Goal: Communication & Community: Answer question/provide support

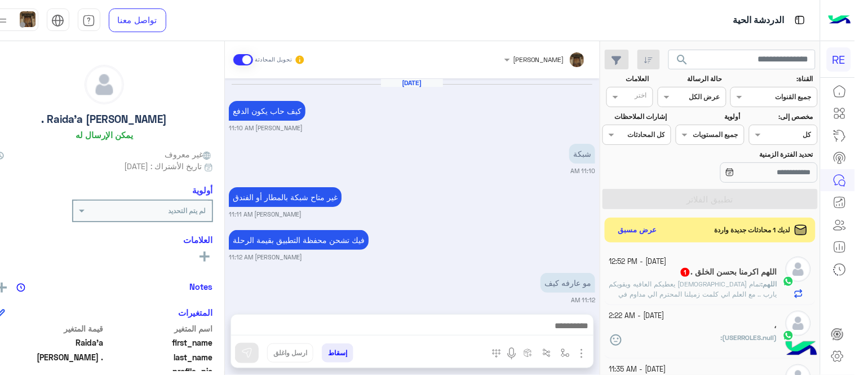
scroll to position [312, 0]
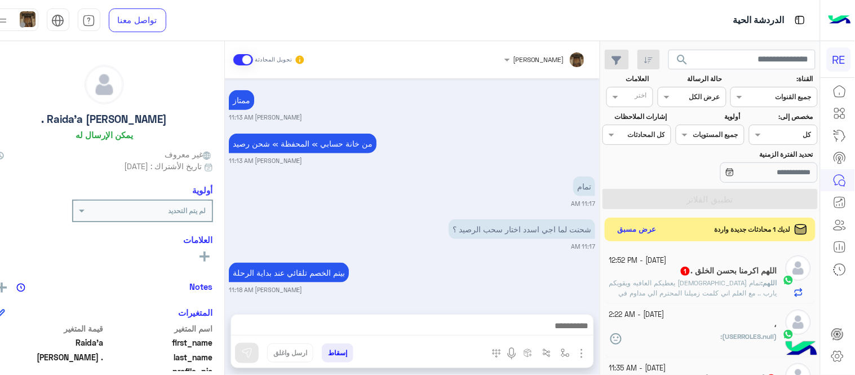
click at [644, 237] on button "عرض مسبق" at bounding box center [637, 229] width 47 height 15
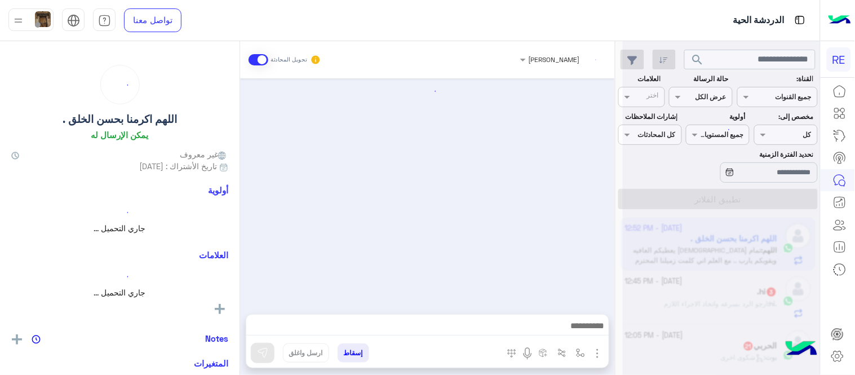
scroll to position [1033, 0]
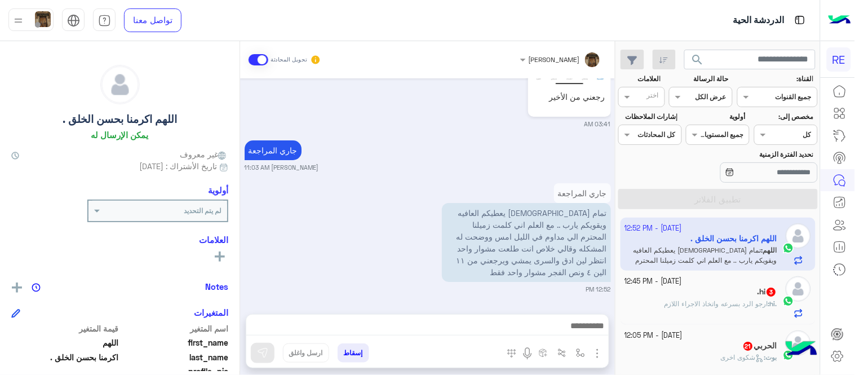
click at [691, 306] on span "ارجو الرد بسرعه واتخاذ الاجراء اللازم" at bounding box center [717, 303] width 104 height 8
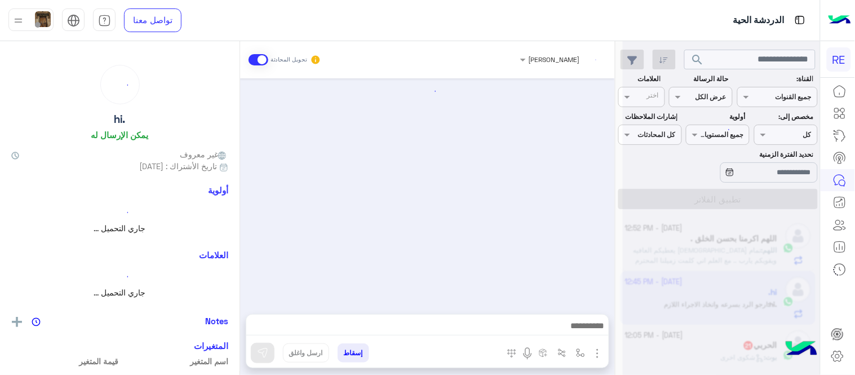
click at [691, 306] on div at bounding box center [721, 192] width 197 height 375
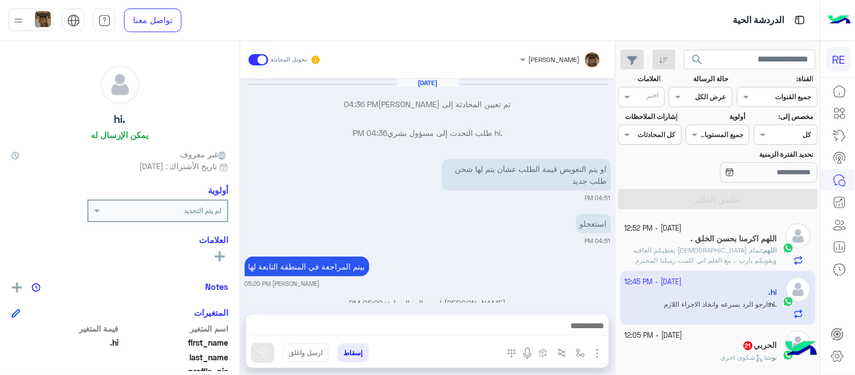
scroll to position [215, 0]
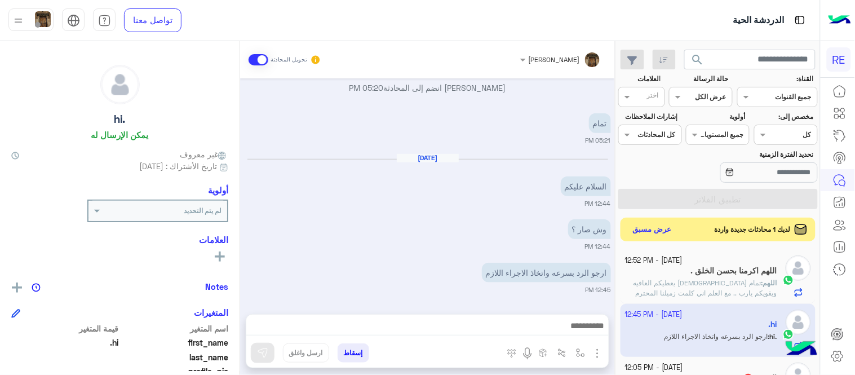
click at [646, 235] on button "عرض مسبق" at bounding box center [652, 229] width 47 height 15
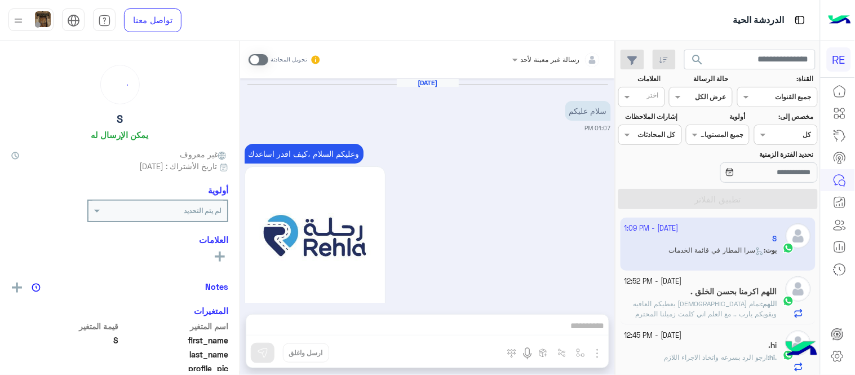
scroll to position [908, 0]
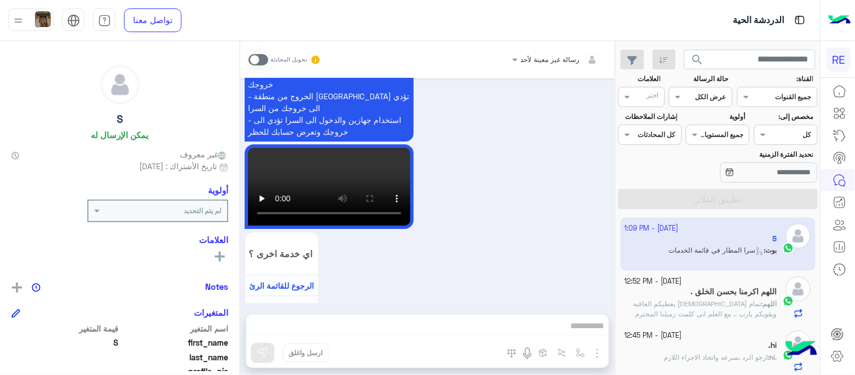
click at [650, 256] on app-inbox-user "27 September - 1:09 PM S بوت : سرا المطار في قائمة الخدمات" at bounding box center [719, 244] width 196 height 53
click at [664, 305] on span "تمام الله يعطيكم العافيه ويقويكم يارب .. مع العلم اني كلمت زميلنا المحترم الي م…" at bounding box center [702, 328] width 152 height 59
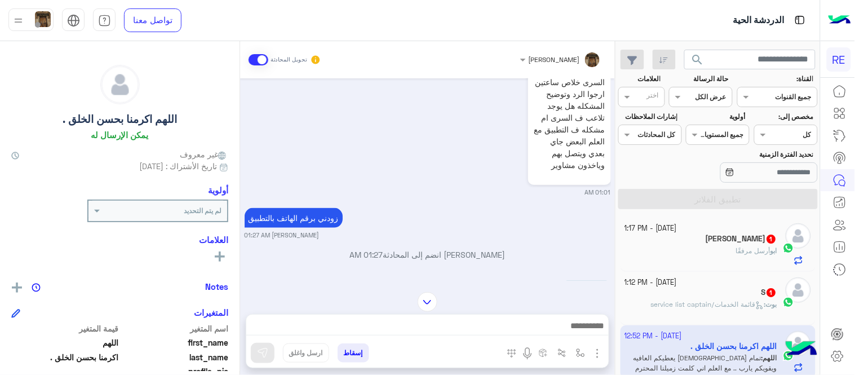
scroll to position [2518, 0]
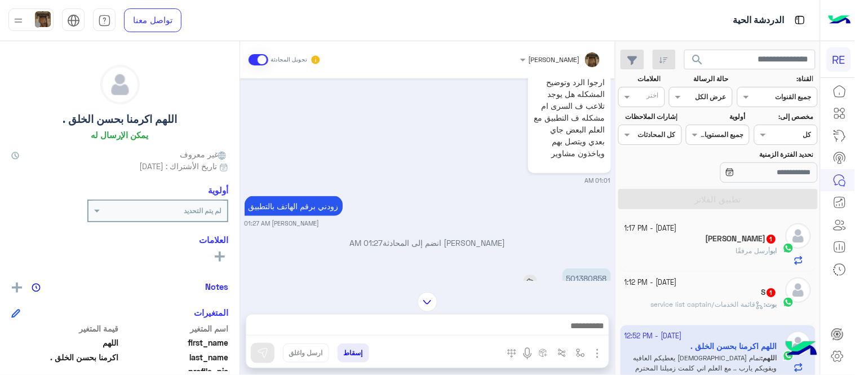
click at [587, 268] on p "501380858" at bounding box center [587, 278] width 48 height 20
copy p "501380858"
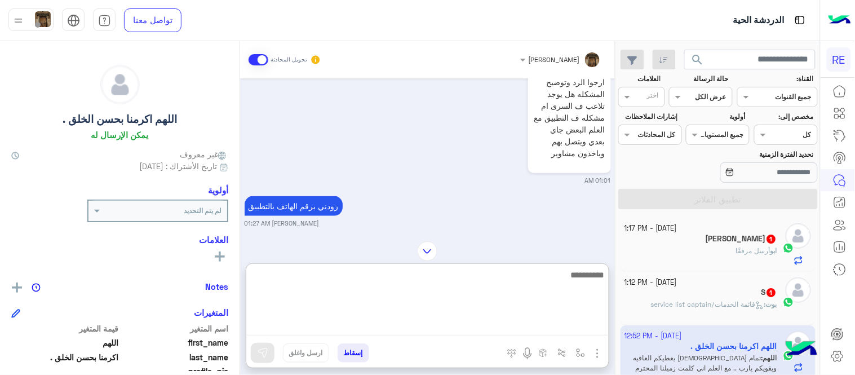
click at [471, 324] on textarea at bounding box center [427, 302] width 363 height 68
type textarea "**********"
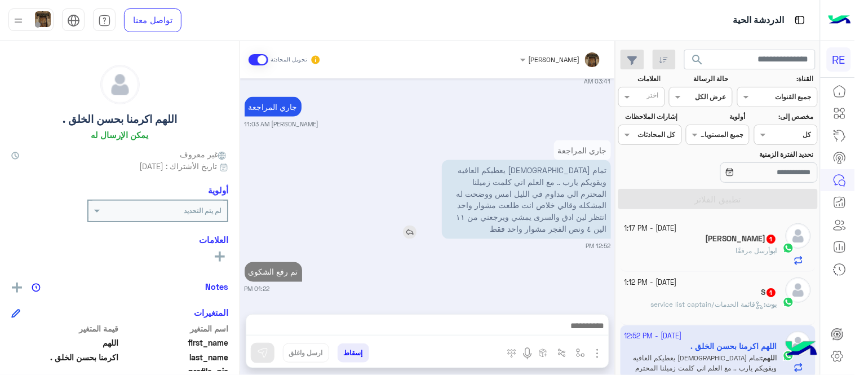
scroll to position [3696, 0]
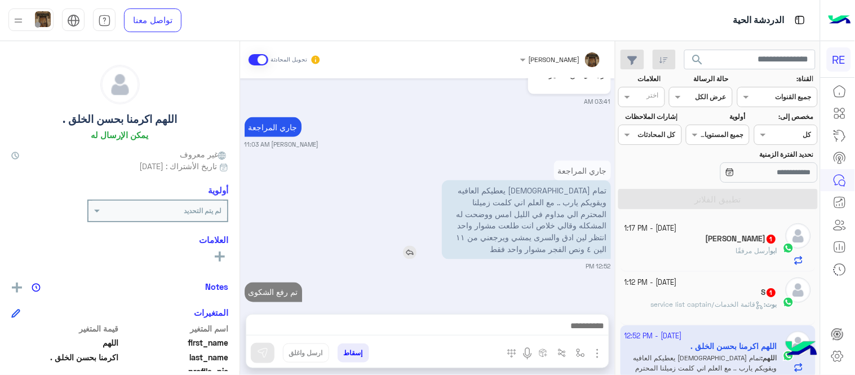
click at [548, 187] on p "تمام الله يعطيكم العافيه ويقويكم يارب .. مع العلم اني كلمت زميلنا المحترم الي م…" at bounding box center [526, 219] width 169 height 79
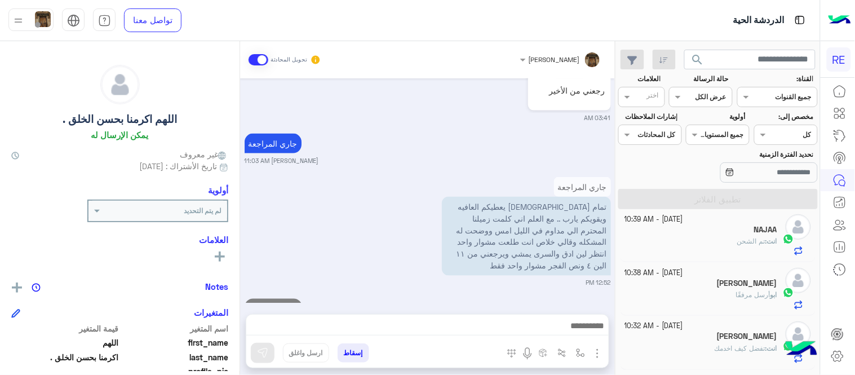
scroll to position [448, 0]
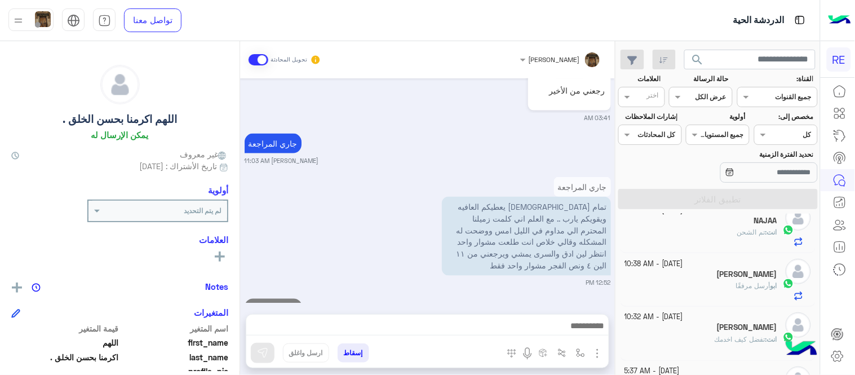
click at [669, 289] on div "ابو أرسل مرفقًا" at bounding box center [701, 291] width 153 height 20
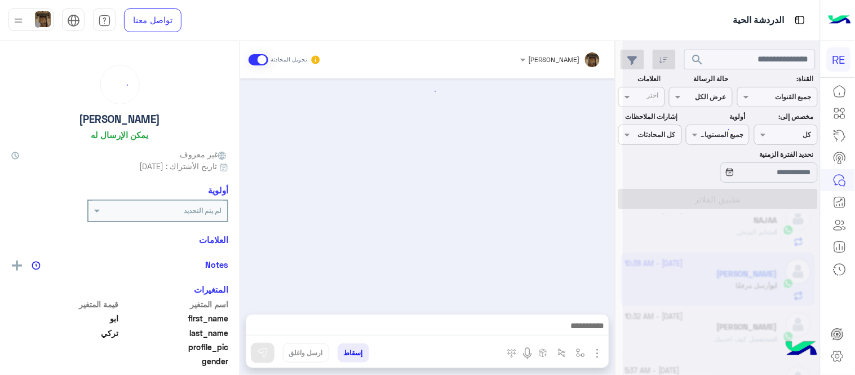
scroll to position [284, 0]
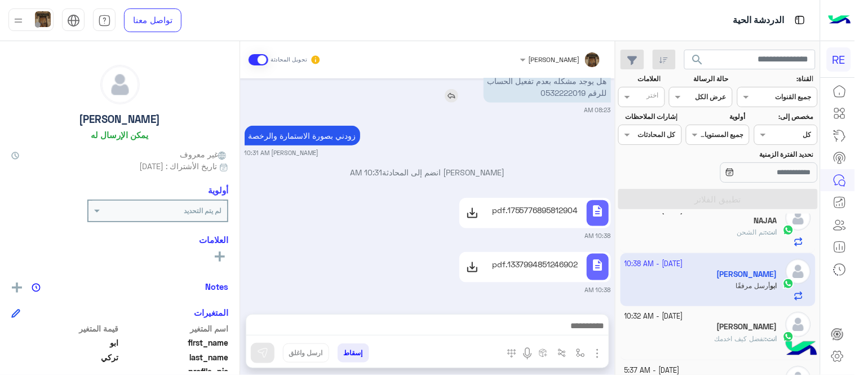
click at [568, 92] on p "السلام عليكم هل يوجد مشكله بعدم تفعيل الحساب للرقم 0532222019" at bounding box center [547, 80] width 127 height 43
copy p "0532222019"
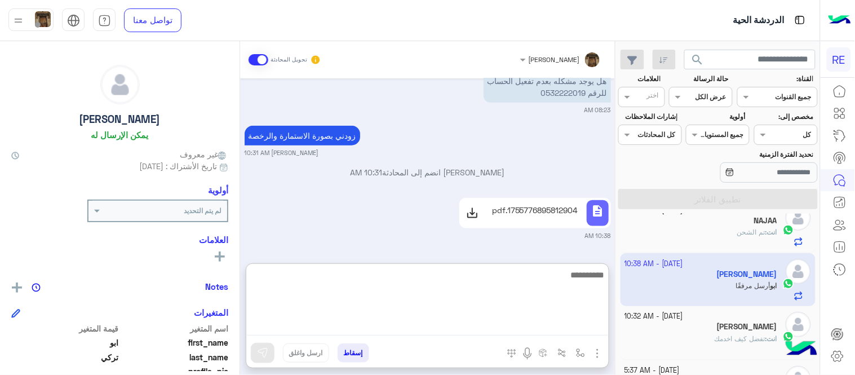
click at [511, 325] on textarea at bounding box center [427, 302] width 363 height 68
type textarea "**********"
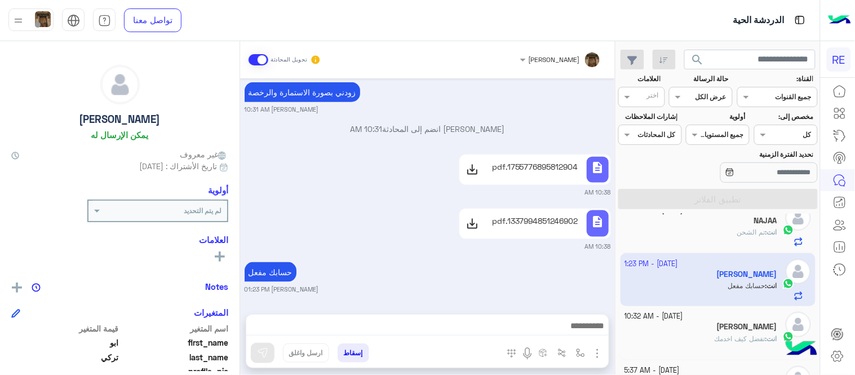
scroll to position [328, 0]
click at [576, 251] on div "Sep 26, 2025 تم تجديد دفع الاشتراك منذ يومين ولم يتم تفعيل الحساب 01:35 PM مروه…" at bounding box center [427, 190] width 375 height 224
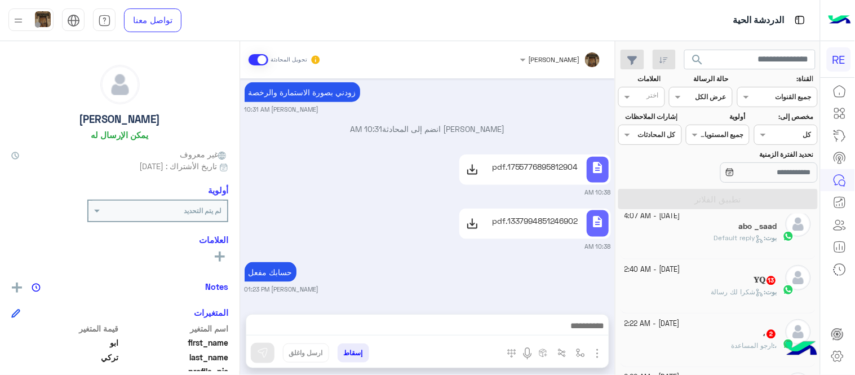
scroll to position [665, 0]
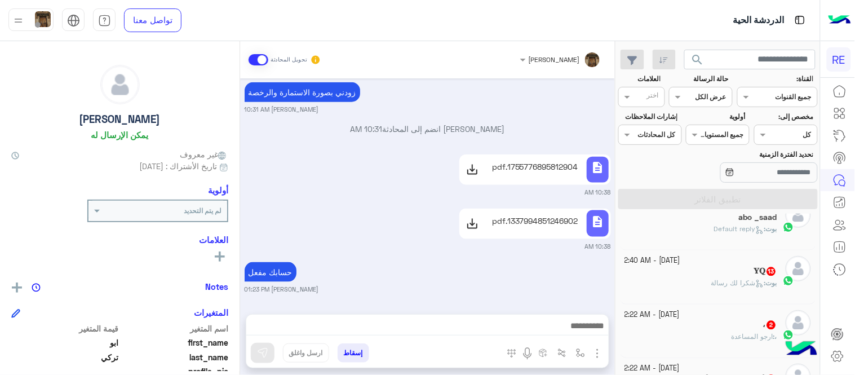
click at [683, 280] on div "بوت : شكرا لك رسالة" at bounding box center [701, 289] width 153 height 20
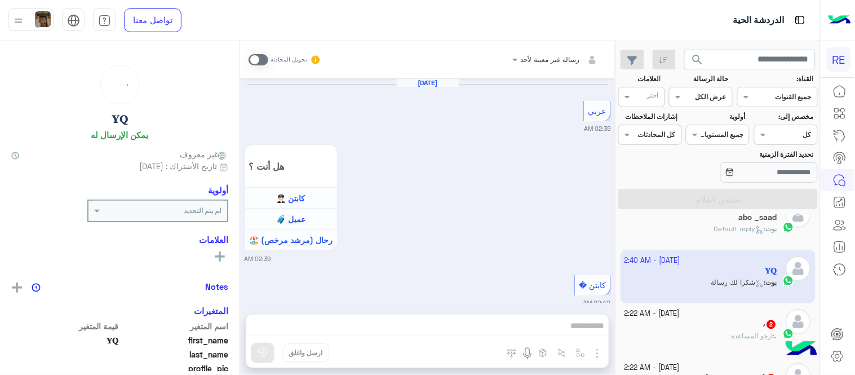
scroll to position [503, 0]
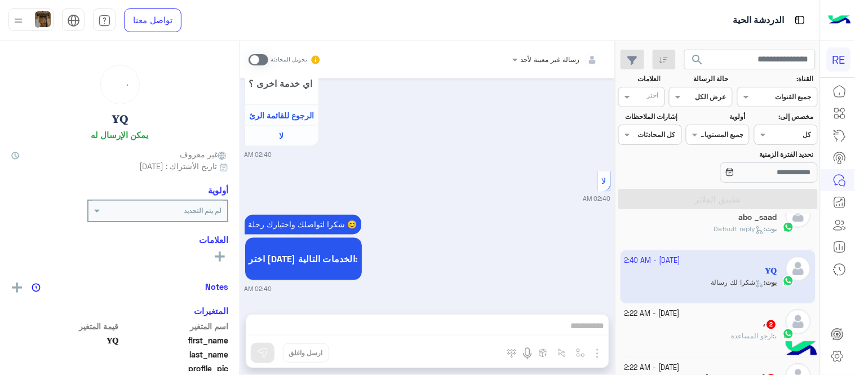
click at [257, 59] on span at bounding box center [259, 59] width 20 height 11
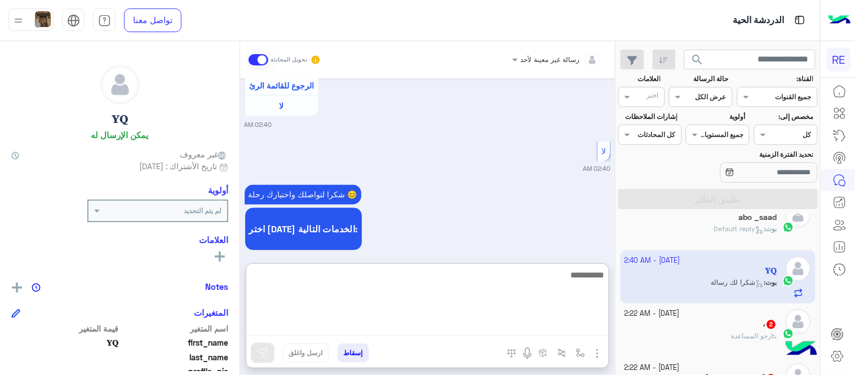
click at [374, 325] on textarea at bounding box center [427, 302] width 363 height 68
type textarea "**********"
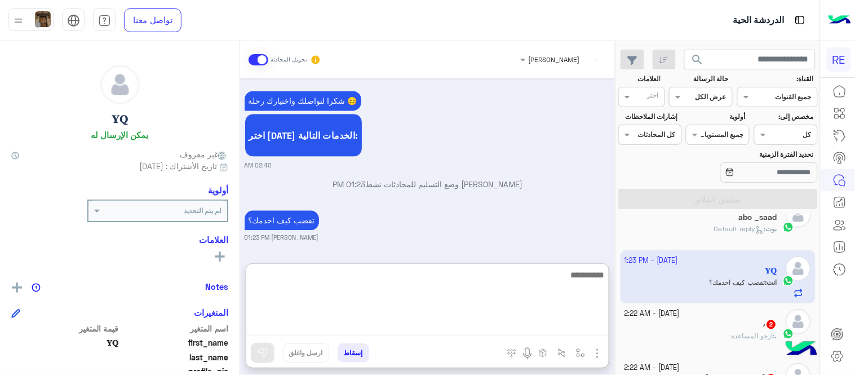
scroll to position [655, 0]
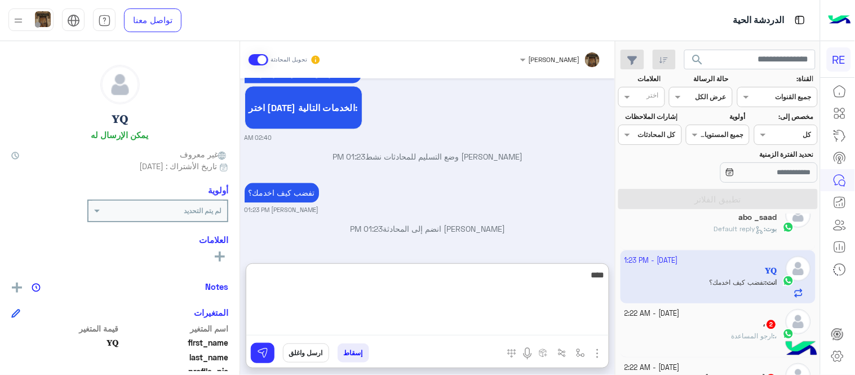
type textarea "****"
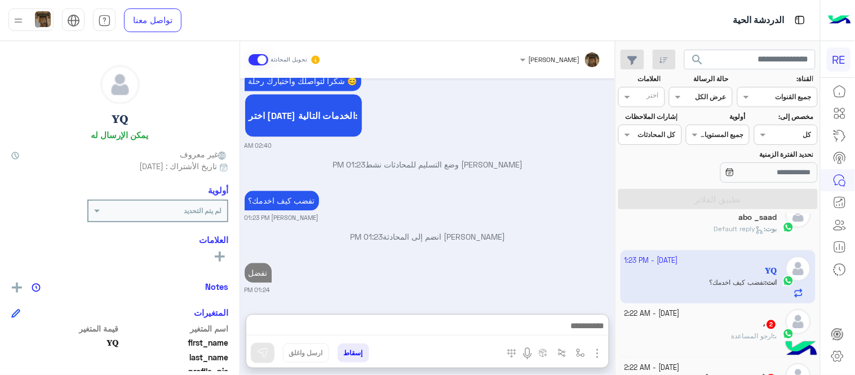
scroll to position [672, 0]
click at [690, 343] on div "، : ارجو المساعدة" at bounding box center [701, 342] width 153 height 20
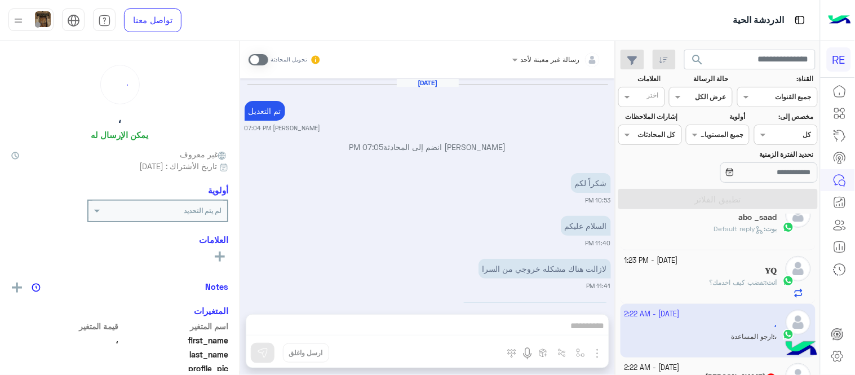
scroll to position [241, 0]
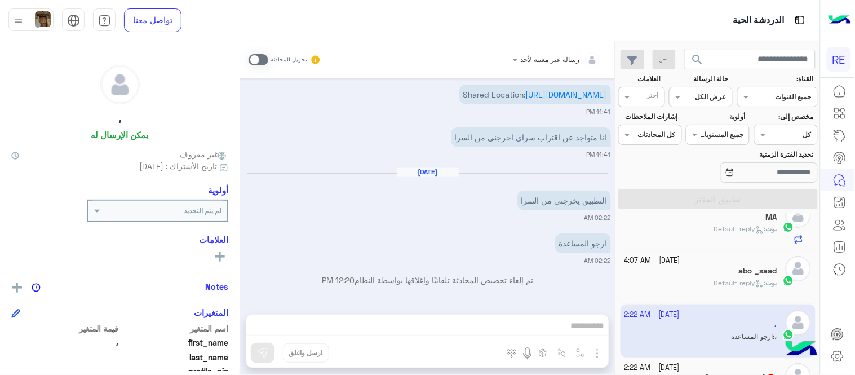
click at [463, 319] on div "رسالة غير معينة لأحد تحويل المحادثة Sep 26, 2025 تم التعديل عبير زكريا 07:04 PM…" at bounding box center [427, 210] width 375 height 338
click at [255, 57] on span at bounding box center [259, 59] width 20 height 11
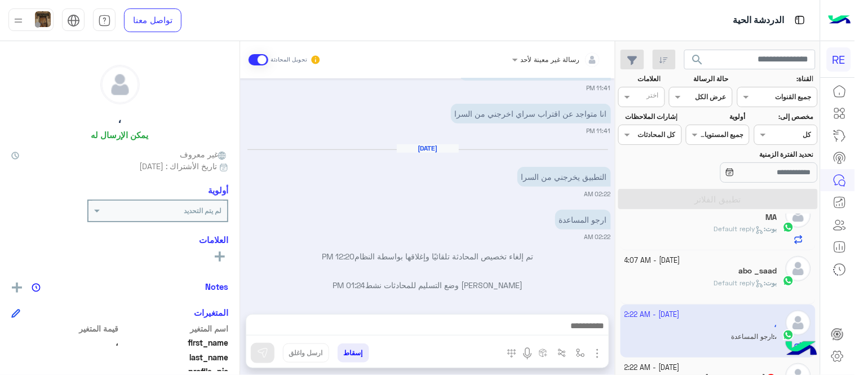
scroll to position [271, 0]
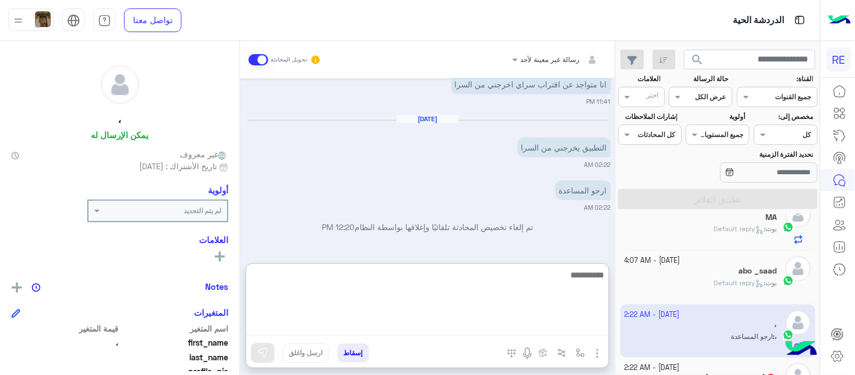
click at [402, 324] on textarea at bounding box center [427, 302] width 363 height 68
type textarea "**********"
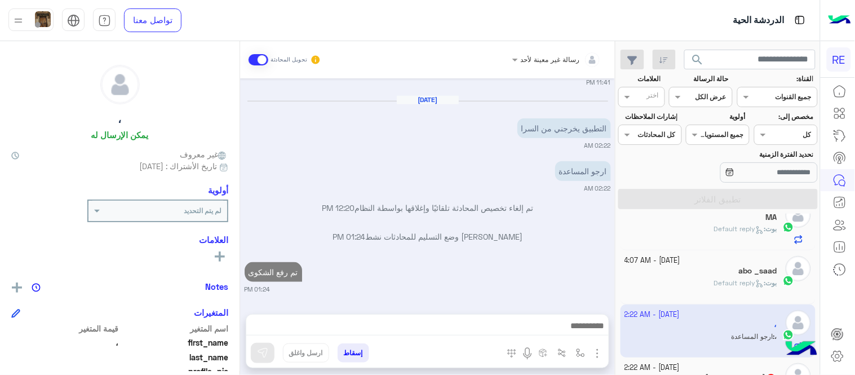
scroll to position [314, 0]
click at [472, 166] on div "Sep 26, 2025 تم التعديل عبير زكريا 07:04 PM عبير زكريا انضم إلى المحادثة 07:05 …" at bounding box center [427, 190] width 375 height 224
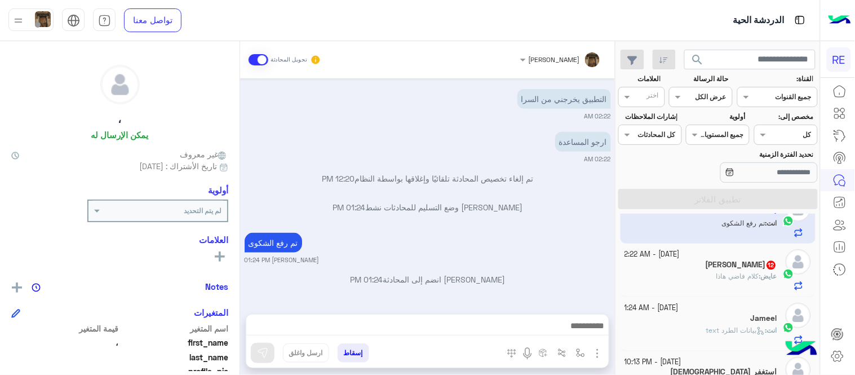
scroll to position [775, 0]
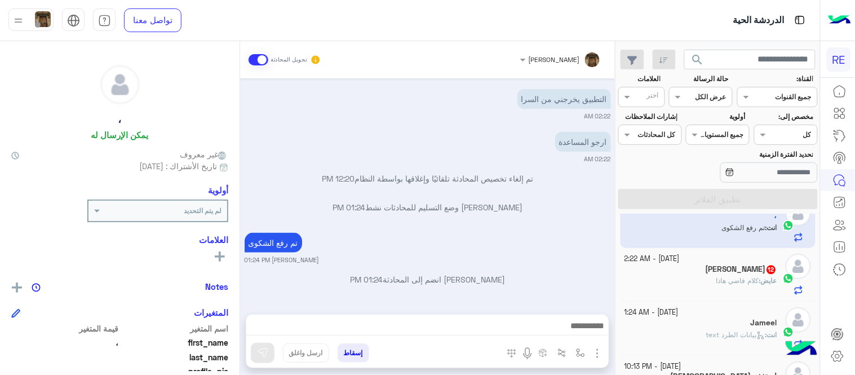
click at [743, 264] on div "27 September - 2:22 AM" at bounding box center [701, 259] width 153 height 11
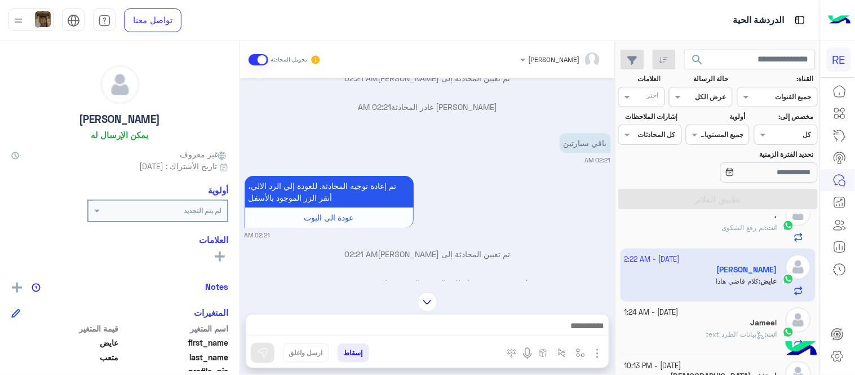
scroll to position [1066, 0]
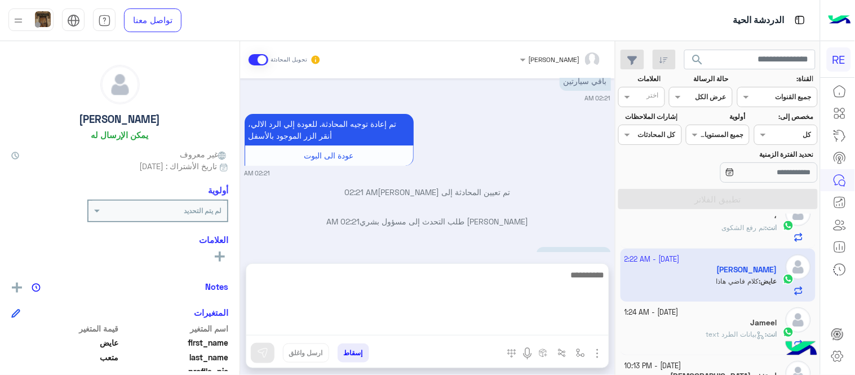
click at [299, 319] on textarea at bounding box center [427, 302] width 363 height 68
type textarea "**********"
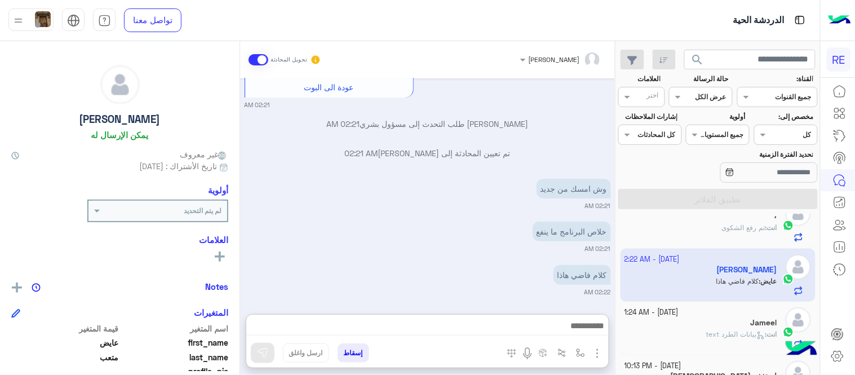
click at [469, 213] on div "Sep 27, 2025 سرا المطار 01:57 AM تطبيق رحلة يعمل حاليا بسرا المطار بكل من جدة و…" at bounding box center [427, 190] width 375 height 224
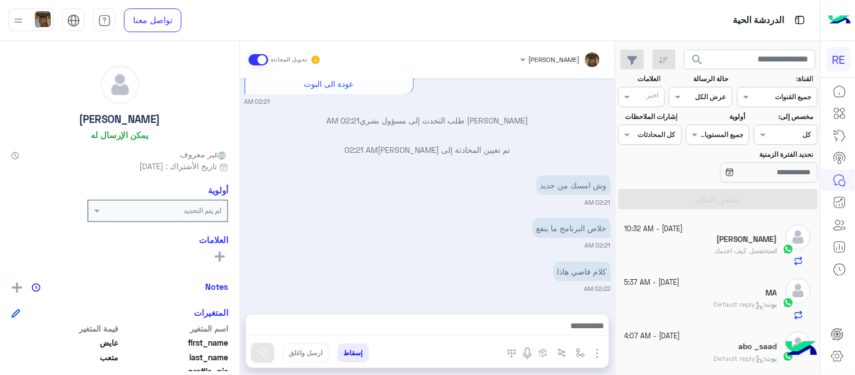
scroll to position [0, 0]
click at [701, 352] on div "ابو غيم 1" at bounding box center [701, 348] width 153 height 12
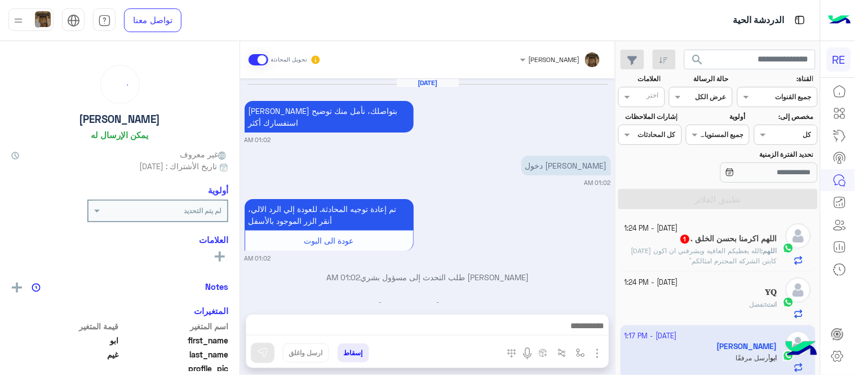
scroll to position [502, 0]
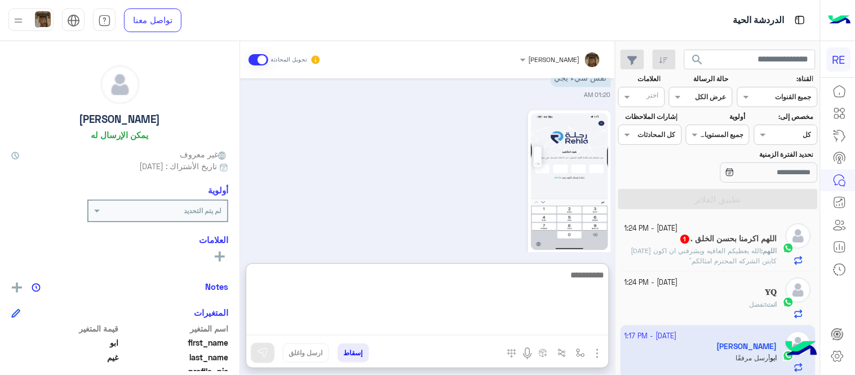
click at [471, 328] on textarea at bounding box center [427, 302] width 363 height 68
type textarea "**********"
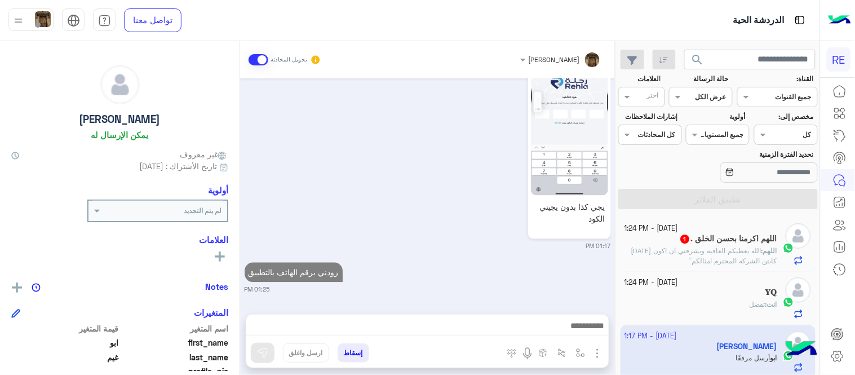
scroll to position [545, 0]
click at [471, 223] on div "Sep 27, 2025 سعدنا بتواصلك، نأمل منك توضيح استفسارك أكثر 01:02 AM مايجي كود دخو…" at bounding box center [427, 190] width 375 height 224
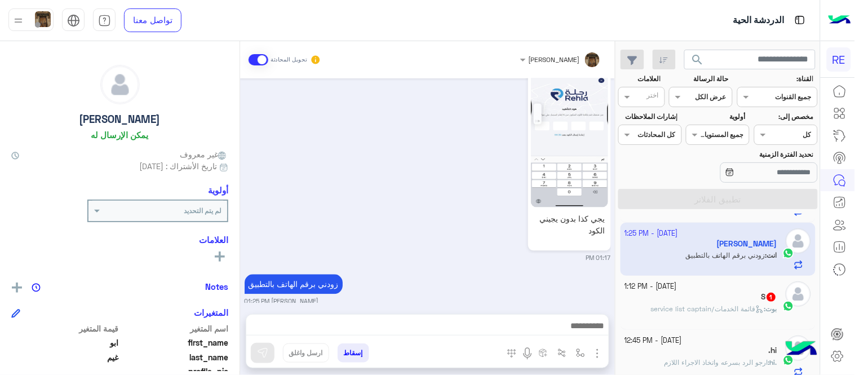
scroll to position [139, 0]
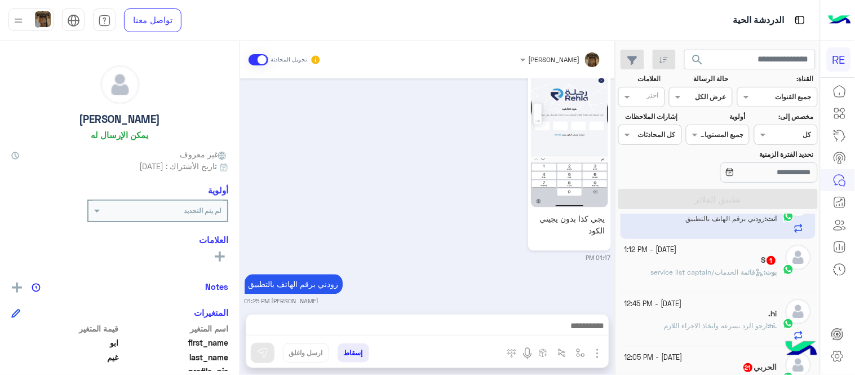
click at [708, 277] on p "بوت : قائمة الخدمات/service list captain" at bounding box center [714, 272] width 126 height 10
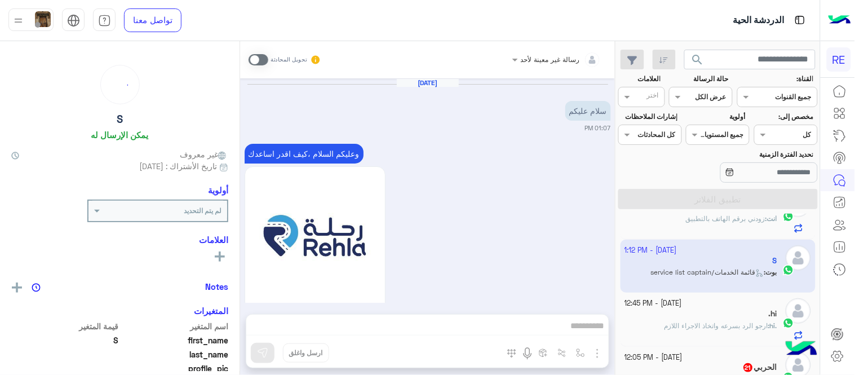
scroll to position [1020, 0]
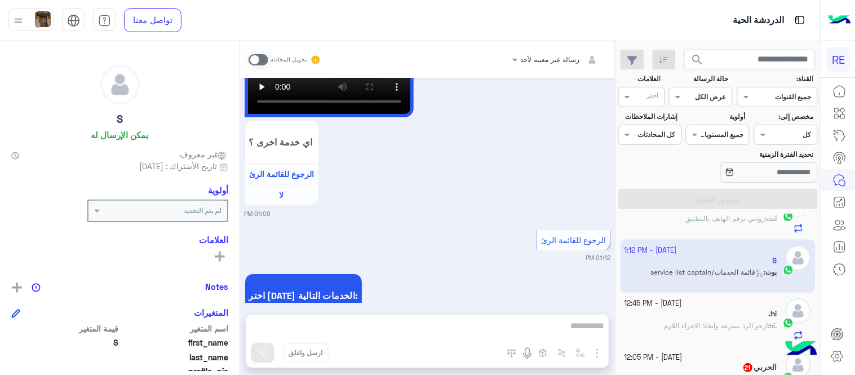
click at [261, 63] on span at bounding box center [259, 59] width 20 height 11
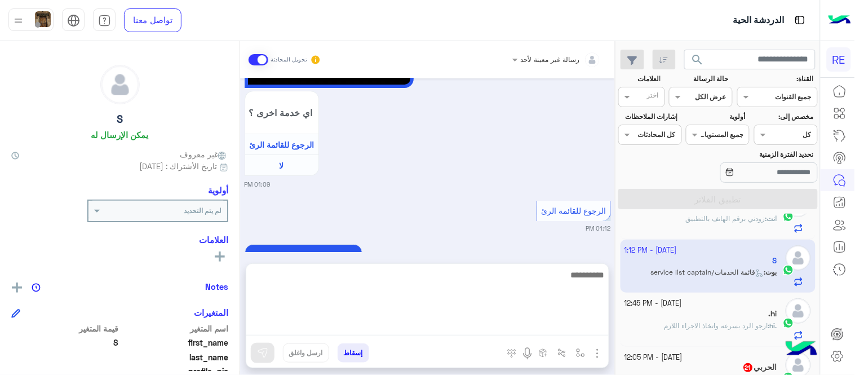
click at [469, 327] on textarea at bounding box center [427, 302] width 363 height 68
type textarea "**********"
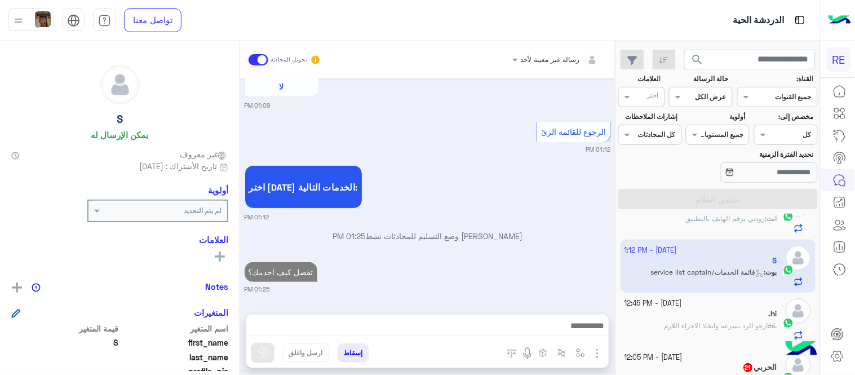
scroll to position [1091, 0]
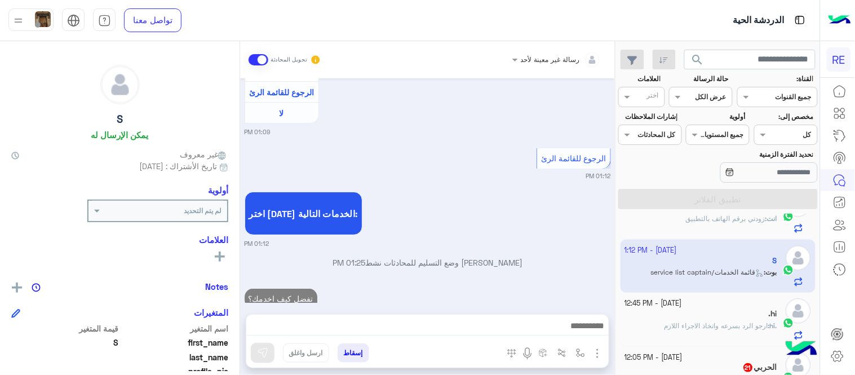
click at [517, 221] on div "Sep 27, 2025 سلام عليكم 01:07 PM وعليكم السلام ،كيف اقدر اساعدك اهلًا بك في تطب…" at bounding box center [427, 190] width 375 height 224
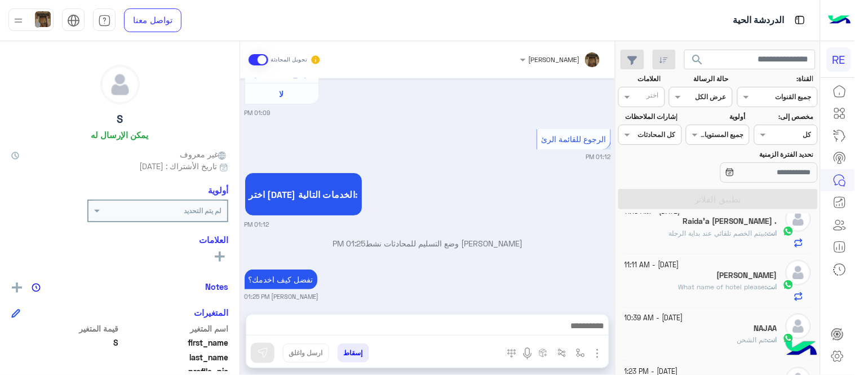
scroll to position [452, 0]
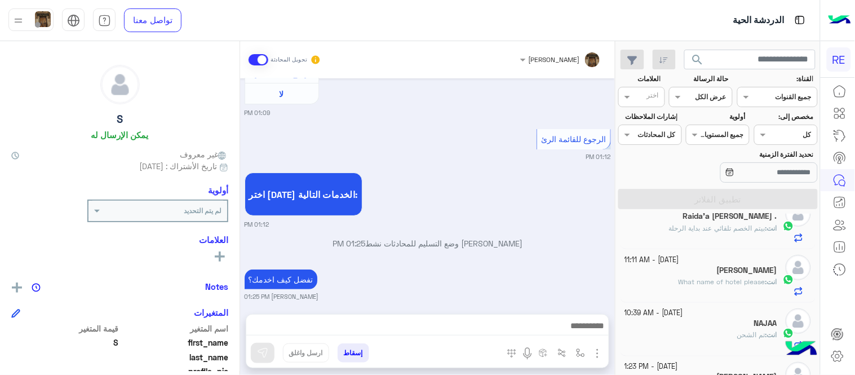
click at [695, 287] on p "انت : What name of hotel please" at bounding box center [728, 282] width 99 height 10
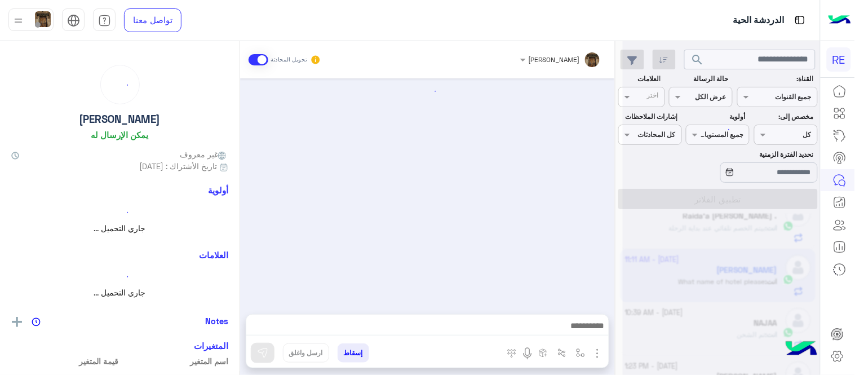
scroll to position [228, 0]
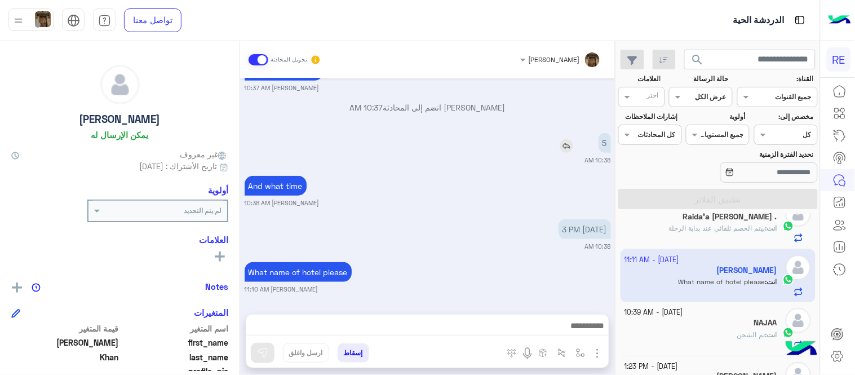
click at [566, 145] on img at bounding box center [567, 146] width 14 height 14
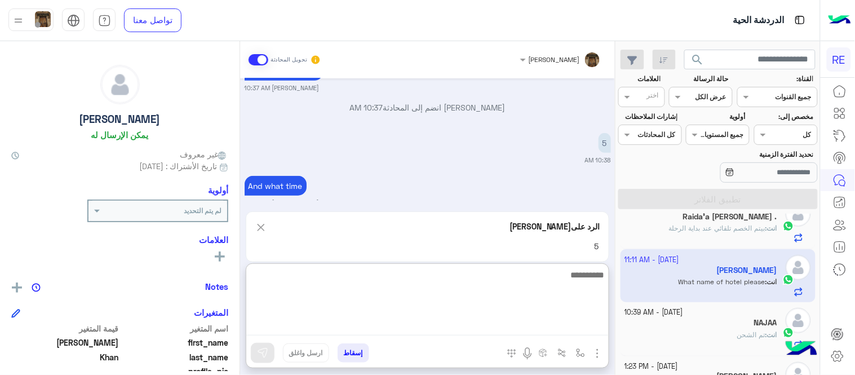
click at [499, 322] on textarea at bounding box center [427, 302] width 363 height 68
type textarea "*"
type textarea "**********"
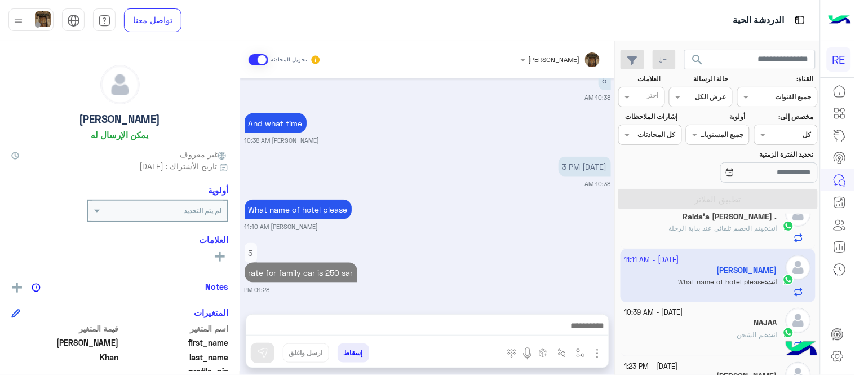
scroll to position [290, 0]
click at [468, 217] on div "Sep 27, 2025 Need a taxi from jeddah aiport to mecca hotel 05:43 AM تم إعادة تو…" at bounding box center [427, 190] width 375 height 224
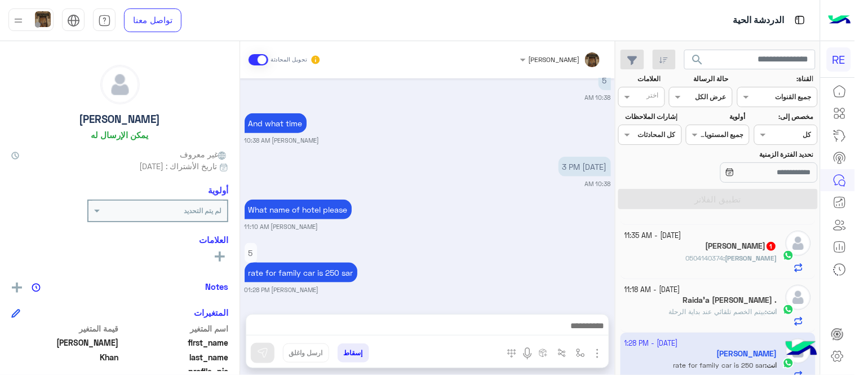
scroll to position [361, 0]
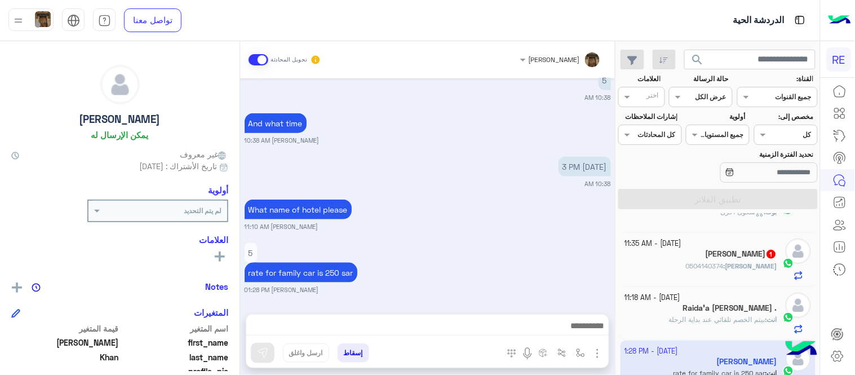
click at [670, 268] on div "عبدالله : 0504140374" at bounding box center [701, 271] width 153 height 20
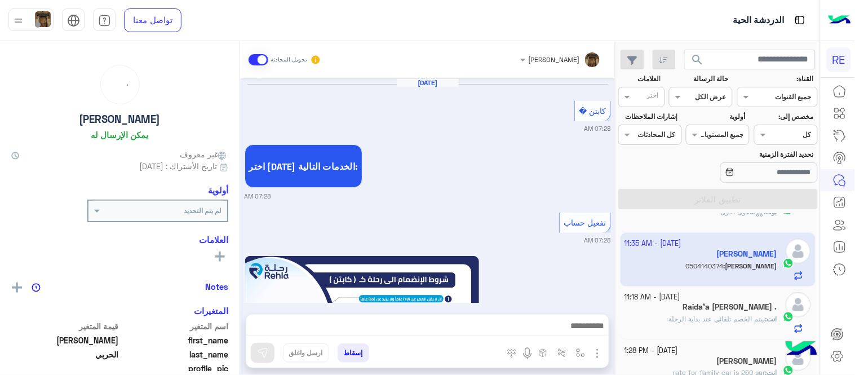
scroll to position [732, 0]
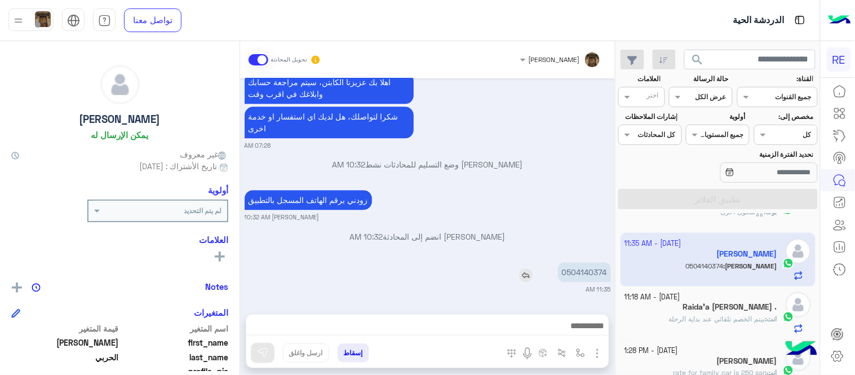
click at [585, 267] on p "0504140374" at bounding box center [584, 272] width 53 height 20
copy p "0504140374"
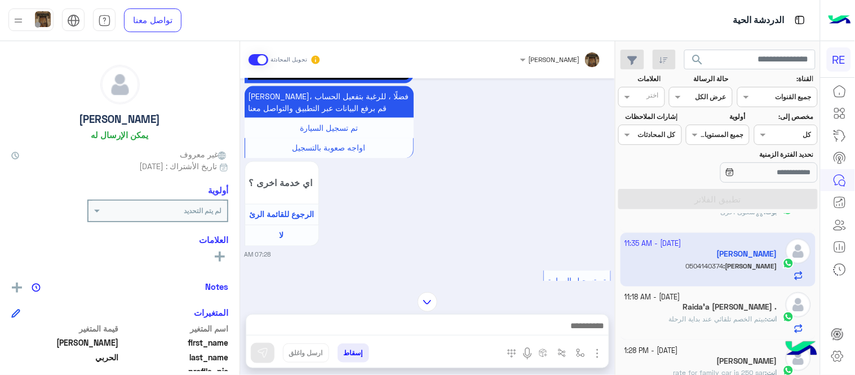
scroll to position [481, 0]
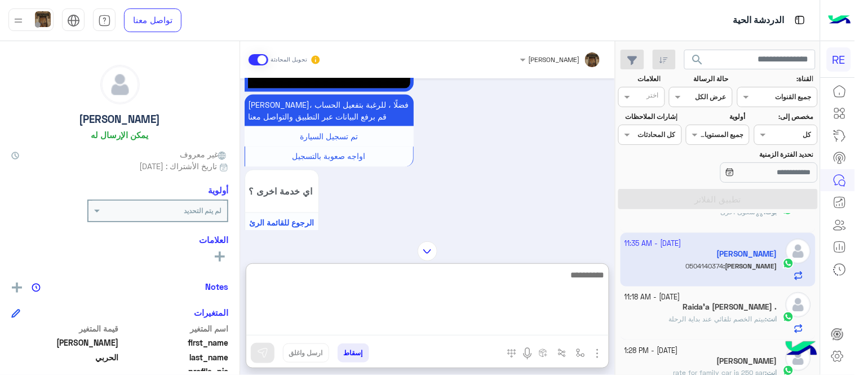
click at [390, 329] on textarea at bounding box center [427, 302] width 363 height 68
type textarea "*"
type textarea "**********"
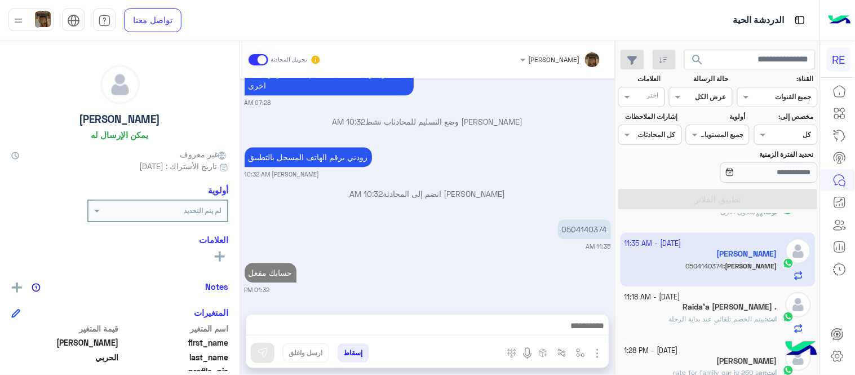
scroll to position [775, 0]
click at [463, 233] on div "Sep 27, 2025 كابتن � 07:28 AM اختر احد الخدمات التالية: 07:28 AM تفعيل حساب 07:…" at bounding box center [427, 190] width 375 height 224
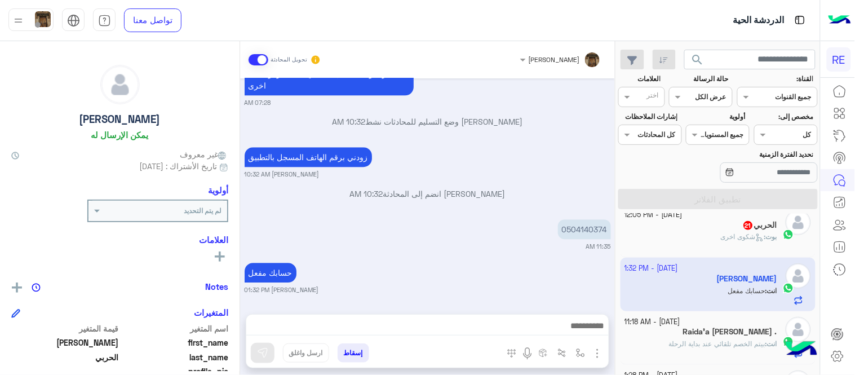
scroll to position [299, 0]
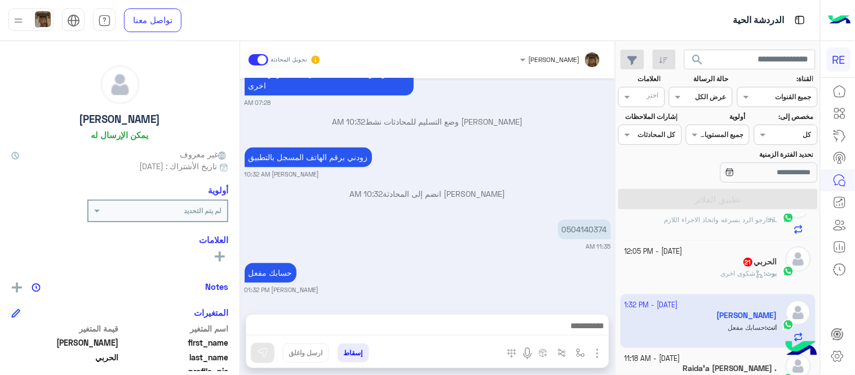
click at [685, 272] on div "بوت : شكوى اخرى" at bounding box center [701, 278] width 153 height 20
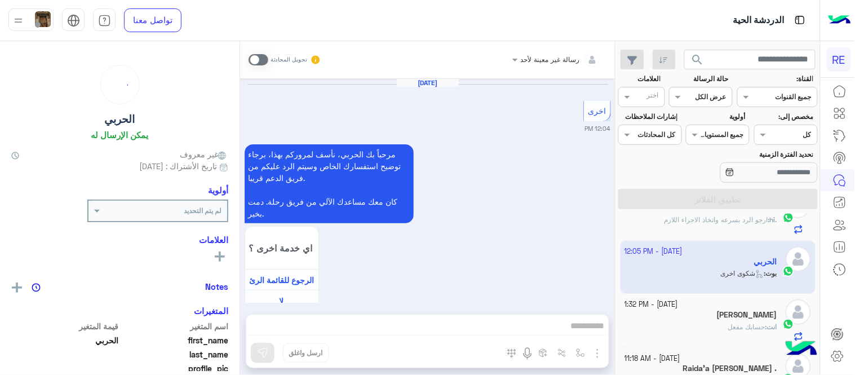
scroll to position [598, 0]
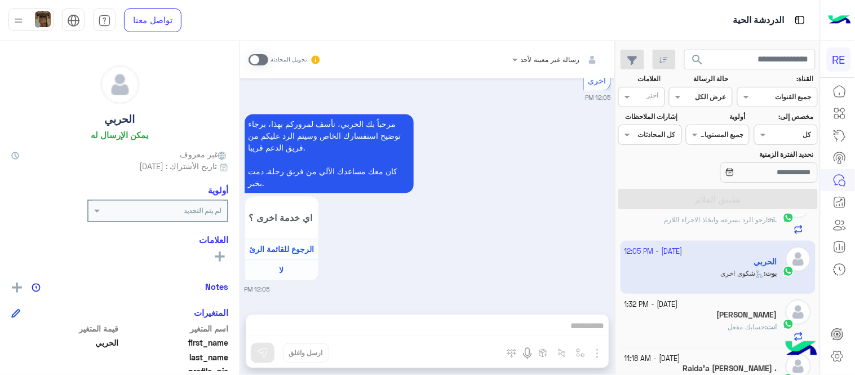
click at [262, 59] on span at bounding box center [259, 59] width 20 height 11
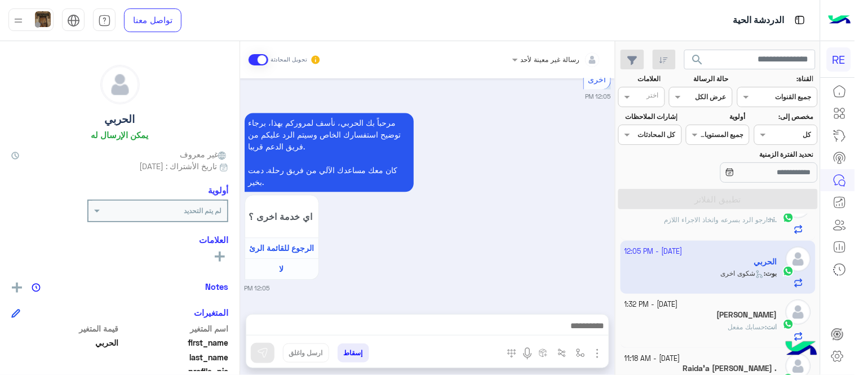
scroll to position [627, 0]
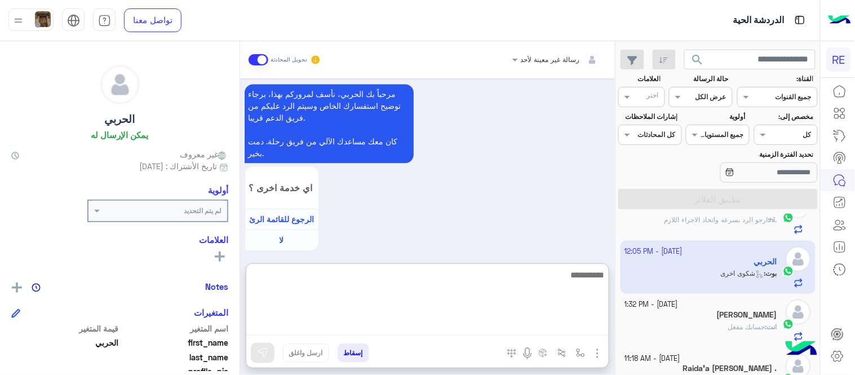
click at [400, 329] on textarea at bounding box center [427, 302] width 363 height 68
type textarea "**********"
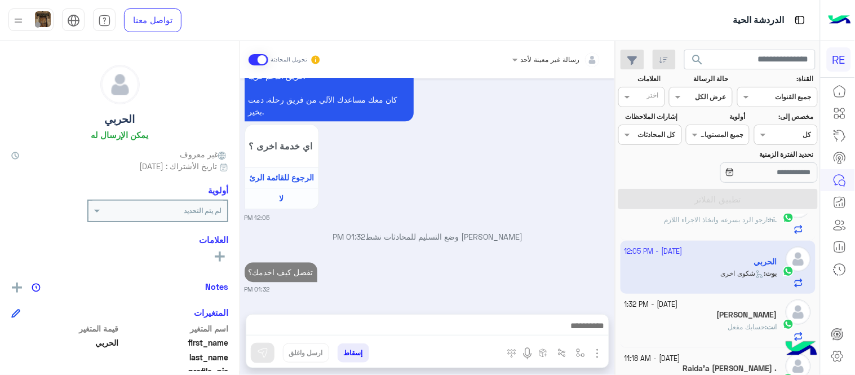
click at [561, 223] on div "Sep 27, 2025 اخرى 12:04 PM مرحباً بك الحربي، نأسف لمروركم بهذا، برجاء توضيح است…" at bounding box center [427, 190] width 375 height 224
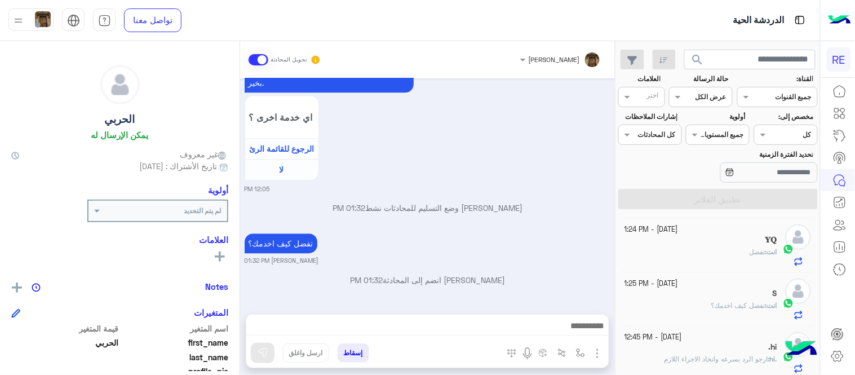
scroll to position [0, 0]
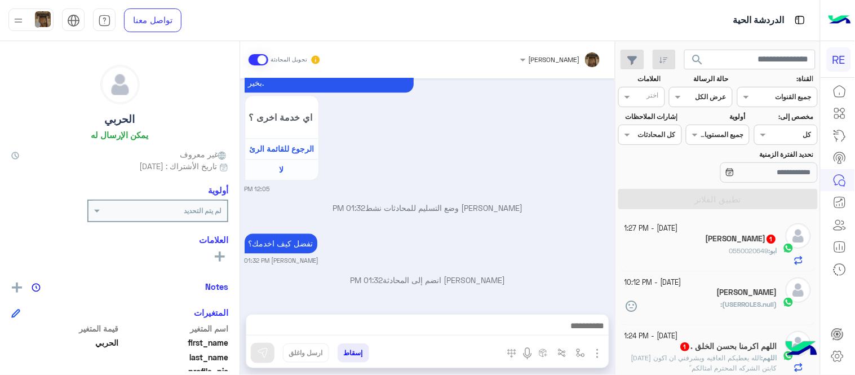
click at [678, 307] on div "(USERROLES.null) :" at bounding box center [701, 309] width 153 height 20
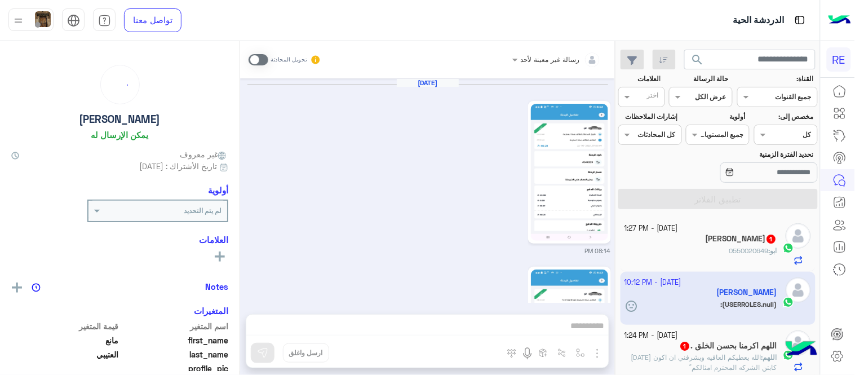
scroll to position [942, 0]
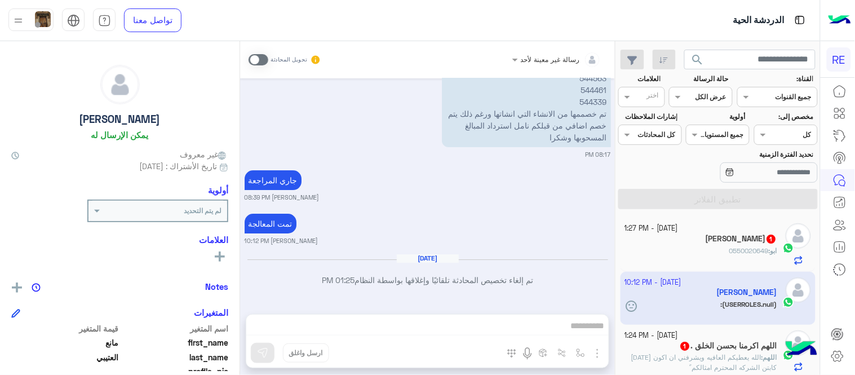
click at [752, 245] on div "ابو غيم 1" at bounding box center [701, 240] width 153 height 12
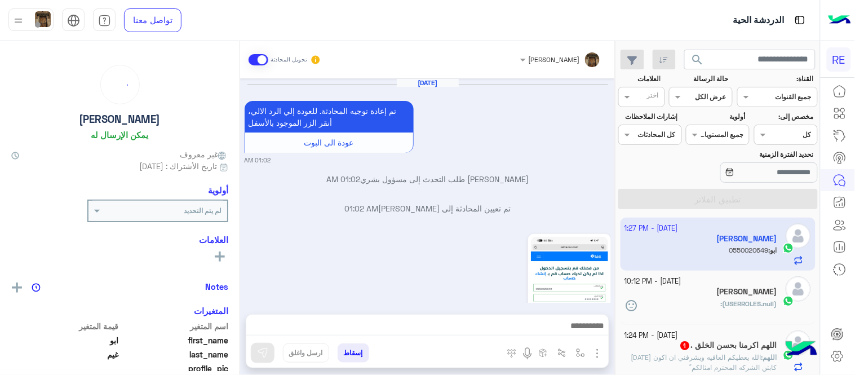
scroll to position [502, 0]
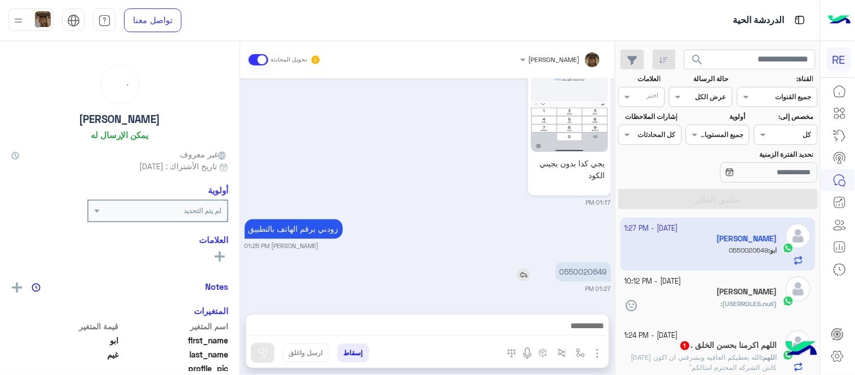
click at [593, 277] on p "0550020649" at bounding box center [583, 272] width 55 height 20
copy p "0550020649"
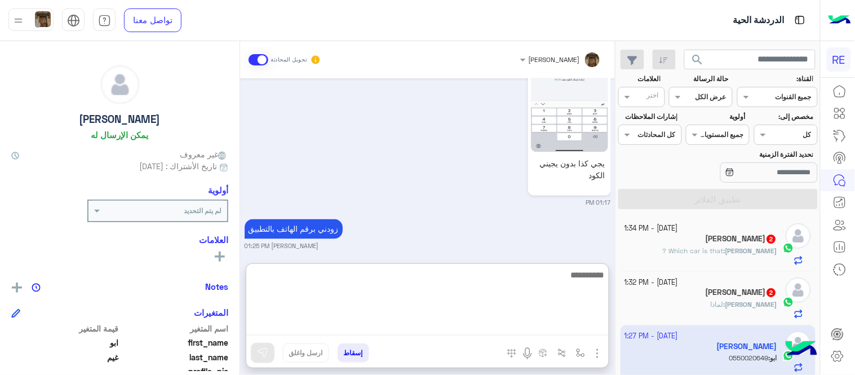
click at [487, 332] on textarea at bounding box center [427, 302] width 363 height 68
click at [437, 279] on textarea at bounding box center [427, 302] width 363 height 68
type textarea "**********"
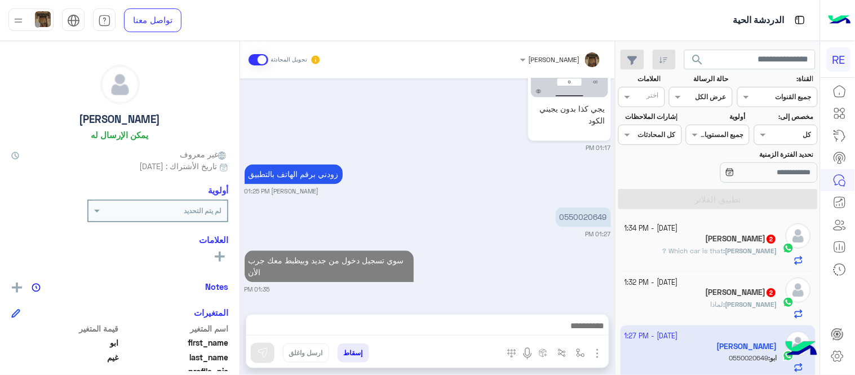
click at [533, 209] on div "Sep 27, 2025 تم إعادة توجيه المحادثة. للعودة إلي الرد الالي، أنقر الزر الموجود …" at bounding box center [427, 190] width 375 height 224
click at [692, 245] on div "Murad Khan 2" at bounding box center [701, 240] width 153 height 12
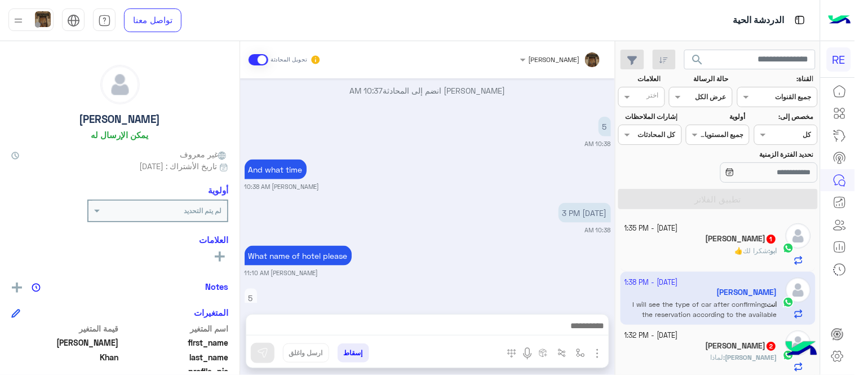
scroll to position [581, 0]
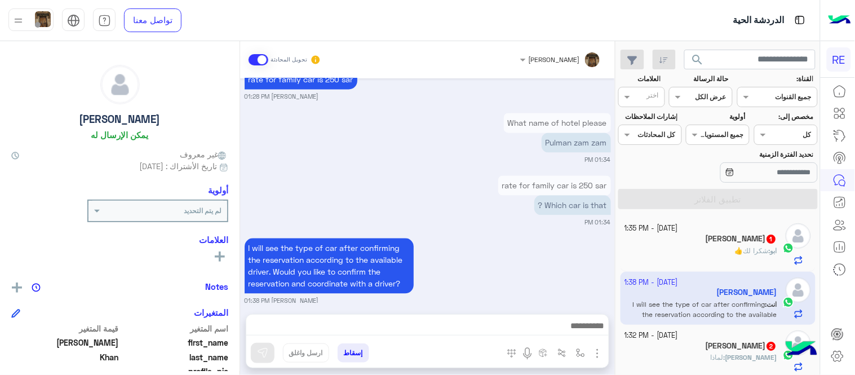
click at [302, 123] on div "What name of hotel please Pulman zam zam 01:34 PM" at bounding box center [428, 138] width 367 height 54
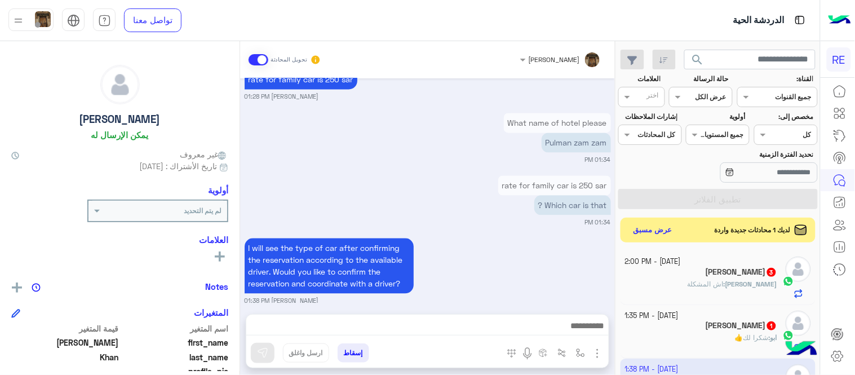
click at [588, 252] on div "I will see the type of car after confirming the reservation according to the av…" at bounding box center [428, 271] width 367 height 70
click at [658, 235] on button "عرض مسبق" at bounding box center [652, 229] width 47 height 15
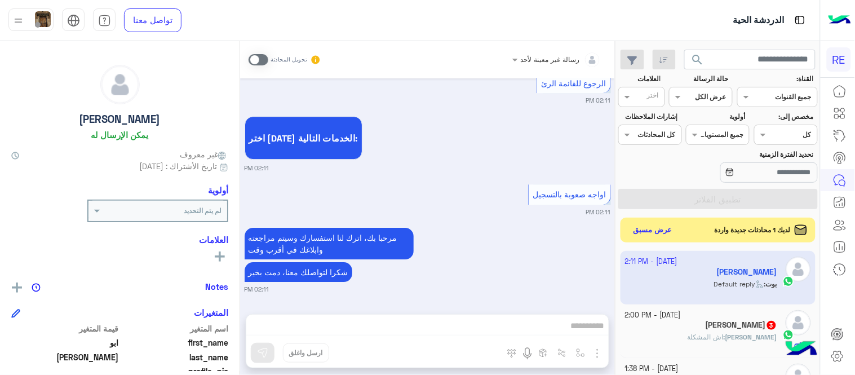
scroll to position [918, 0]
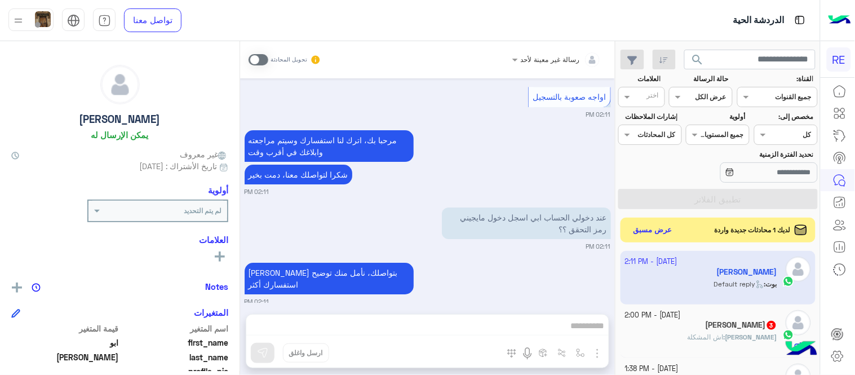
click at [262, 61] on span at bounding box center [259, 59] width 20 height 11
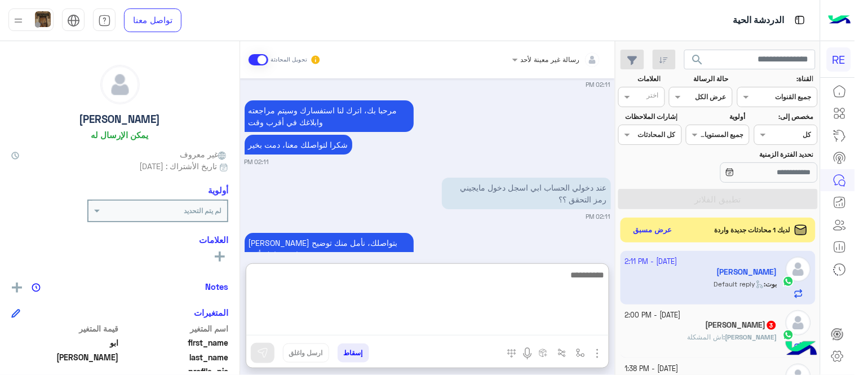
click at [510, 332] on textarea at bounding box center [427, 302] width 363 height 68
type textarea "**********"
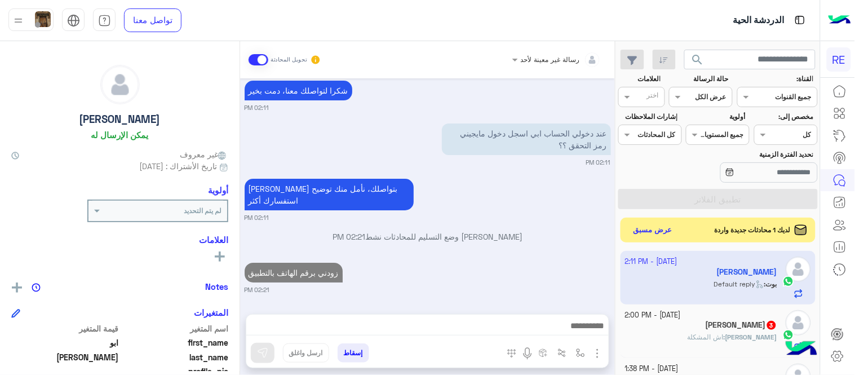
scroll to position [990, 0]
click at [585, 244] on div "Sep 27, 2025 كابتن � 02:10 PM اختر احد الخدمات التالية: 02:10 PM تسجيل حساب 02:…" at bounding box center [427, 190] width 375 height 224
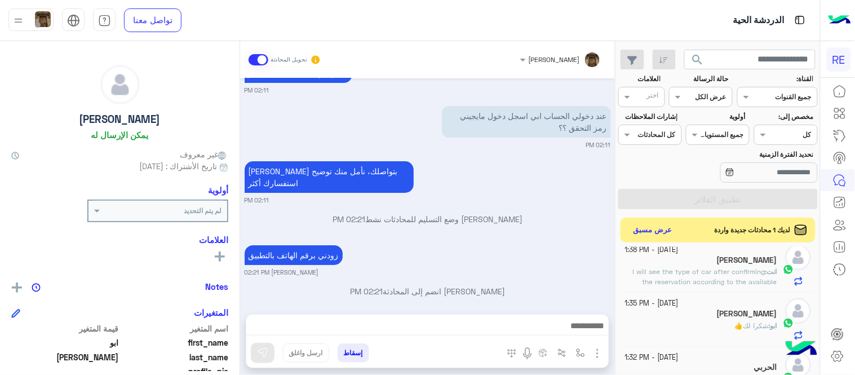
scroll to position [67, 0]
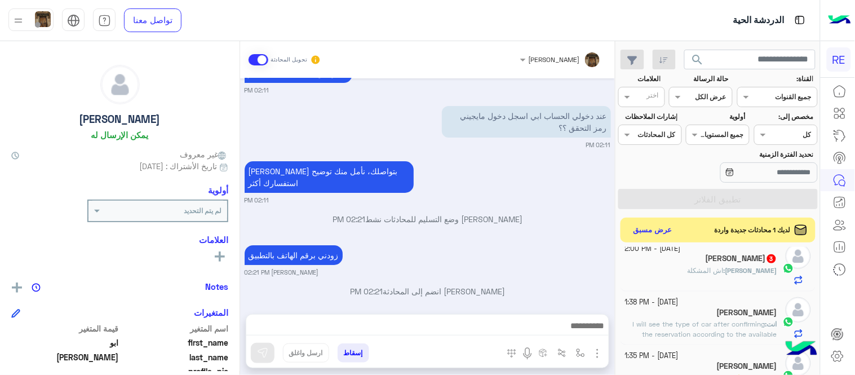
click at [683, 259] on div "عبدالله الحربي 3" at bounding box center [701, 260] width 153 height 12
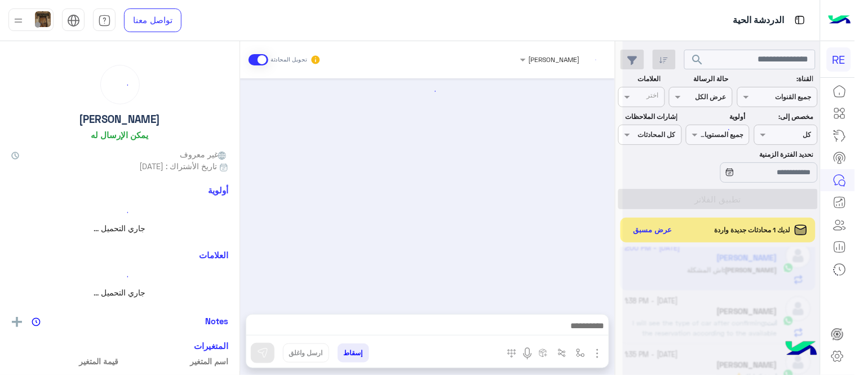
scroll to position [245, 0]
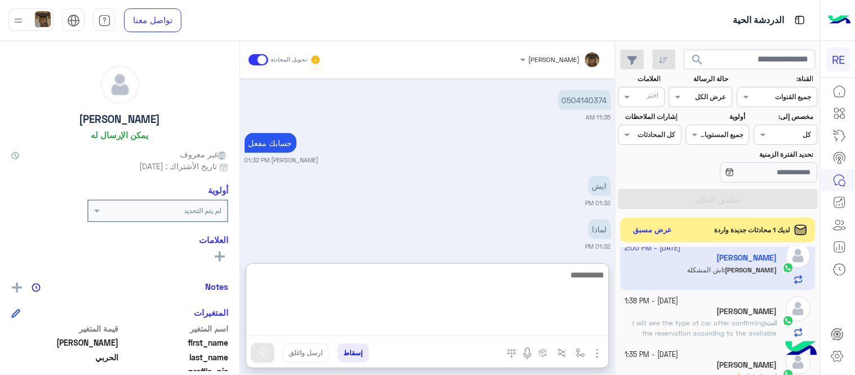
click at [464, 320] on textarea at bounding box center [427, 302] width 363 height 68
type textarea "**********"
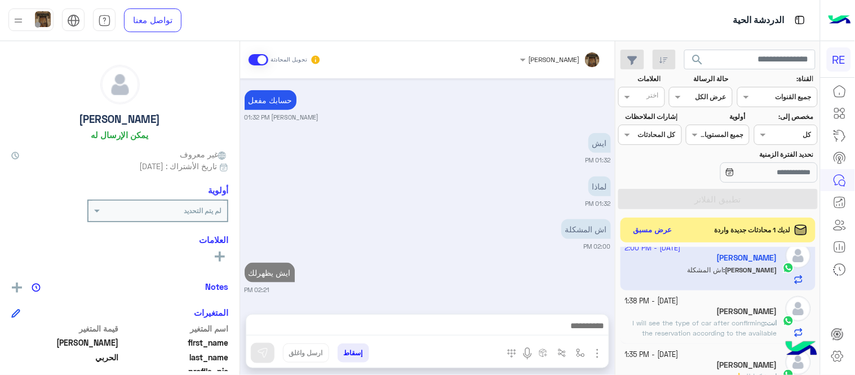
scroll to position [288, 0]
click at [536, 222] on div "Sep 27, 2025 تم تسجيل السيارة 07:28 AM اهلا بك عزيزنا الكابتن، سيتم مراجعة حساب…" at bounding box center [427, 190] width 375 height 224
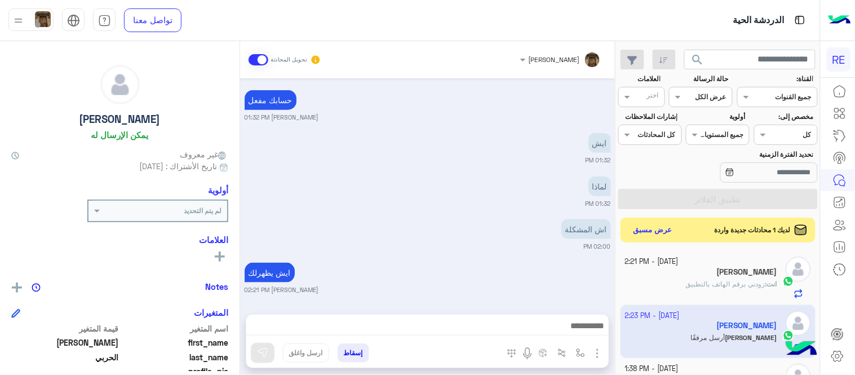
scroll to position [619, 0]
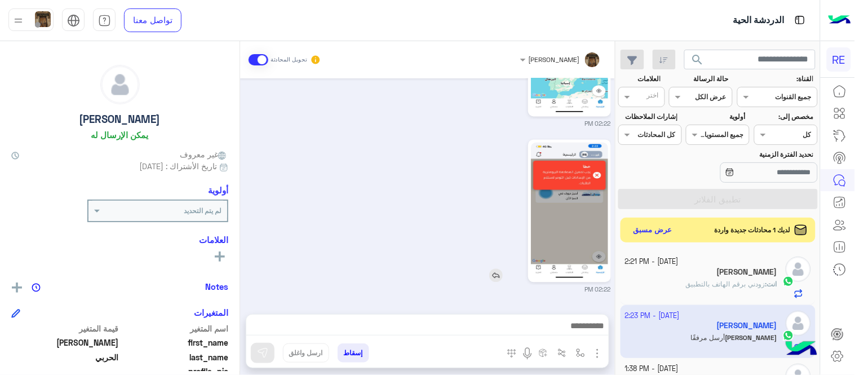
click at [553, 227] on img at bounding box center [569, 211] width 77 height 137
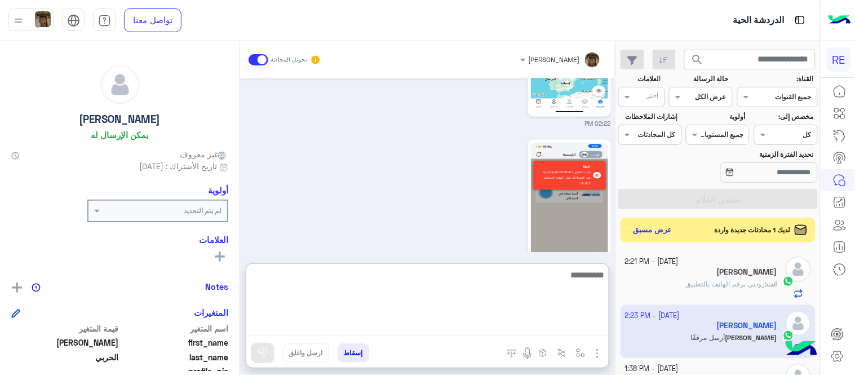
click at [401, 318] on textarea at bounding box center [427, 302] width 363 height 68
type textarea "**********"
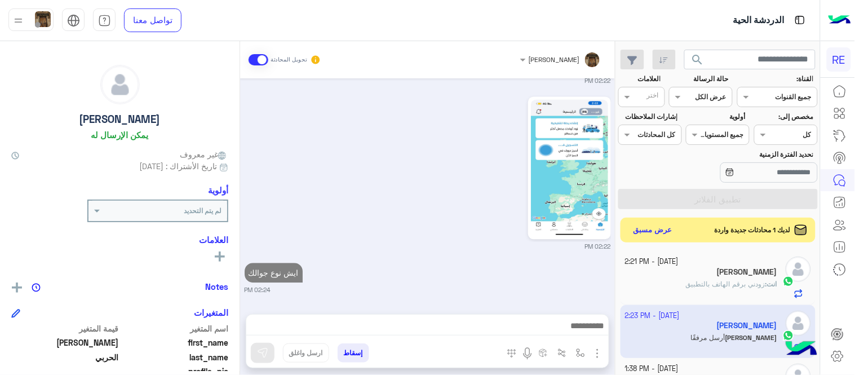
scroll to position [663, 0]
click at [580, 211] on div "Sep 27, 2025 تم تسجيل السيارة 07:28 AM اهلا بك عزيزنا الكابتن، سيتم مراجعة حساب…" at bounding box center [427, 190] width 375 height 224
click at [638, 228] on button "عرض مسبق" at bounding box center [652, 229] width 47 height 15
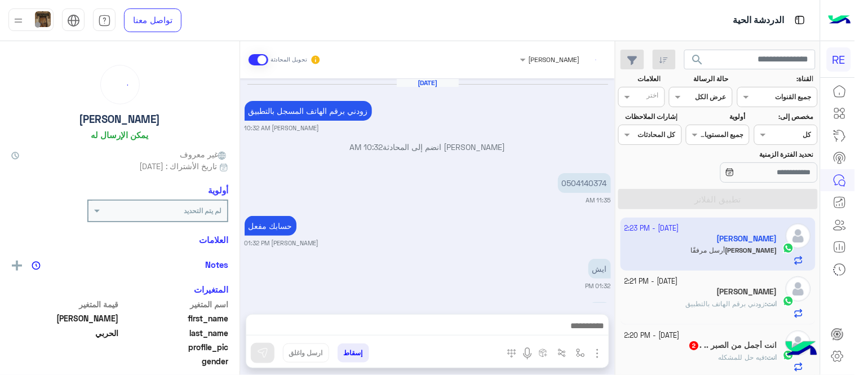
scroll to position [458, 0]
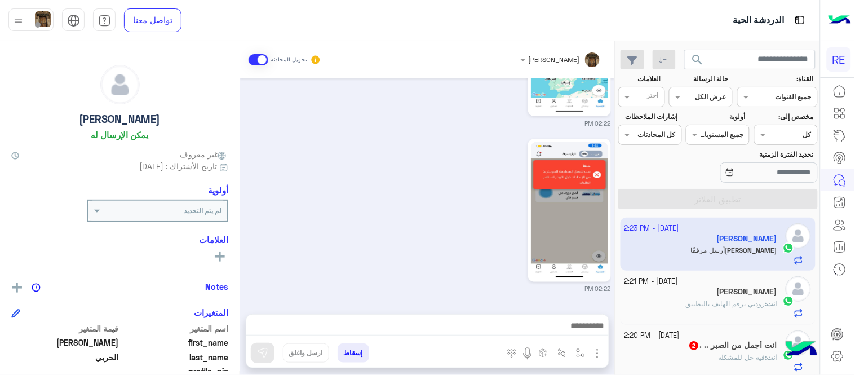
click at [734, 361] on span "انت : فيه حل للمشكله" at bounding box center [748, 357] width 59 height 8
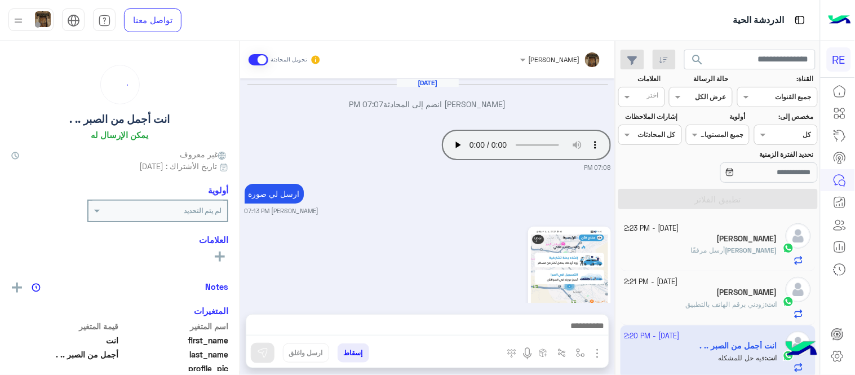
scroll to position [421, 0]
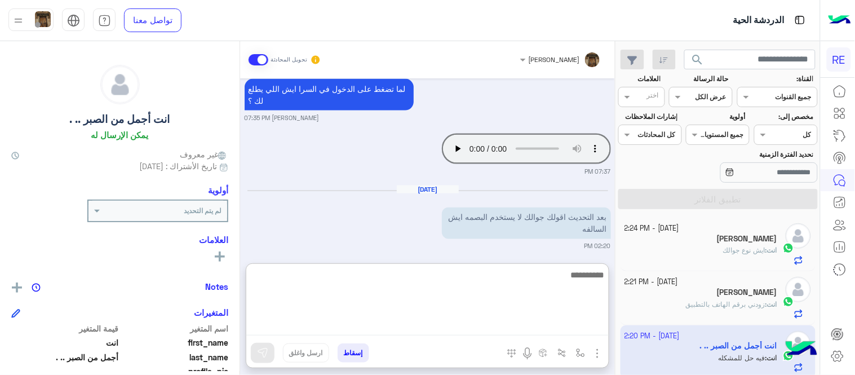
click at [468, 318] on textarea at bounding box center [427, 302] width 363 height 68
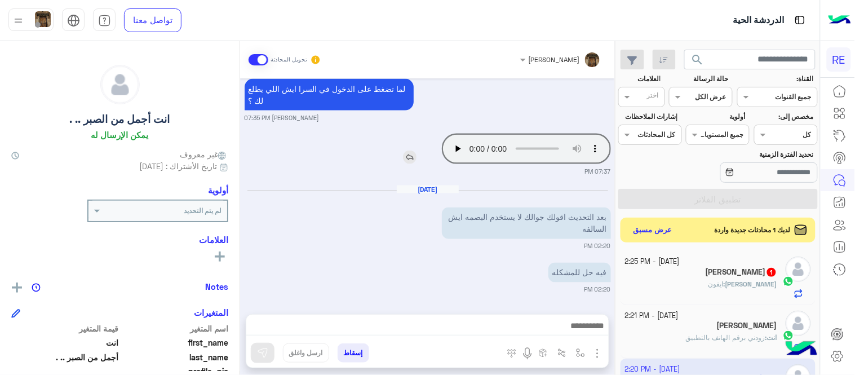
click at [412, 161] on img at bounding box center [410, 158] width 14 height 14
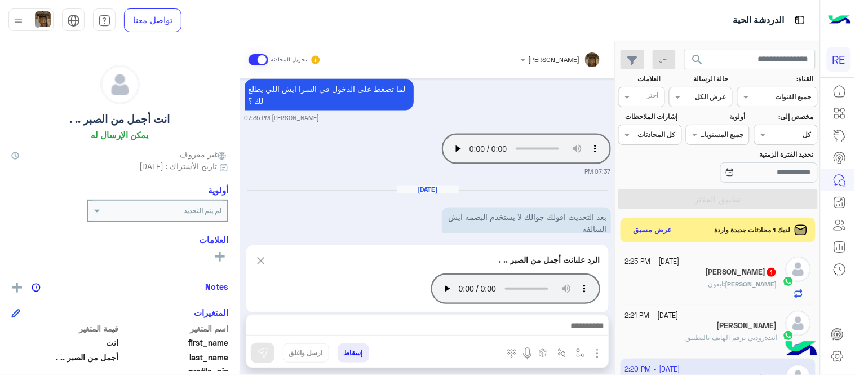
click at [260, 263] on img at bounding box center [261, 261] width 12 height 14
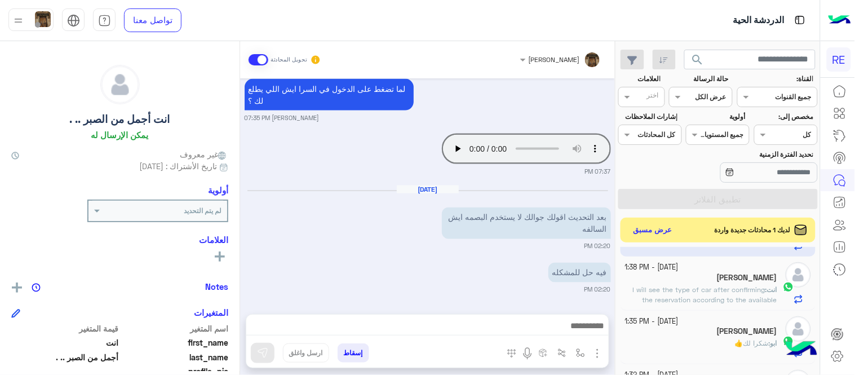
scroll to position [0, 0]
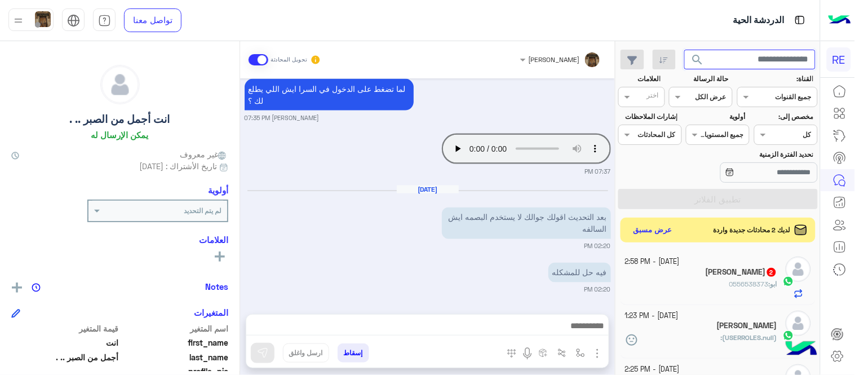
click at [743, 63] on input "text" at bounding box center [751, 60] width 132 height 20
click at [749, 64] on input "text" at bounding box center [751, 60] width 132 height 20
type input "*********"
click at [685, 50] on button "search" at bounding box center [699, 62] width 28 height 24
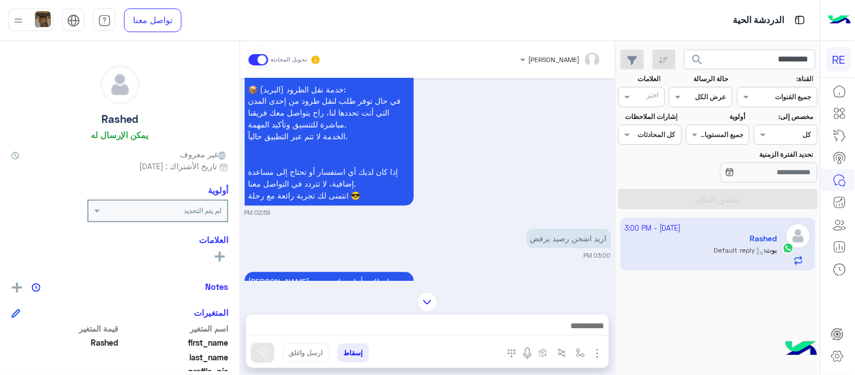
scroll to position [534, 0]
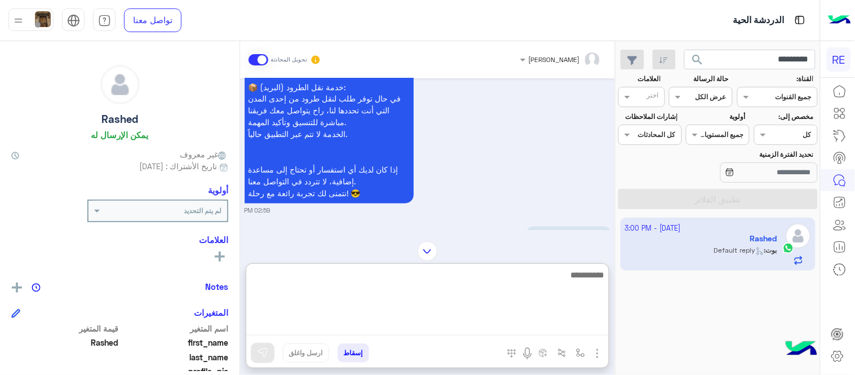
click at [408, 330] on textarea at bounding box center [427, 302] width 363 height 68
type textarea "*"
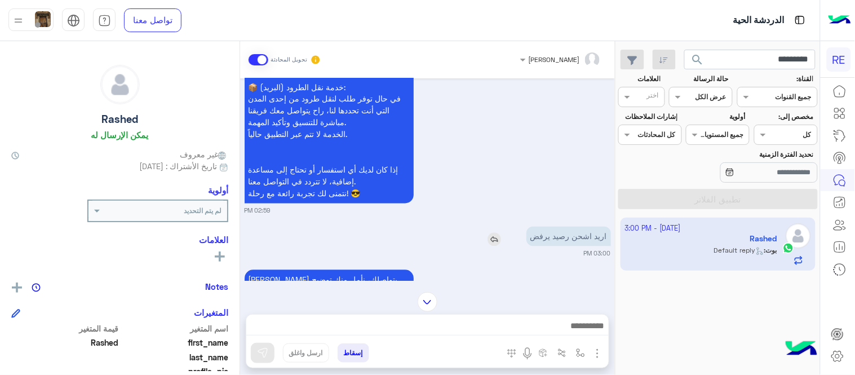
click at [495, 233] on img at bounding box center [495, 240] width 14 height 14
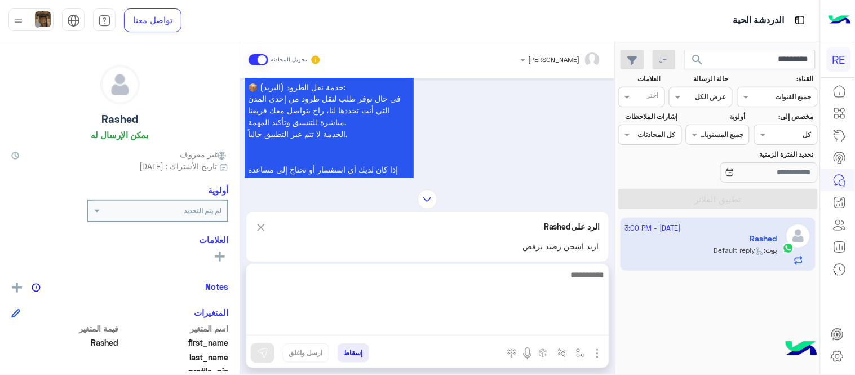
click at [461, 330] on textarea at bounding box center [427, 302] width 363 height 68
type textarea "**********"
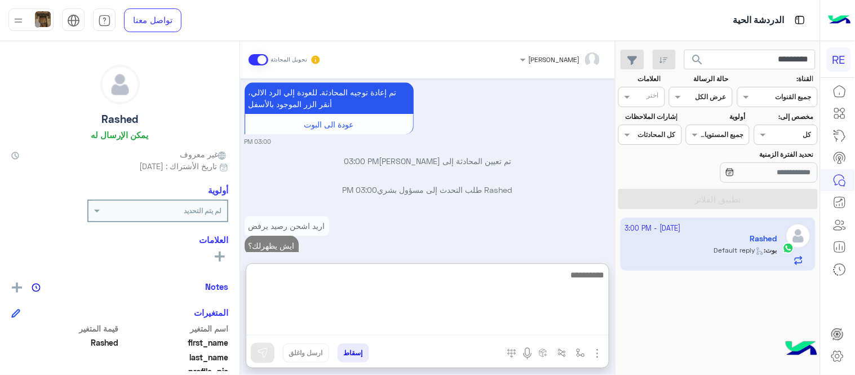
scroll to position [848, 0]
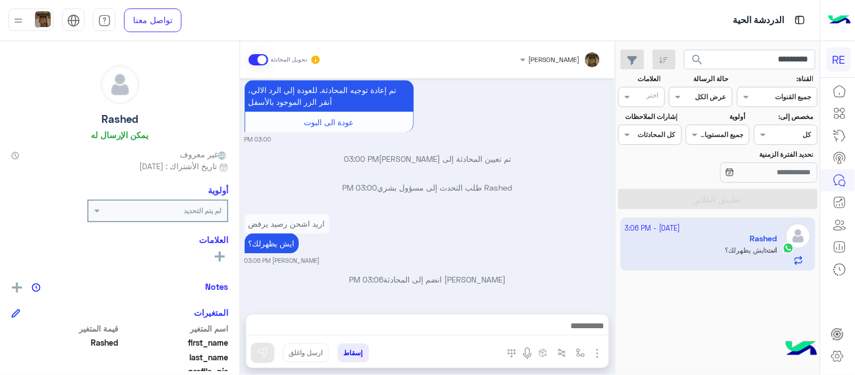
click at [563, 215] on div "Sep 27, 2025 كابتن � 02:59 PM اختر احد الخدمات التالية: 02:59 PM آلية عمل التطب…" at bounding box center [427, 190] width 375 height 224
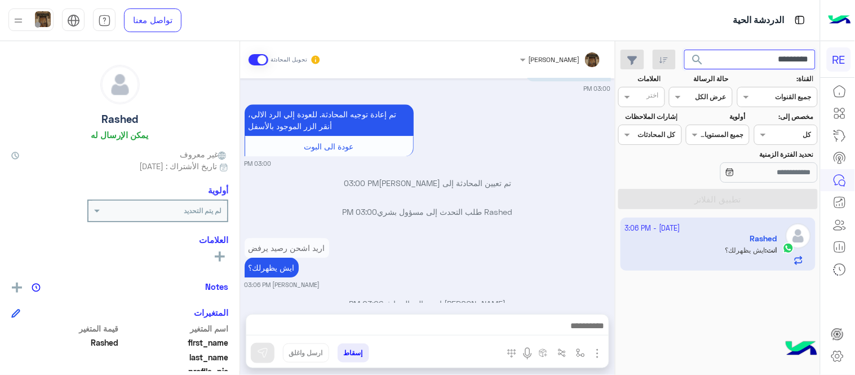
click at [740, 63] on input "*********" at bounding box center [751, 60] width 132 height 20
click at [685, 50] on button "search" at bounding box center [699, 62] width 28 height 24
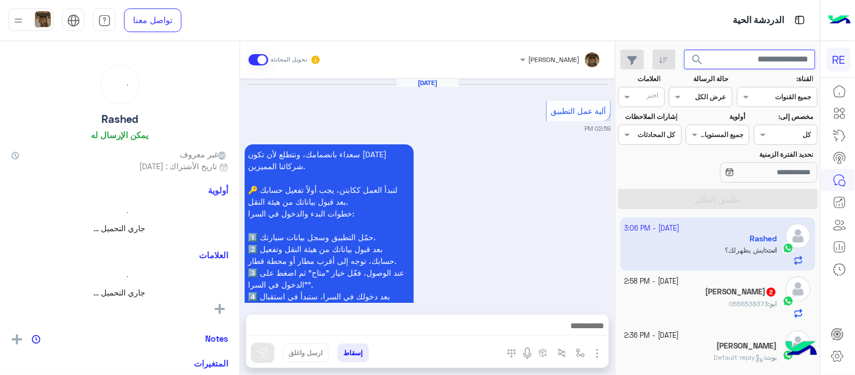
scroll to position [686, 0]
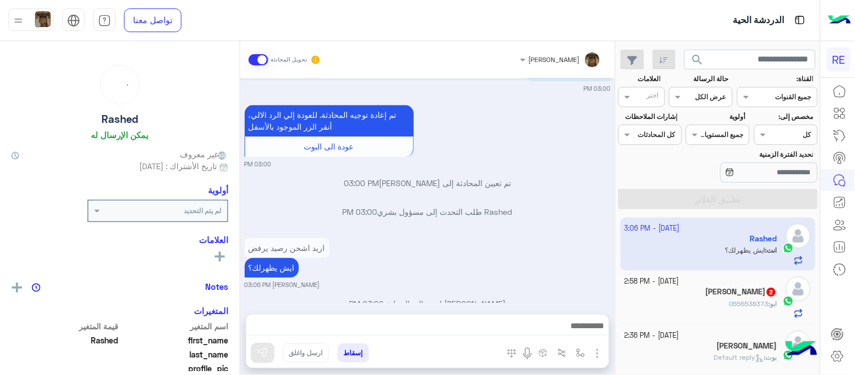
click at [678, 285] on small "27 September - 2:58 PM" at bounding box center [652, 281] width 55 height 11
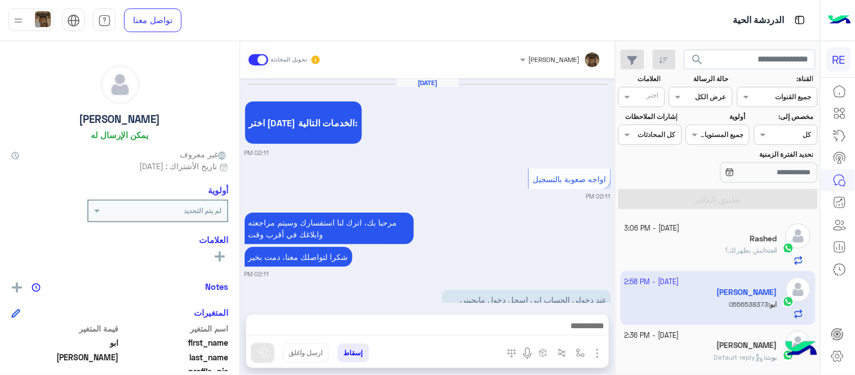
scroll to position [270, 0]
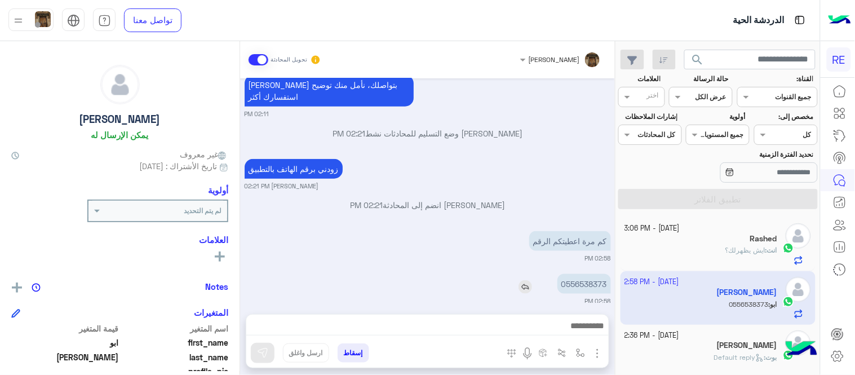
click at [593, 274] on p "0556538373" at bounding box center [585, 284] width 54 height 20
copy p "0556538373"
drag, startPoint x: 240, startPoint y: 261, endPoint x: 239, endPoint y: 249, distance: 12.4
click at [239, 249] on mat-drawer "ابو محمد يمكن الإرسال له غير معروف تاريخ الأشتراك : 09/25/2025 أولوية لم يتم ال…" at bounding box center [120, 210] width 240 height 338
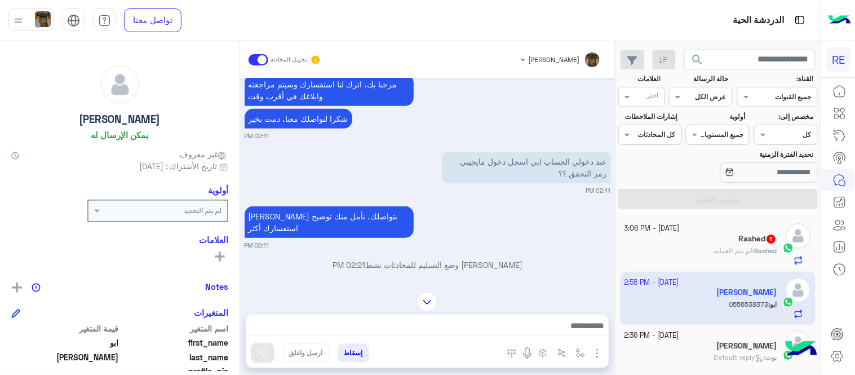
scroll to position [136, 0]
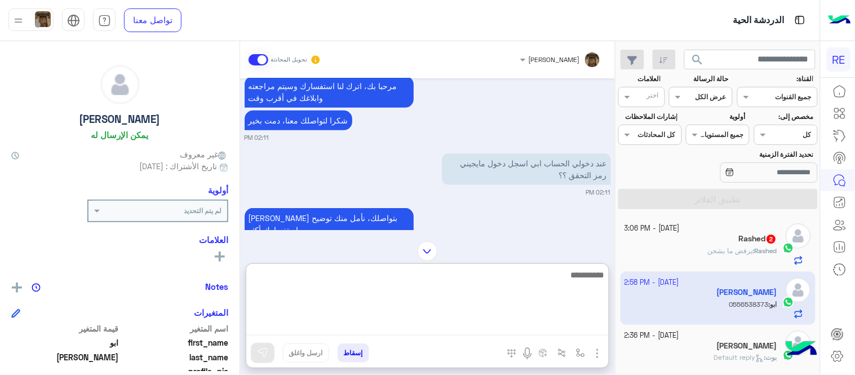
click at [453, 322] on textarea at bounding box center [427, 302] width 363 height 68
type textarea "**********"
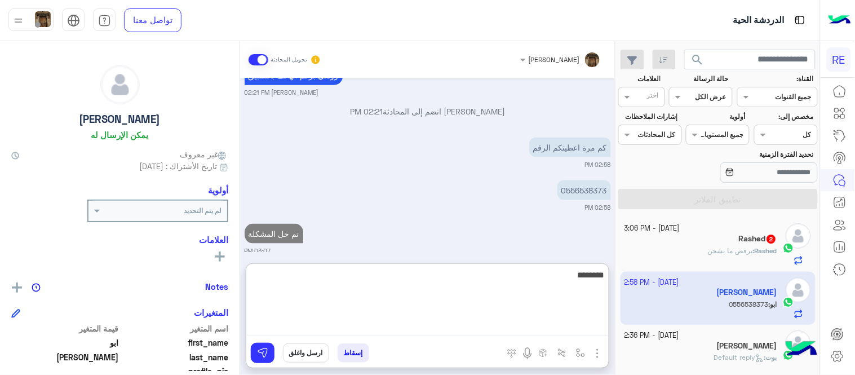
type textarea "********"
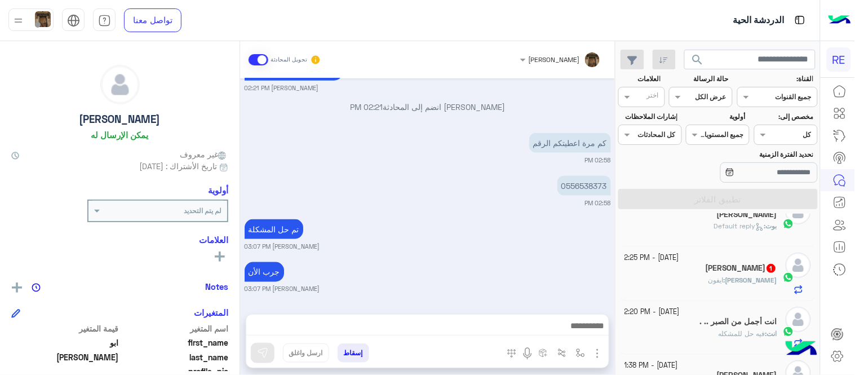
scroll to position [356, 0]
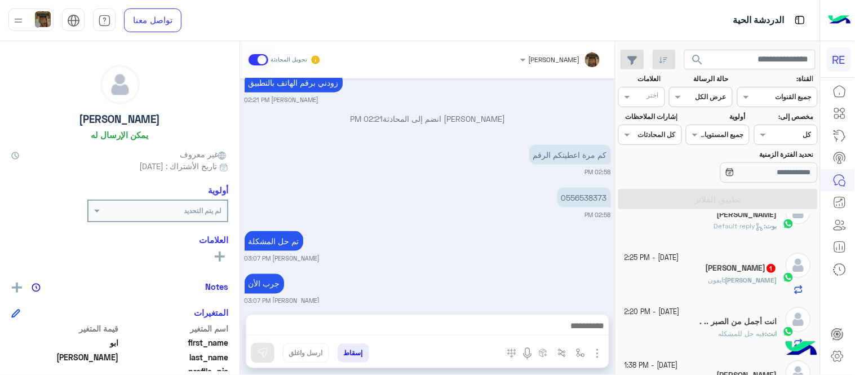
click at [681, 291] on div "عبدالله : ايفون" at bounding box center [701, 285] width 153 height 20
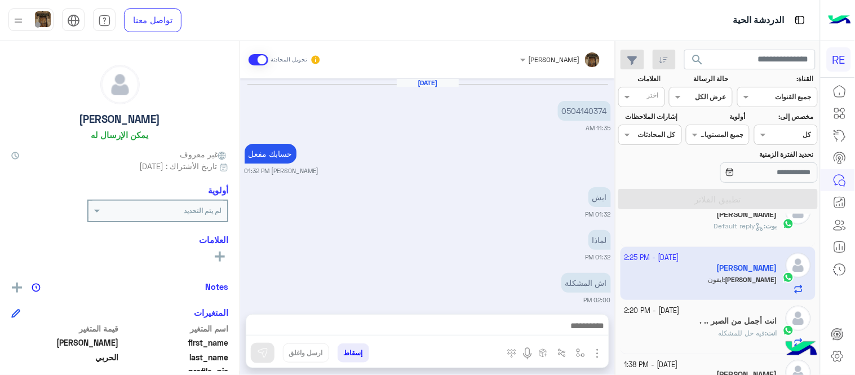
scroll to position [471, 0]
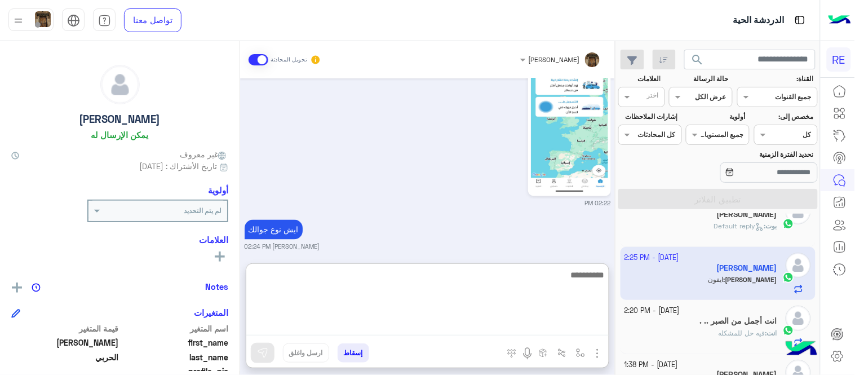
click at [440, 320] on textarea at bounding box center [427, 302] width 363 height 68
paste textarea "**********"
type textarea "**********"
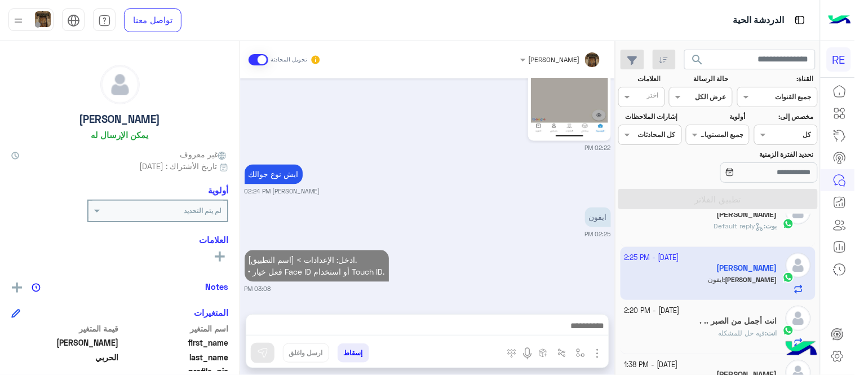
scroll to position [527, 0]
click at [487, 221] on div "Sep 27, 2025 0504140374 11:35 AM حسابك مفعل عبير زكريا 01:32 PM ايش 01:32 PM لم…" at bounding box center [427, 190] width 375 height 224
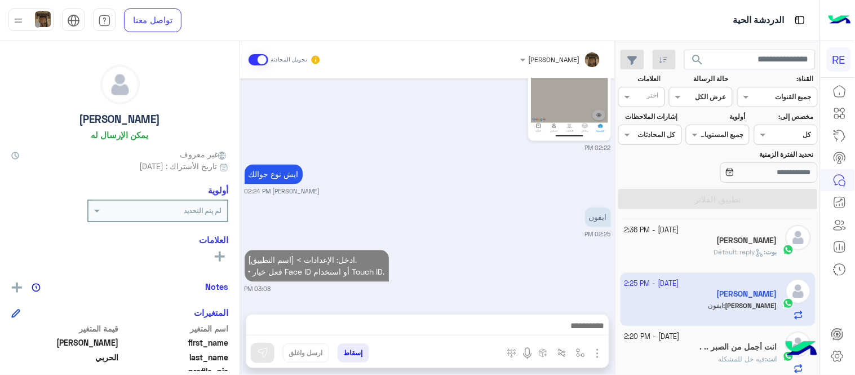
scroll to position [86, 0]
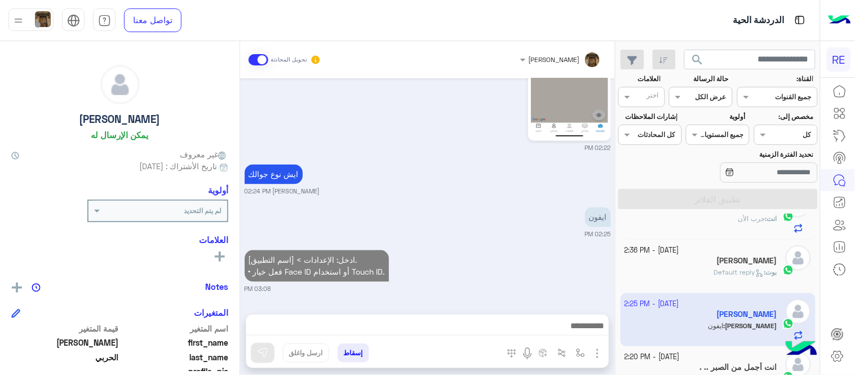
click at [691, 273] on div "بوت : Default reply" at bounding box center [701, 277] width 153 height 20
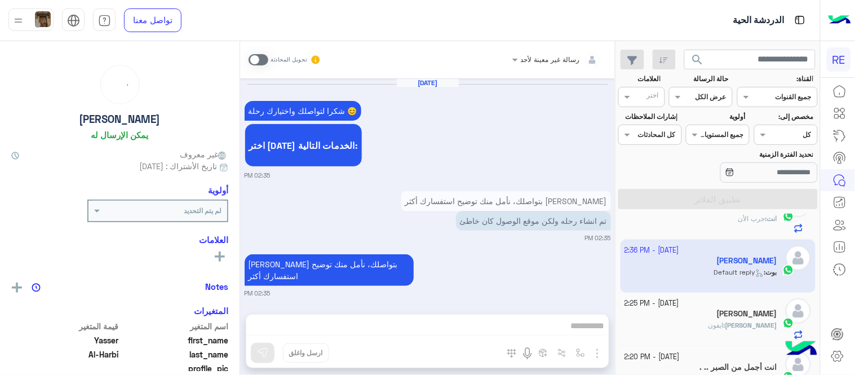
scroll to position [525, 0]
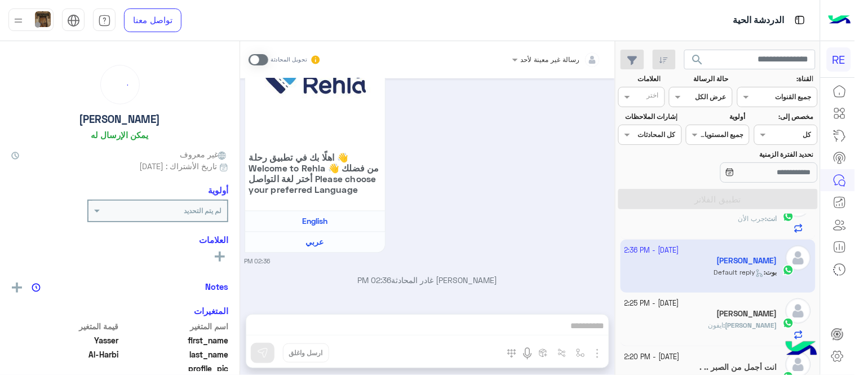
click at [261, 57] on span at bounding box center [259, 59] width 20 height 11
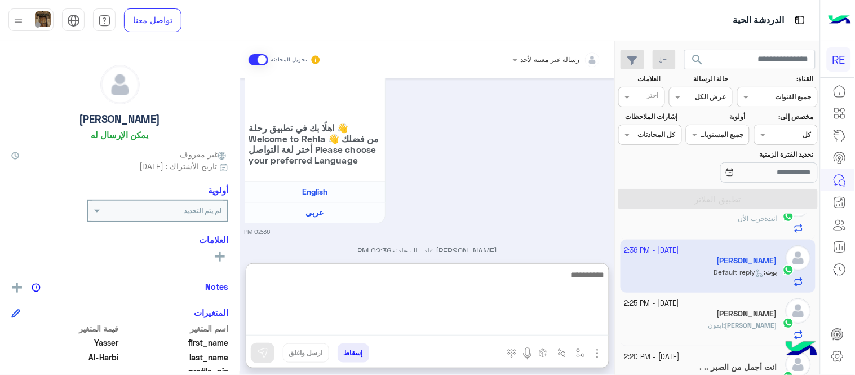
click at [429, 332] on textarea at bounding box center [427, 302] width 363 height 68
type textarea "**********"
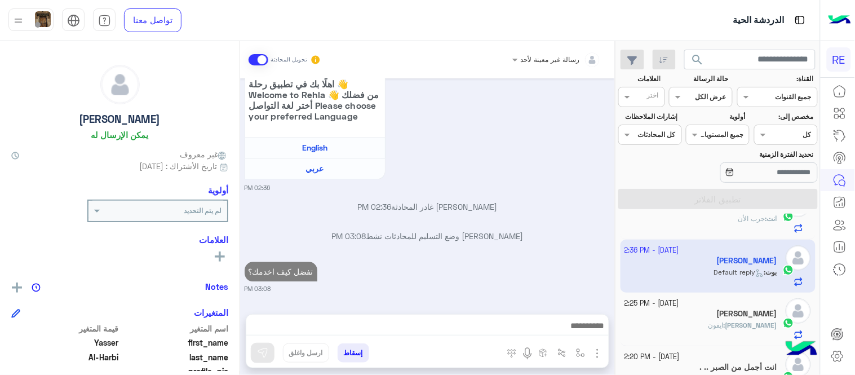
click at [471, 266] on div "رسالة غير معينة لأحد تحويل المحادثة Sep 27, 2025 شكرا لتواصلك واختيارك رحلة 😊 ا…" at bounding box center [427, 210] width 375 height 338
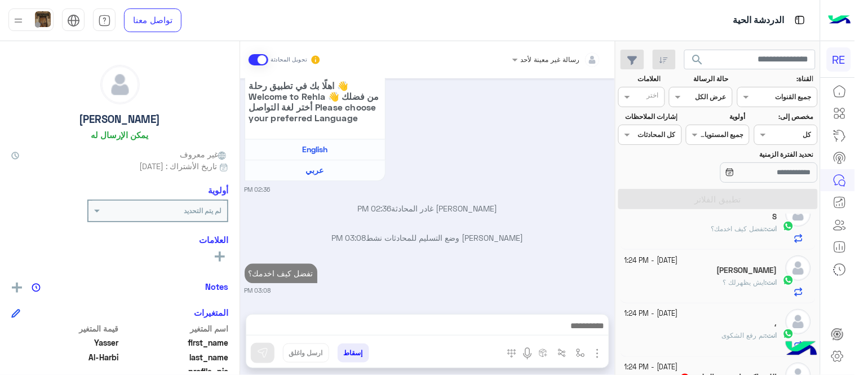
scroll to position [0, 0]
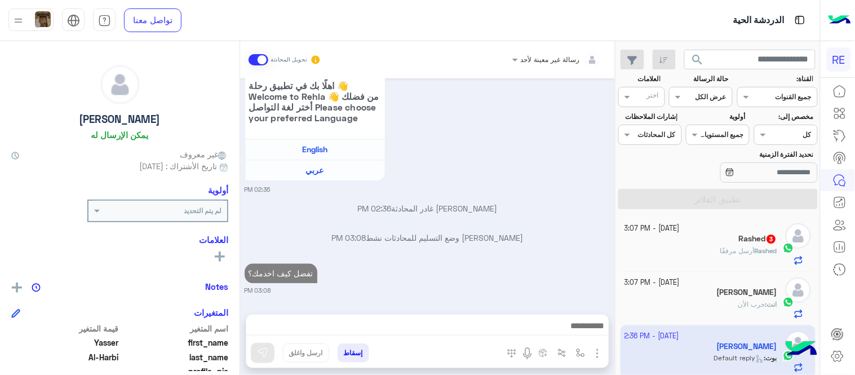
click at [690, 215] on div "27 September - 3:07 PM Rashed 3 Rashed أرسل مرفقًا 27 September - 3:07 PM ابو م…" at bounding box center [718, 297] width 204 height 166
click at [701, 262] on div "Rashed أرسل مرفقًا" at bounding box center [701, 256] width 153 height 20
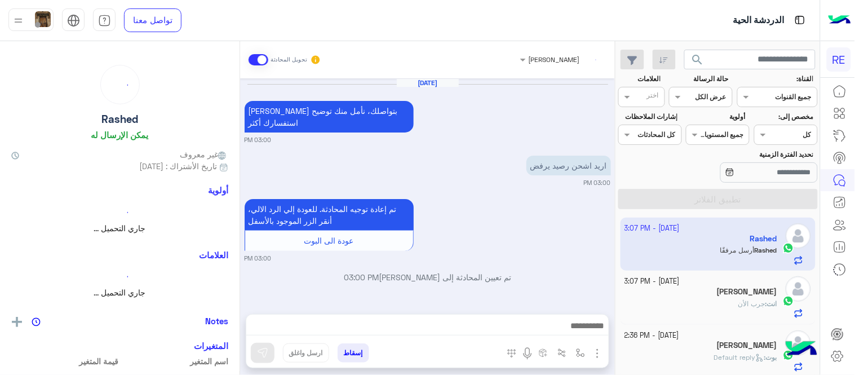
scroll to position [359, 0]
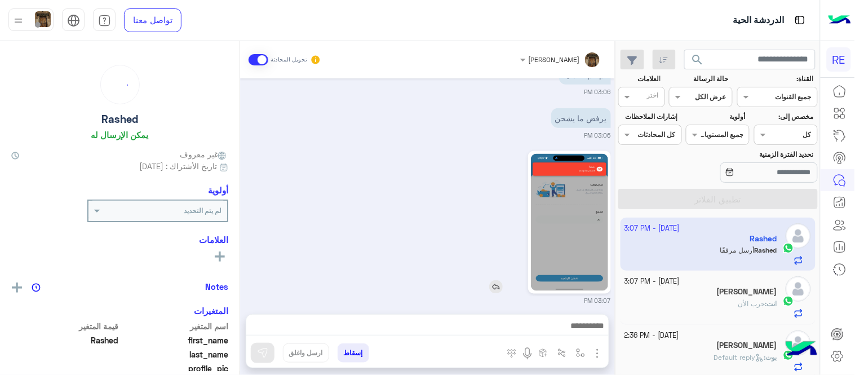
click at [566, 237] on img at bounding box center [569, 222] width 77 height 137
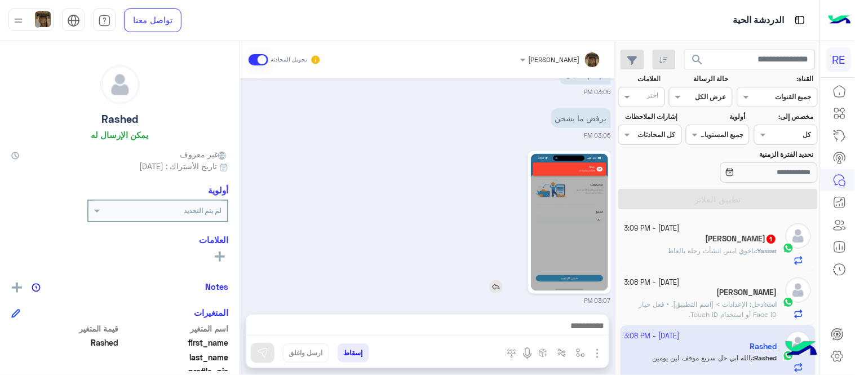
scroll to position [402, 0]
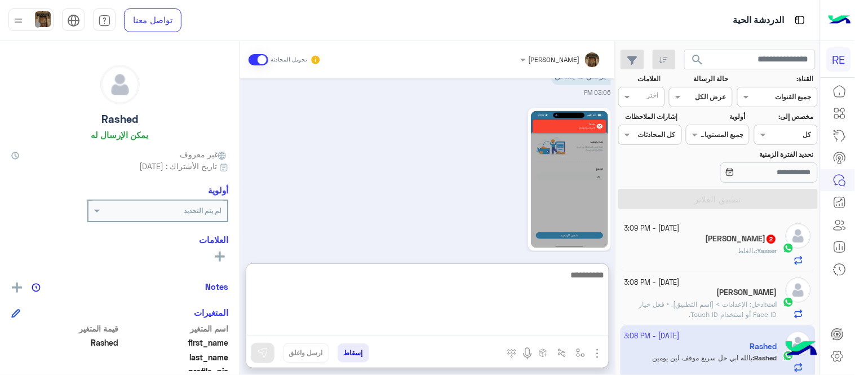
click at [529, 333] on textarea at bounding box center [427, 302] width 363 height 68
type textarea "**********"
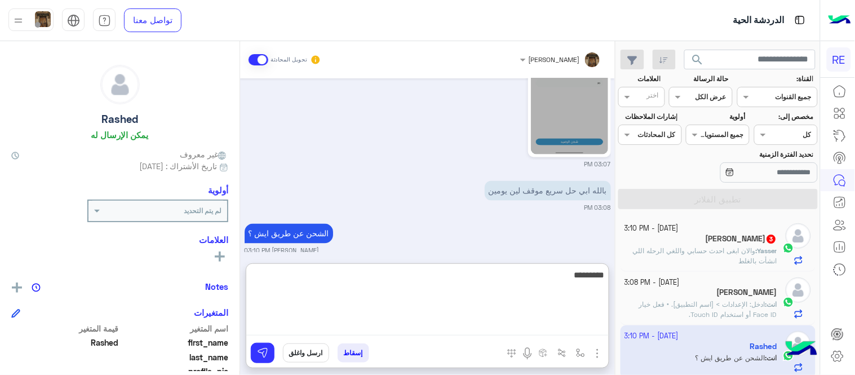
type textarea "**********"
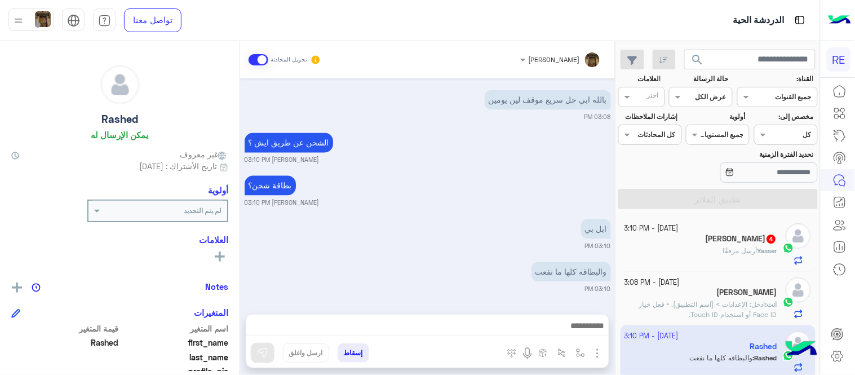
scroll to position [574, 0]
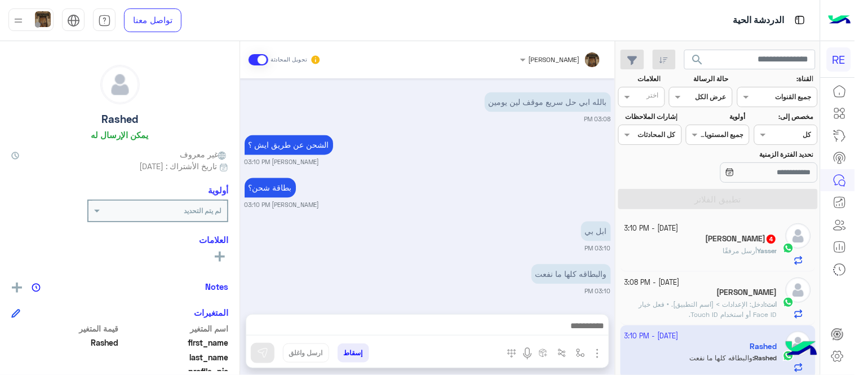
click at [425, 206] on div "Sep 27, 2025 سعدنا بتواصلك، نأمل منك توضيح استفسارك أكثر 03:00 PM اريد اشحن رصي…" at bounding box center [427, 190] width 375 height 224
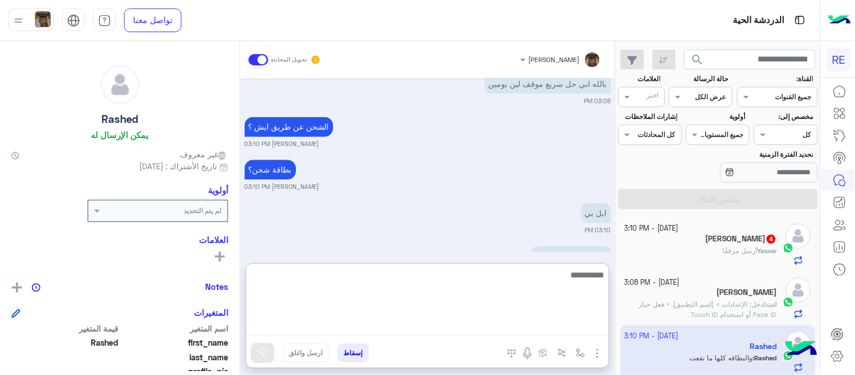
click at [509, 324] on textarea at bounding box center [427, 302] width 363 height 68
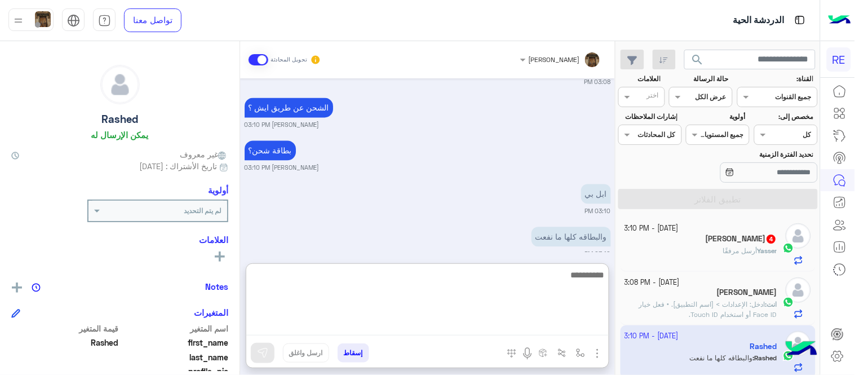
scroll to position [624, 0]
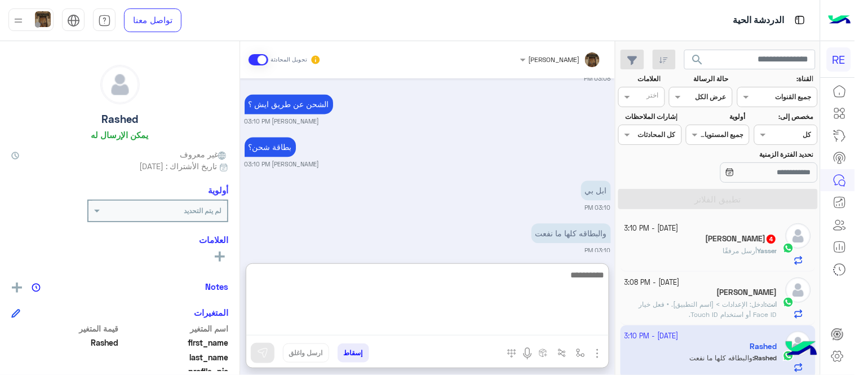
type textarea "*"
type textarea "**********"
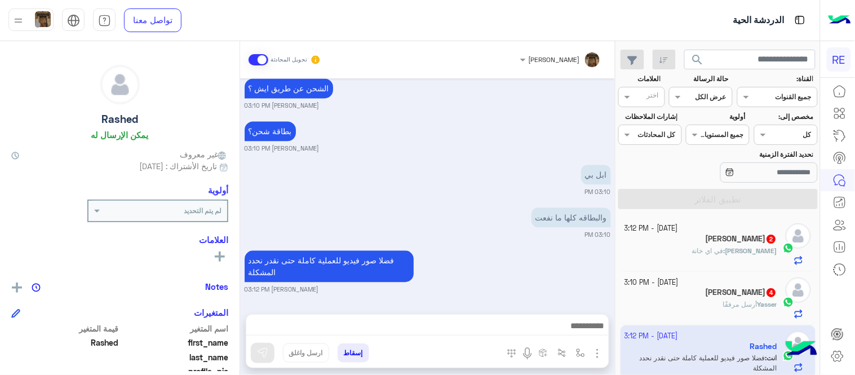
scroll to position [629, 0]
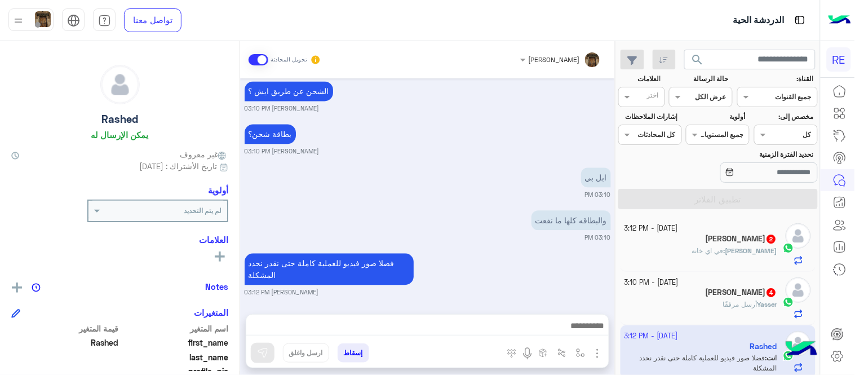
click at [518, 210] on div "Sep 27, 2025 سعدنا بتواصلك، نأمل منك توضيح استفسارك أكثر 03:00 PM اريد اشحن رصي…" at bounding box center [427, 190] width 375 height 224
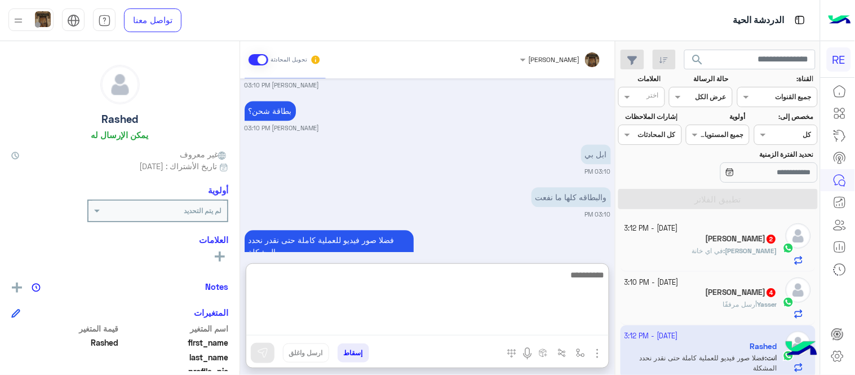
click at [499, 324] on textarea at bounding box center [427, 302] width 363 height 68
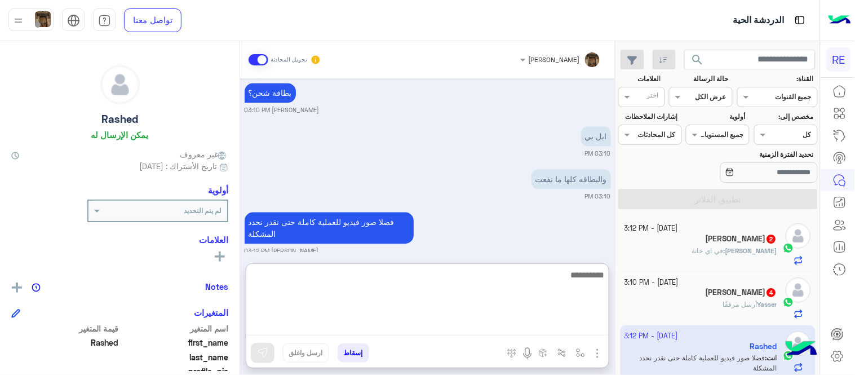
scroll to position [680, 0]
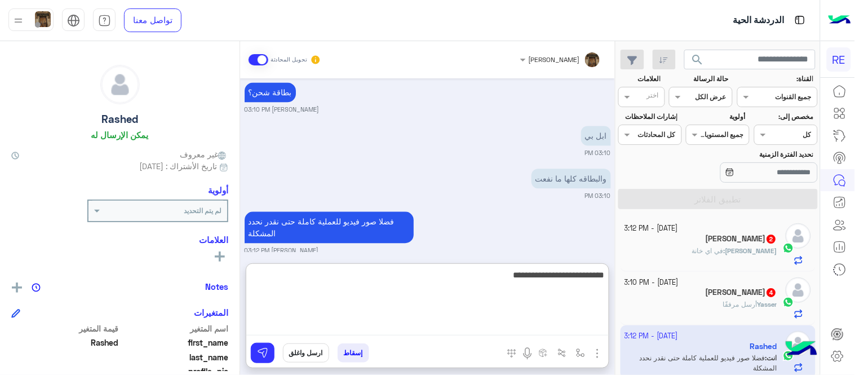
type textarea "**********"
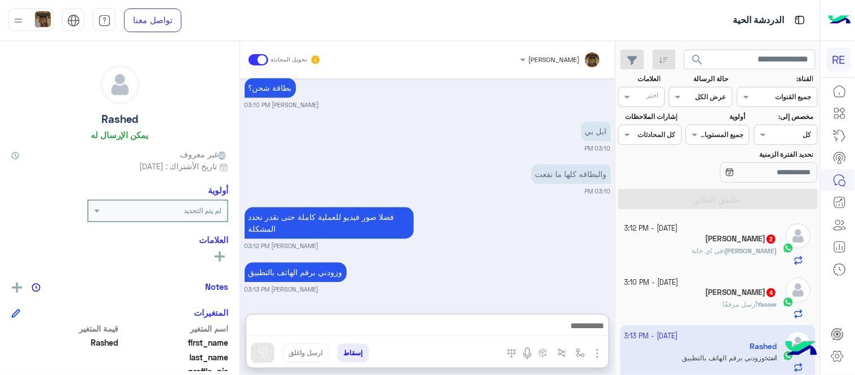
scroll to position [696, 0]
click at [694, 254] on div "عبدالله : في اي خانة" at bounding box center [701, 256] width 153 height 20
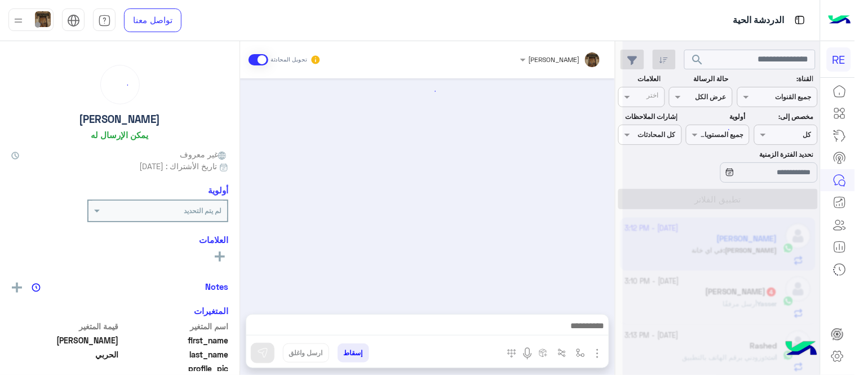
scroll to position [483, 0]
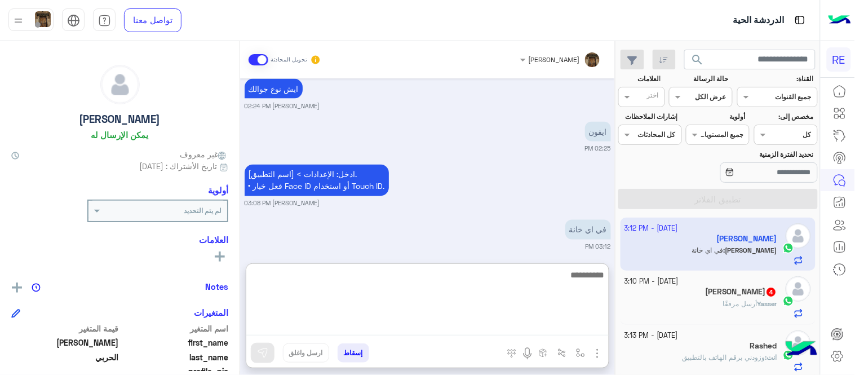
click at [484, 325] on textarea at bounding box center [427, 302] width 363 height 68
type textarea "**********"
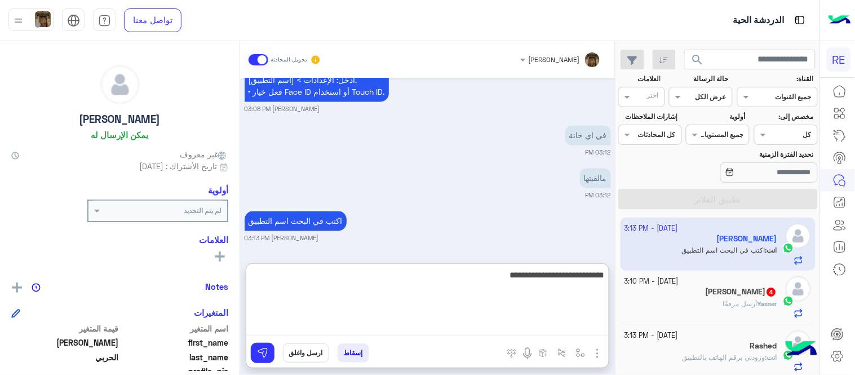
type textarea "**********"
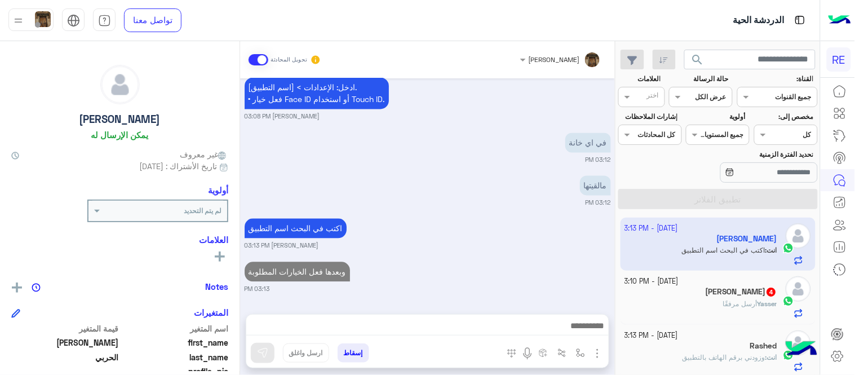
click at [522, 231] on div "Sep 27, 2025 لماذا 01:32 PM اش المشكلة 02:00 PM ايش يظهرلك عبير زكريا 02:21 PM …" at bounding box center [427, 190] width 375 height 224
click at [678, 298] on div "Yasser Al-Harbi 4" at bounding box center [701, 293] width 153 height 12
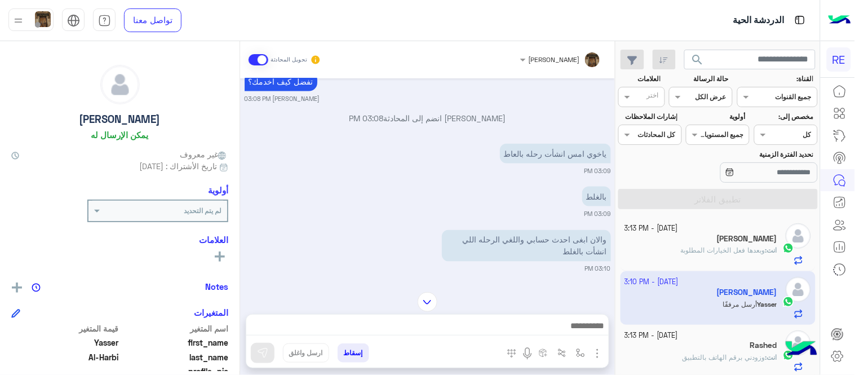
scroll to position [561, 0]
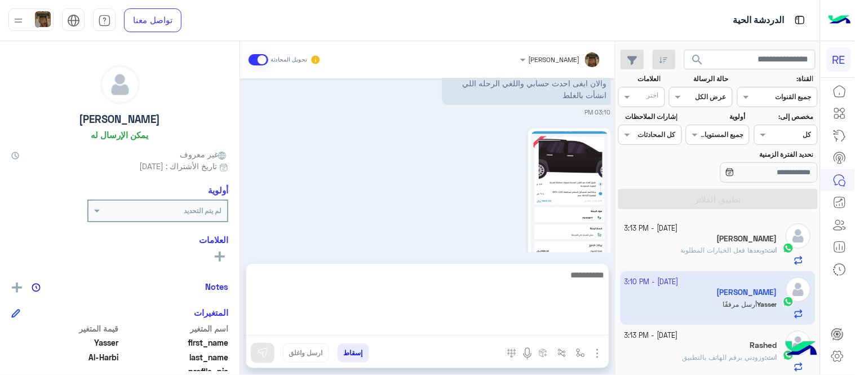
click at [433, 322] on textarea at bounding box center [427, 302] width 363 height 68
type textarea "**********"
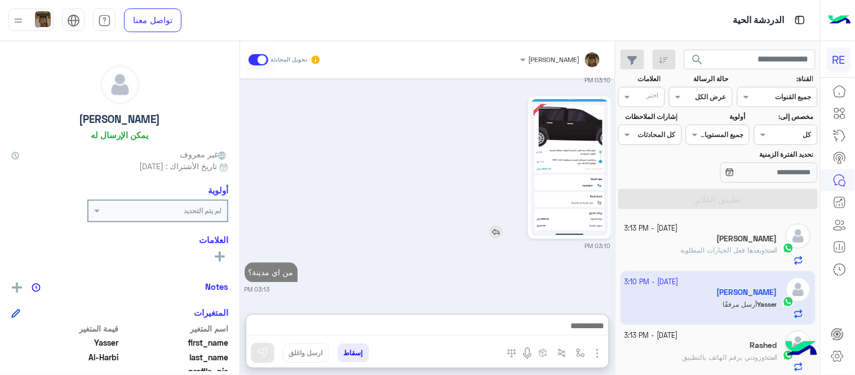
scroll to position [629, 0]
click at [599, 147] on img at bounding box center [569, 167] width 77 height 137
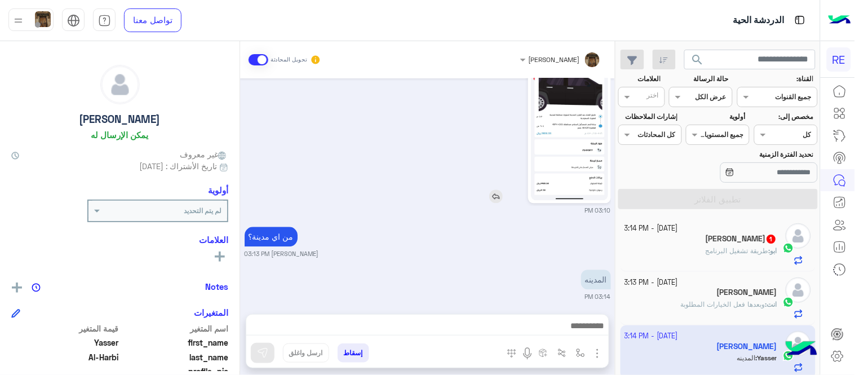
scroll to position [646, 0]
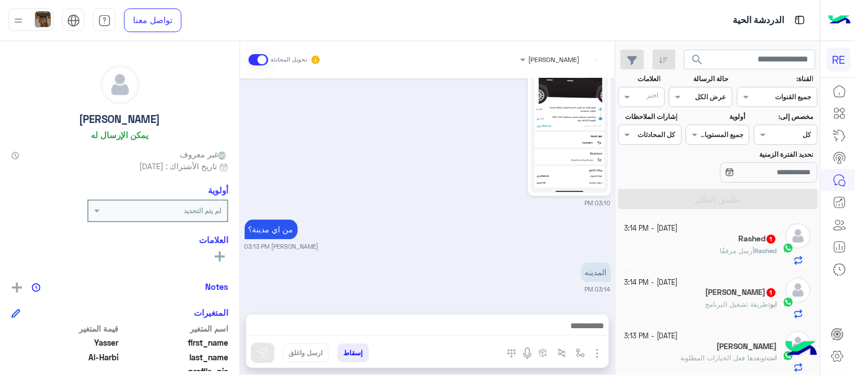
click at [491, 229] on div "من اي مدينة؟ عبير زكريا 03:13 PM" at bounding box center [428, 234] width 367 height 34
click at [716, 255] on div "Rashed أرسل مرفقًا" at bounding box center [701, 256] width 153 height 20
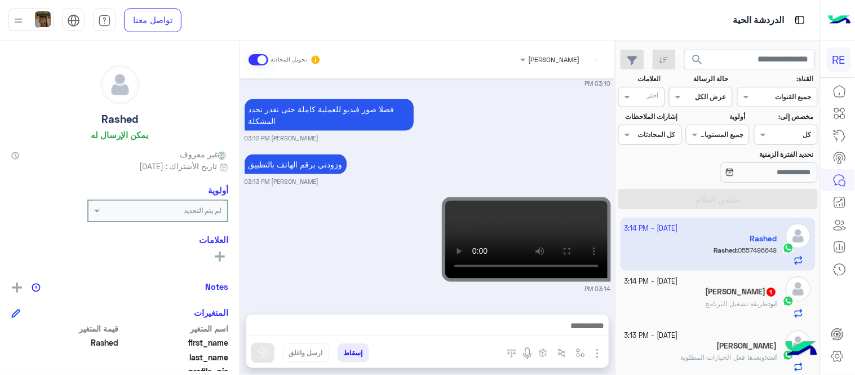
scroll to position [469, 0]
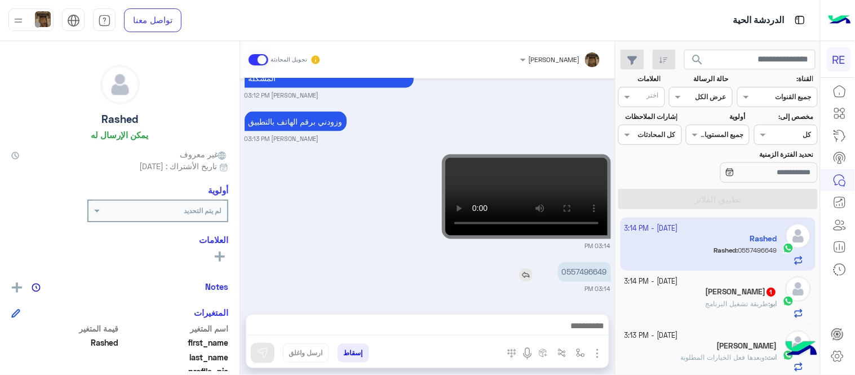
click at [577, 277] on p "0557496649" at bounding box center [584, 272] width 53 height 20
copy p "0557496649"
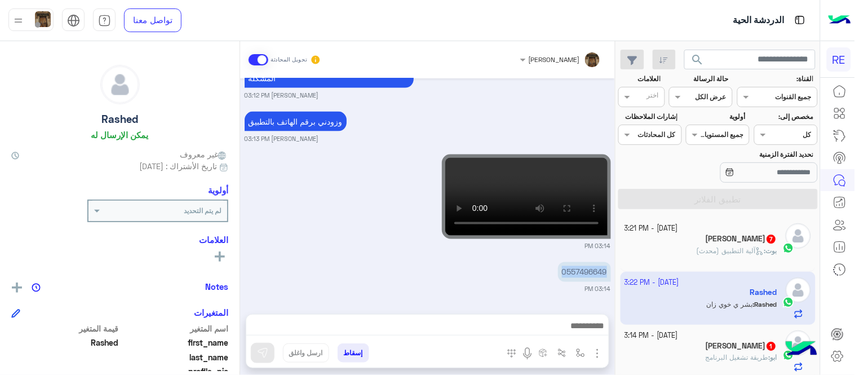
scroll to position [511, 0]
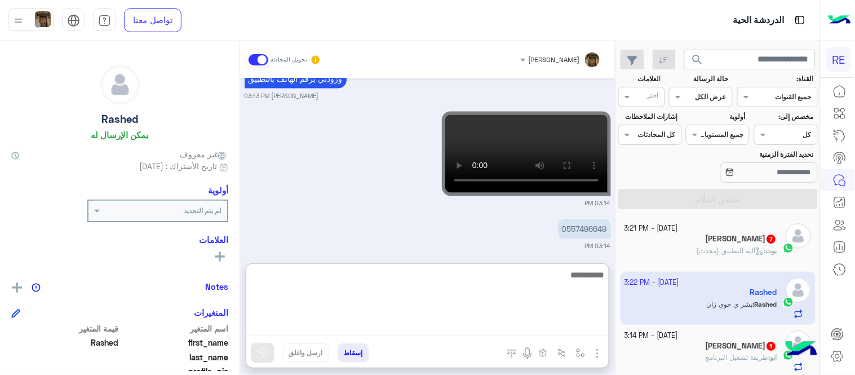
click at [438, 327] on textarea at bounding box center [427, 302] width 363 height 68
type textarea "**********"
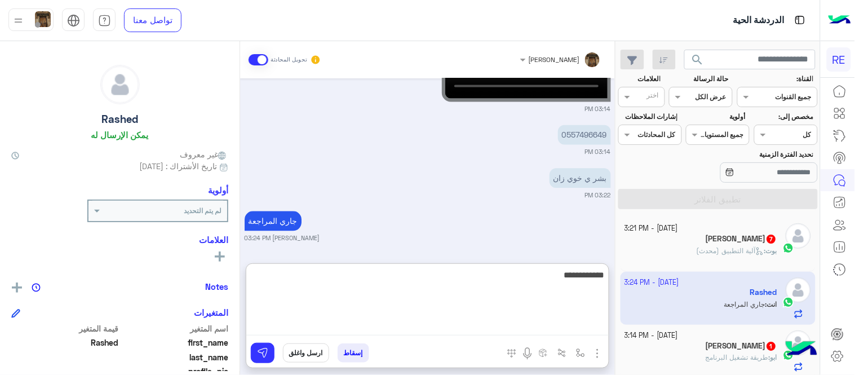
type textarea "**********"
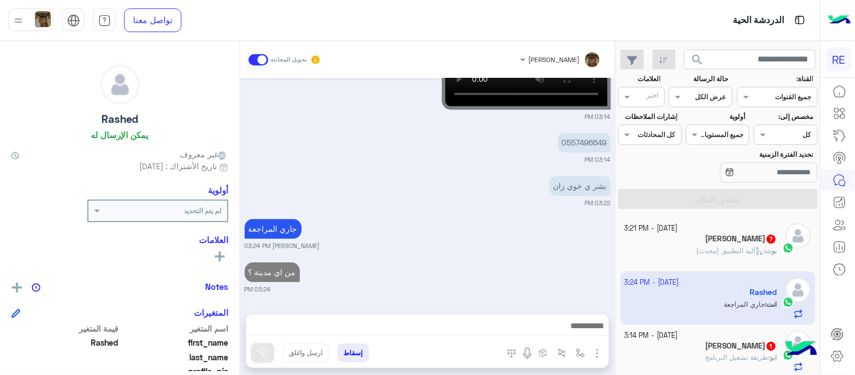
scroll to position [598, 0]
click at [429, 196] on div "Sep 27, 2025 يرفض ما يشحن 03:06 PM 03:07 PM بالله ابي حل سريع موقف لين يومين 03…" at bounding box center [427, 190] width 375 height 224
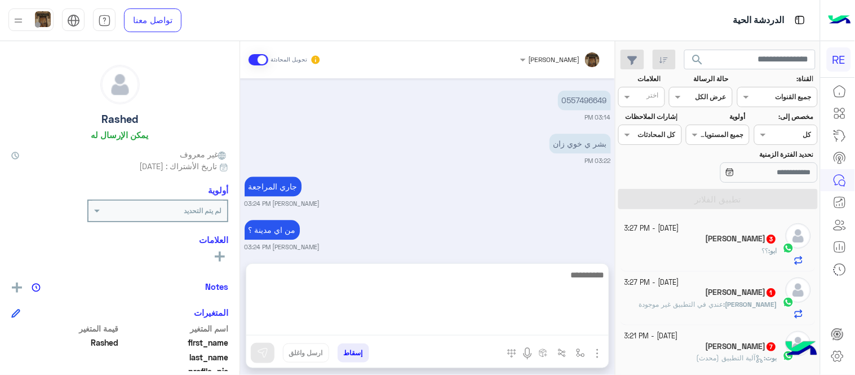
scroll to position [649, 0]
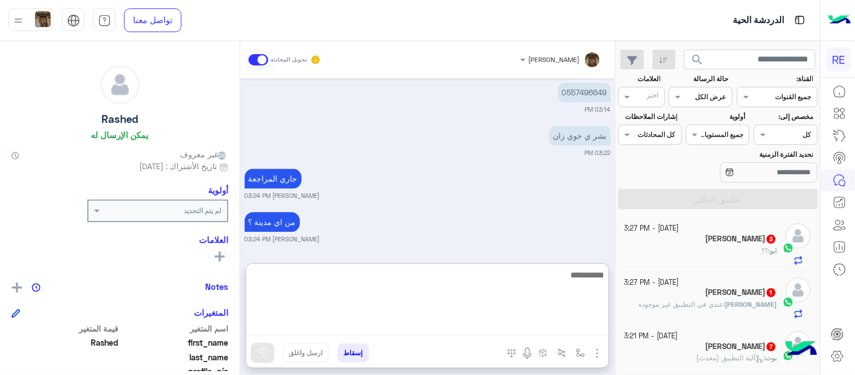
click at [467, 320] on textarea at bounding box center [427, 302] width 363 height 68
type textarea "**********"
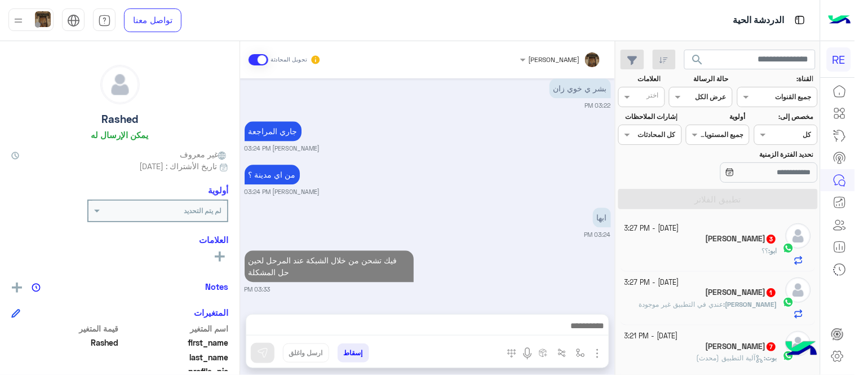
scroll to position [721, 0]
click at [711, 249] on div "ابو : ؟؟" at bounding box center [701, 256] width 153 height 20
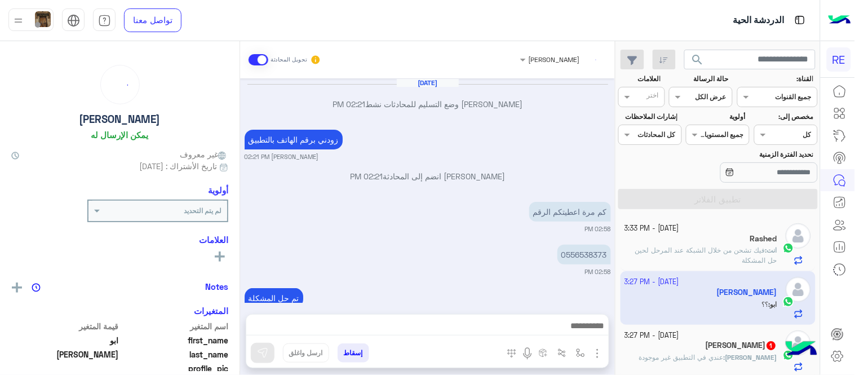
scroll to position [198, 0]
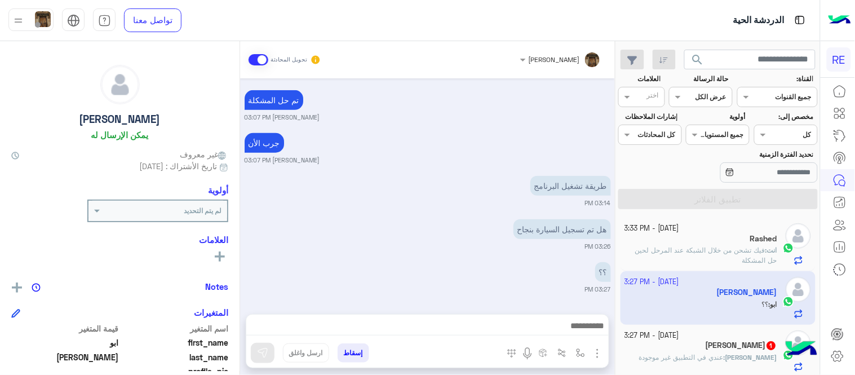
click at [449, 315] on div at bounding box center [427, 329] width 363 height 28
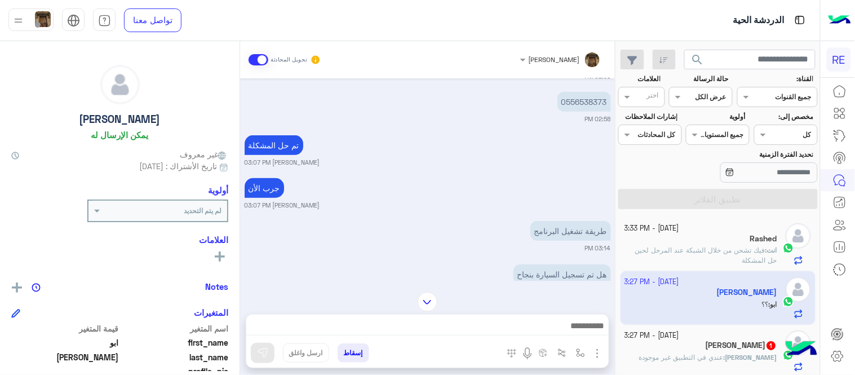
scroll to position [113, 0]
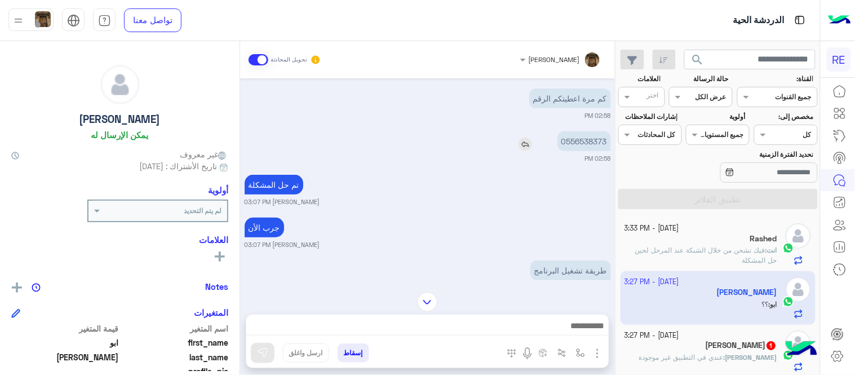
click at [598, 141] on p "0556538373" at bounding box center [585, 141] width 54 height 20
copy p "0556538373"
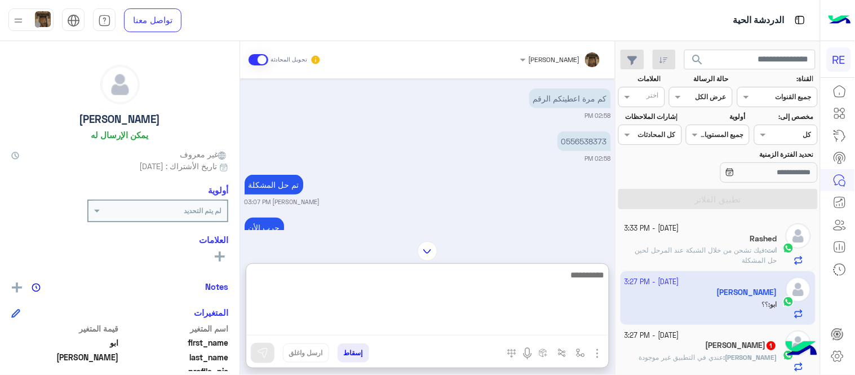
click at [406, 325] on textarea at bounding box center [427, 302] width 363 height 68
type textarea "**********"
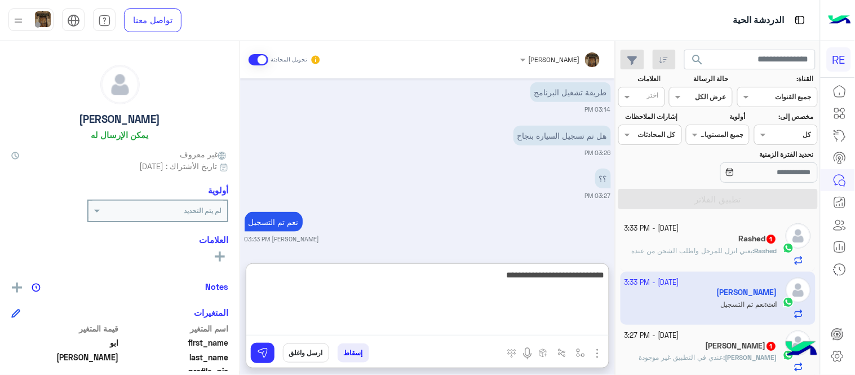
type textarea "**********"
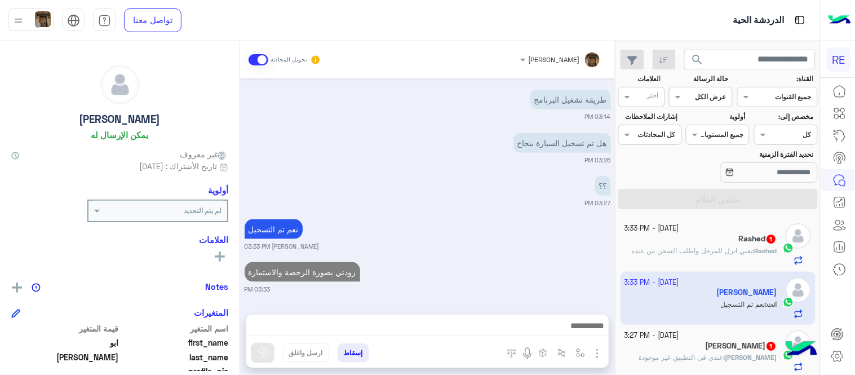
scroll to position [284, 0]
click at [504, 224] on div "Sep 27, 2025 عبير زكريا وضع التسليم للمحادثات نشط 02:21 PM زودني برقم الهاتف با…" at bounding box center [427, 190] width 375 height 224
click at [735, 244] on div "Rashed 1" at bounding box center [701, 240] width 153 height 12
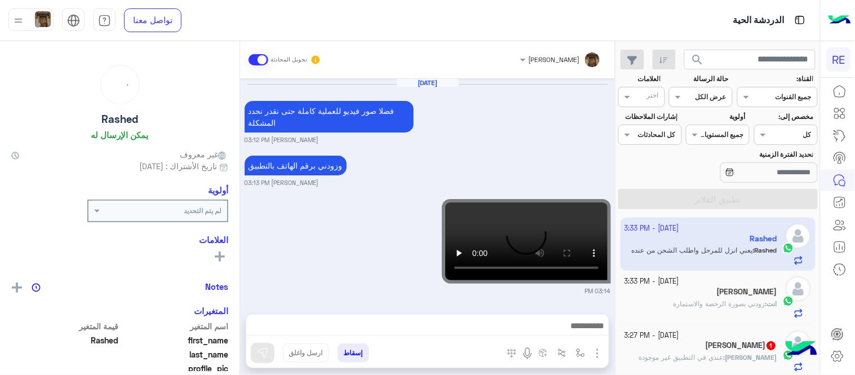
scroll to position [314, 0]
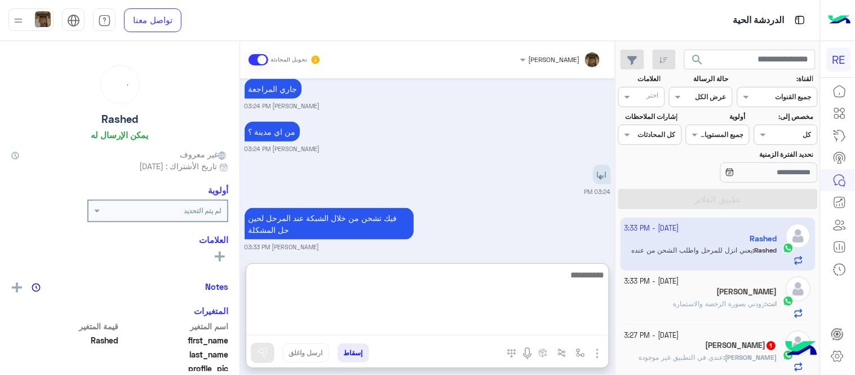
click at [489, 330] on textarea at bounding box center [427, 302] width 363 height 68
click at [469, 286] on textarea at bounding box center [427, 302] width 363 height 68
type textarea "********"
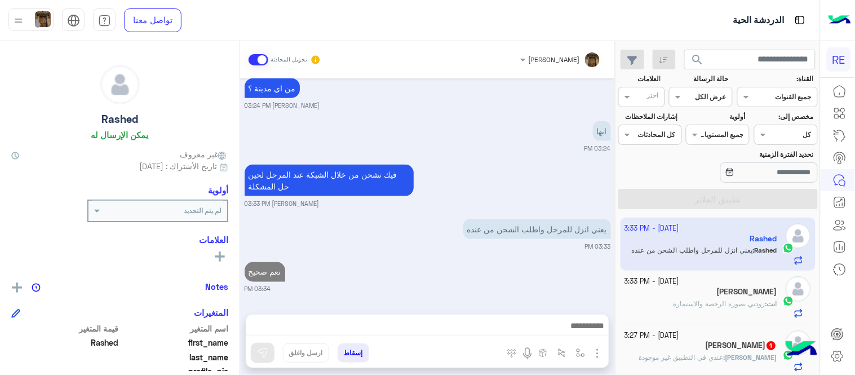
click at [443, 212] on div "Sep 27, 2025 فضلا صور فيديو للعملية كاملة حتى نقدر نحدد المشكلة عبير زكريا 03:1…" at bounding box center [427, 190] width 375 height 224
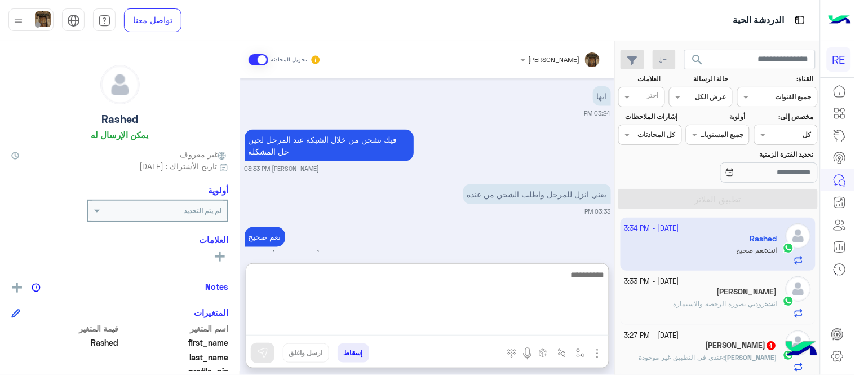
click at [463, 333] on textarea at bounding box center [427, 302] width 363 height 68
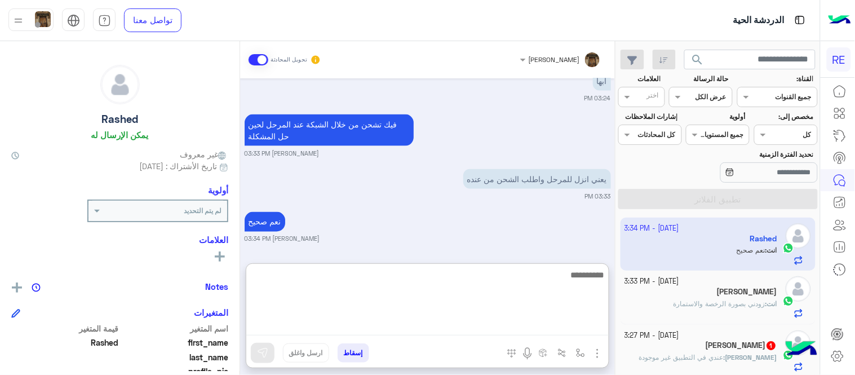
scroll to position [408, 0]
type textarea "**********"
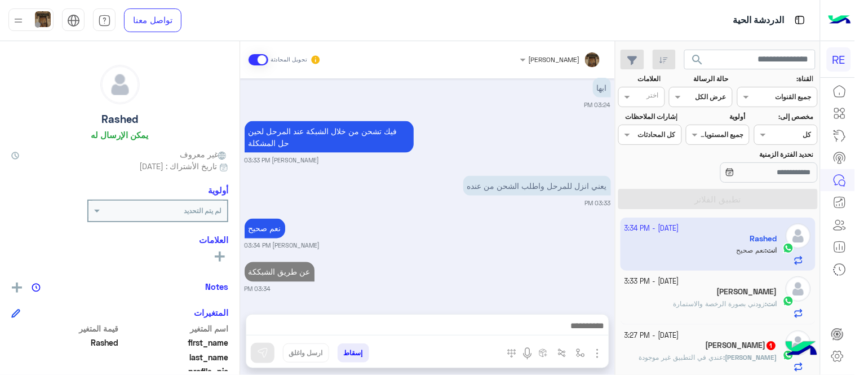
click at [438, 192] on div "Sep 27, 2025 فضلا صور فيديو للعملية كاملة حتى نقدر نحدد المشكلة عبير زكريا 03:1…" at bounding box center [427, 190] width 375 height 224
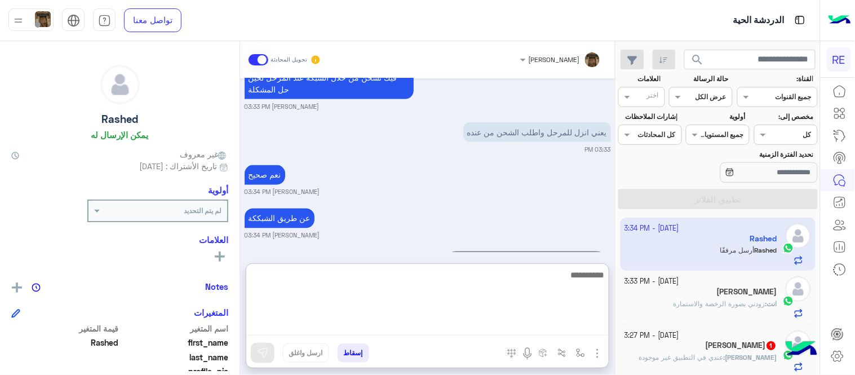
click at [517, 324] on textarea at bounding box center [427, 302] width 363 height 68
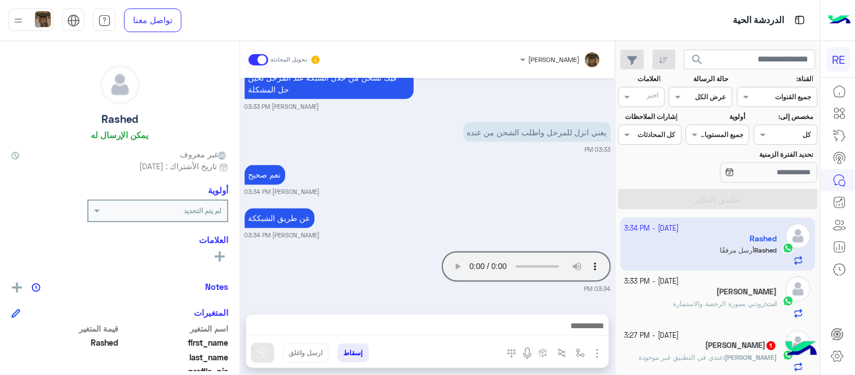
click at [455, 222] on div "عن طريق الشبككة عبير زكريا 03:34 PM" at bounding box center [428, 223] width 367 height 34
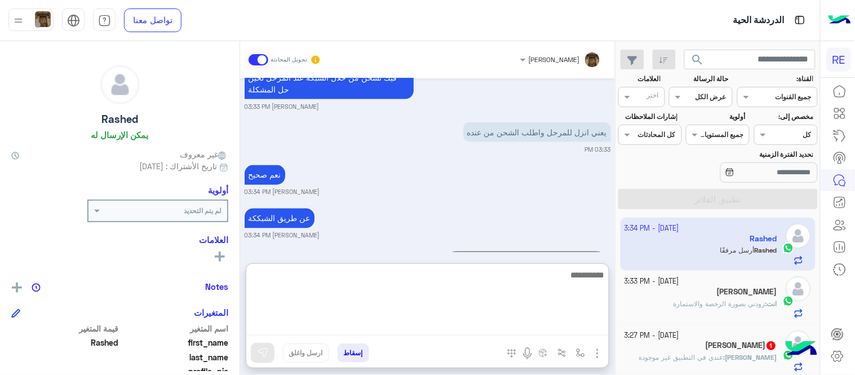
click at [462, 327] on textarea at bounding box center [427, 302] width 363 height 68
type textarea "**********"
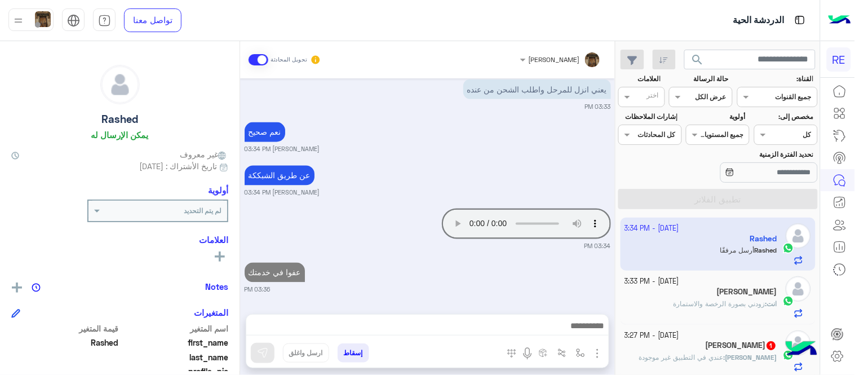
click at [555, 250] on div "Sep 27, 2025 فضلا صور فيديو للعملية كاملة حتى نقدر نحدد المشكلة عبير زكريا 03:1…" at bounding box center [427, 190] width 375 height 224
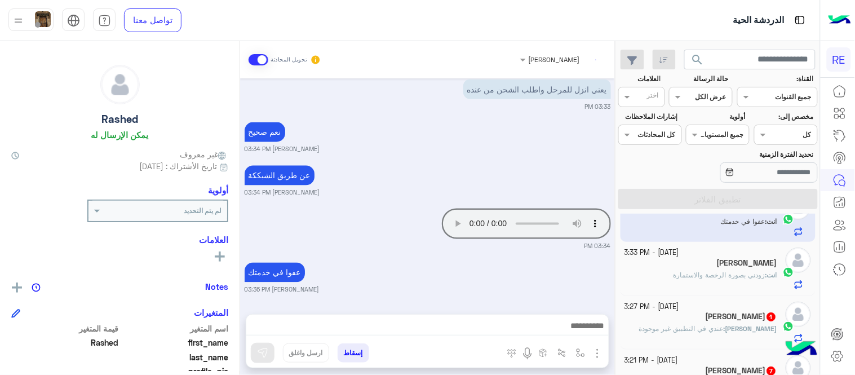
scroll to position [37, 0]
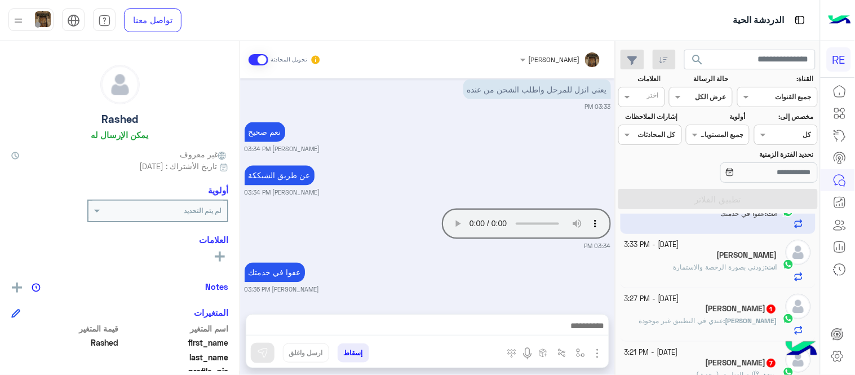
click at [685, 322] on span "عندي في التطبيق غير موجودة" at bounding box center [681, 320] width 85 height 8
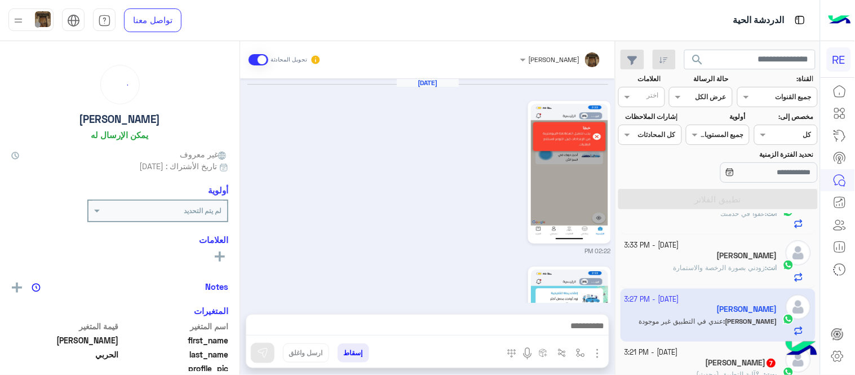
scroll to position [483, 0]
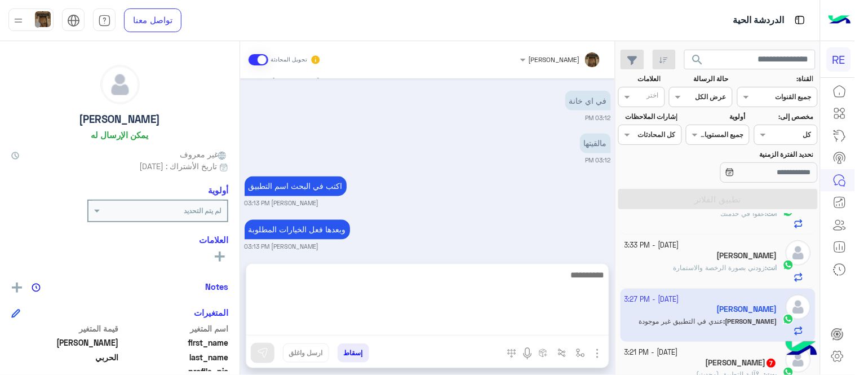
click at [447, 322] on textarea at bounding box center [427, 302] width 363 height 68
type textarea "**********"
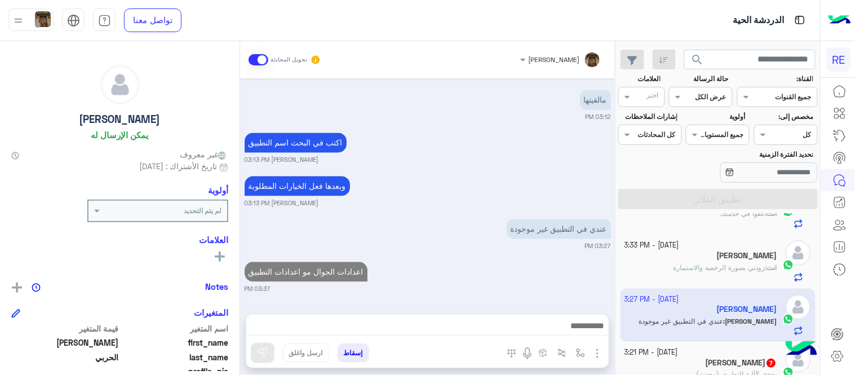
click at [482, 208] on div "Sep 27, 2025 02:22 PM 02:22 PM ايش نوع جوالك عبير زكريا 02:24 PM ايفون 02:25 PM…" at bounding box center [427, 190] width 375 height 224
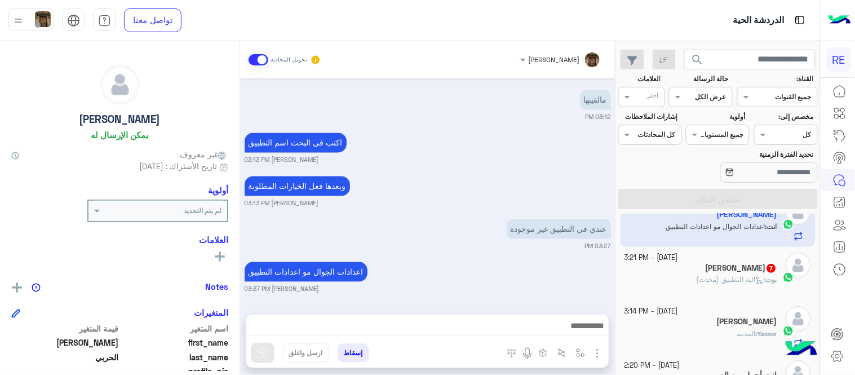
scroll to position [148, 0]
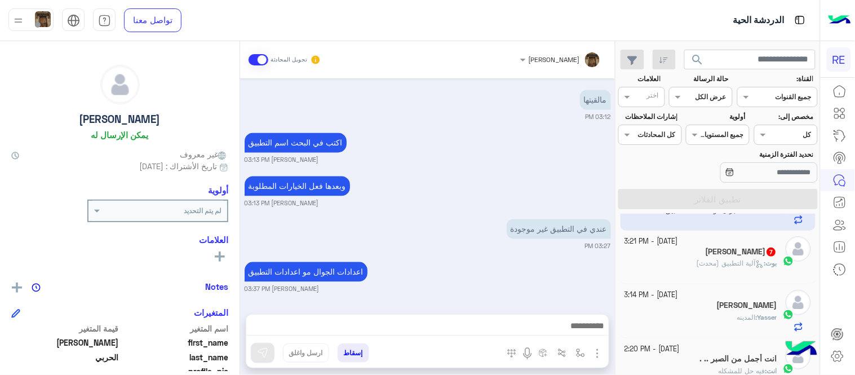
click at [678, 263] on div "بوت : آلية التطبيق (محدث)" at bounding box center [701, 268] width 153 height 20
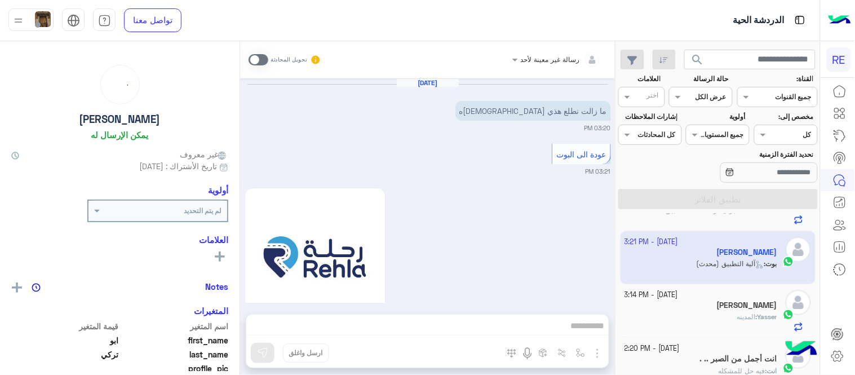
scroll to position [1018, 0]
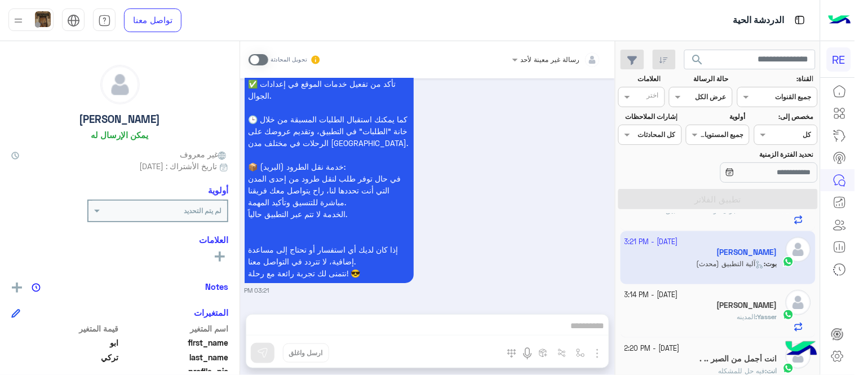
click at [261, 59] on span at bounding box center [259, 59] width 20 height 11
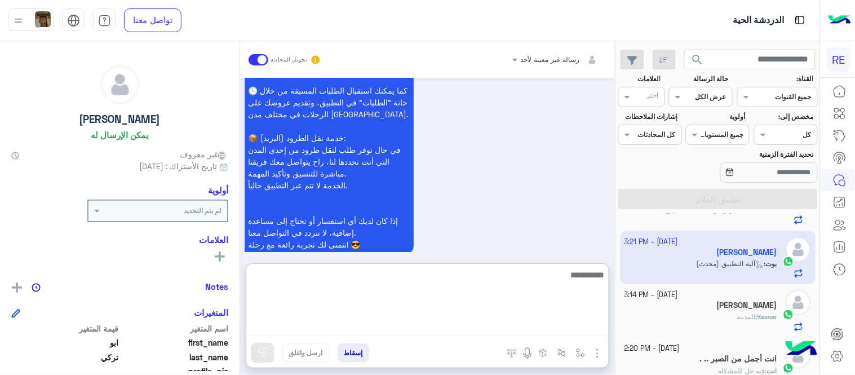
click at [427, 321] on textarea at bounding box center [427, 302] width 363 height 68
type textarea "**********"
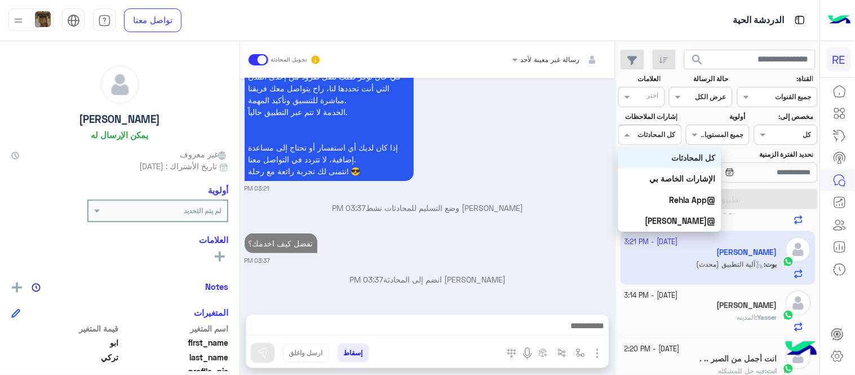
click at [619, 137] on span at bounding box center [626, 135] width 14 height 12
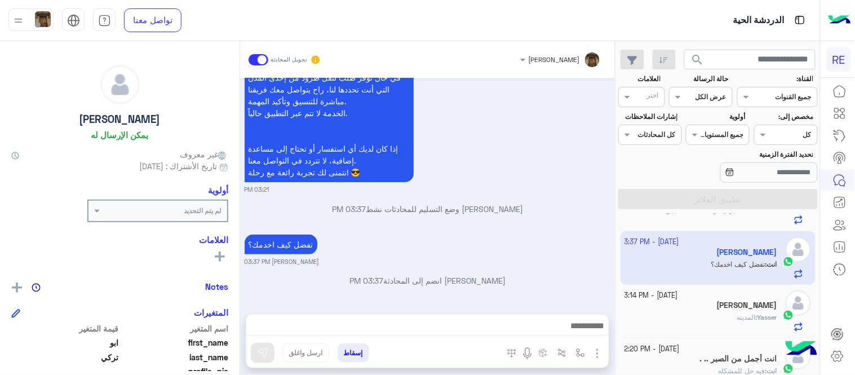
click at [550, 226] on div "Sep 27, 2025 ما زالت نطلع هذي العلامه 03:20 PM عودة الى البوت 03:21 PM اهلًا بك…" at bounding box center [427, 190] width 375 height 224
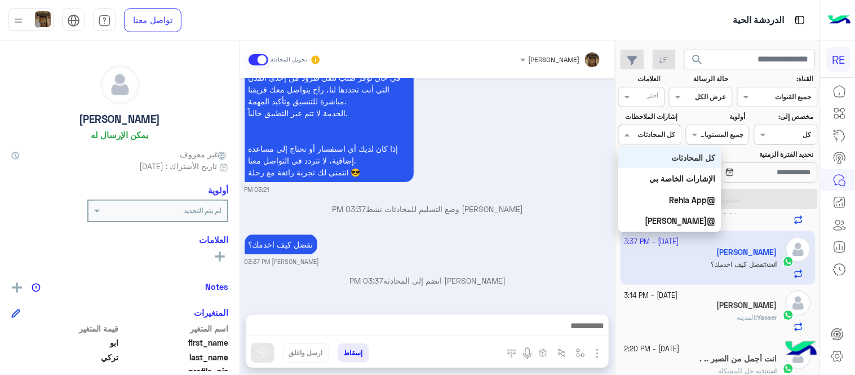
click at [650, 139] on div "كل المحادثات" at bounding box center [657, 135] width 38 height 10
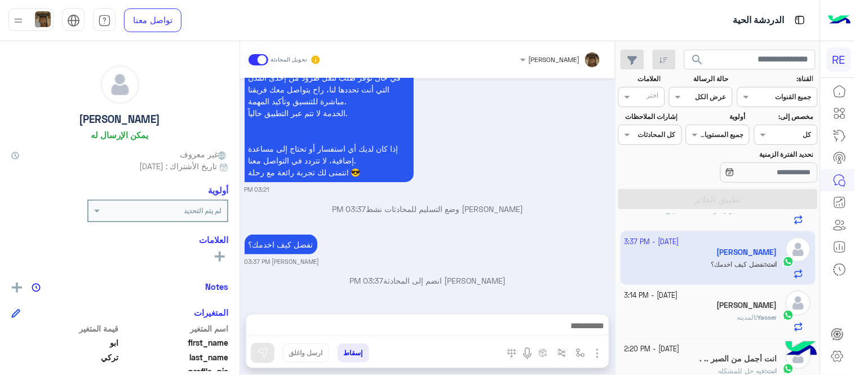
click at [551, 191] on small "03:21 PM" at bounding box center [428, 189] width 367 height 9
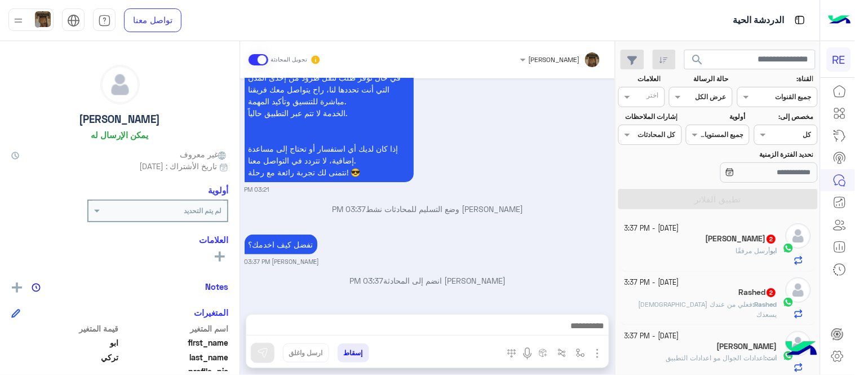
click at [664, 310] on div "Rashed : فعلي من عندك الله يسعدك" at bounding box center [701, 309] width 153 height 20
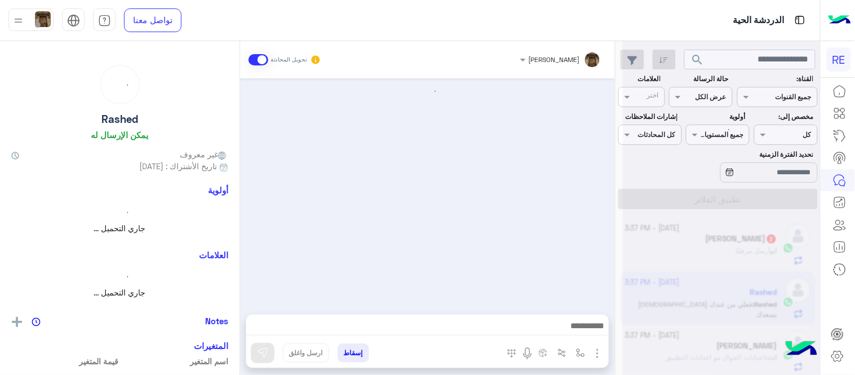
scroll to position [249, 0]
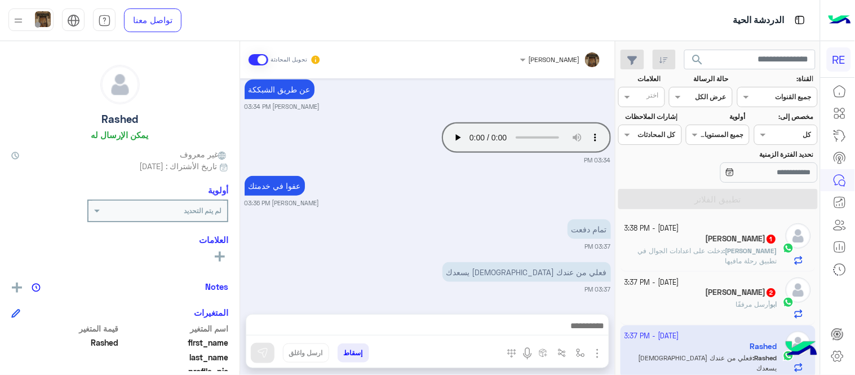
click at [480, 243] on small "03:37 PM" at bounding box center [428, 246] width 367 height 9
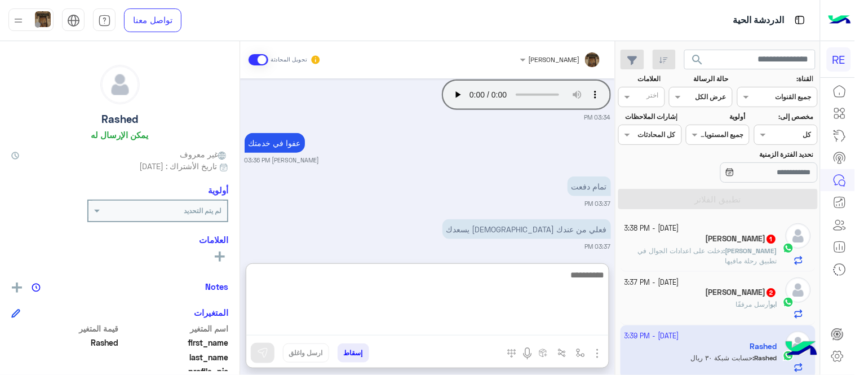
click at [488, 333] on textarea at bounding box center [427, 302] width 363 height 68
type textarea "********"
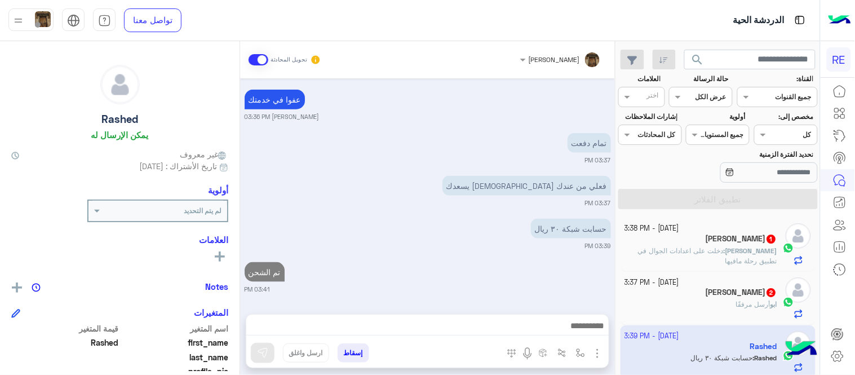
click at [397, 211] on div "Sep 27, 2025 من اي مدينة ؟ عبير زكريا 03:24 PM ابها 03:24 PM فيك تشحن من خلال ا…" at bounding box center [427, 190] width 375 height 224
click at [698, 244] on div "عبدالله الحربي 1" at bounding box center [701, 240] width 153 height 12
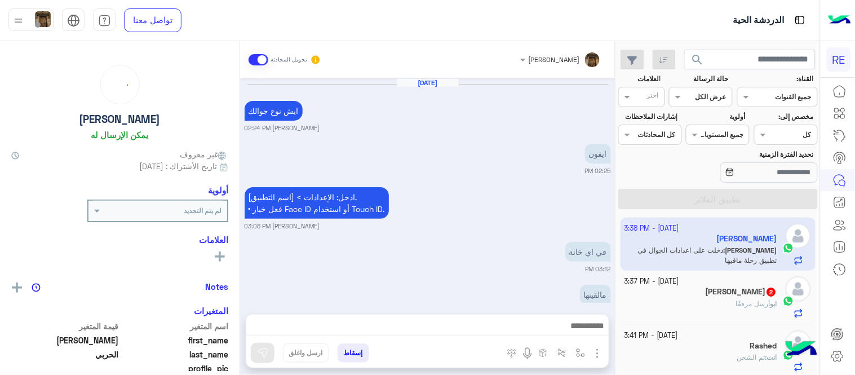
scroll to position [238, 0]
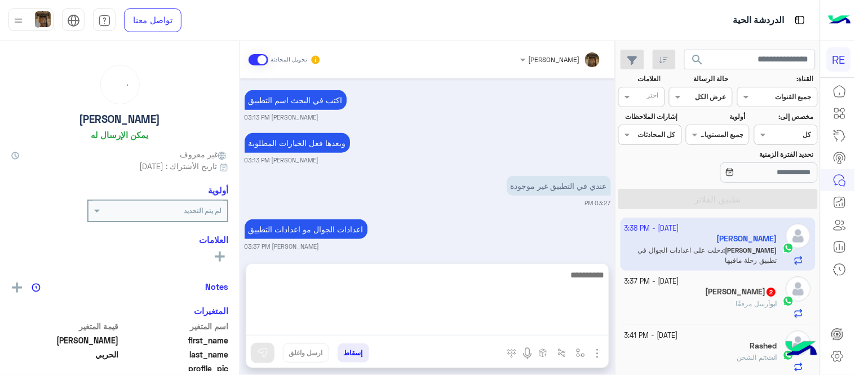
click at [459, 328] on textarea at bounding box center [427, 302] width 363 height 68
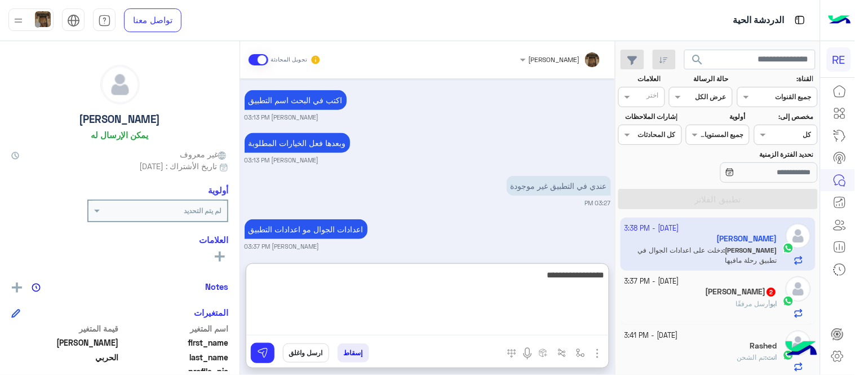
type textarea "**********"
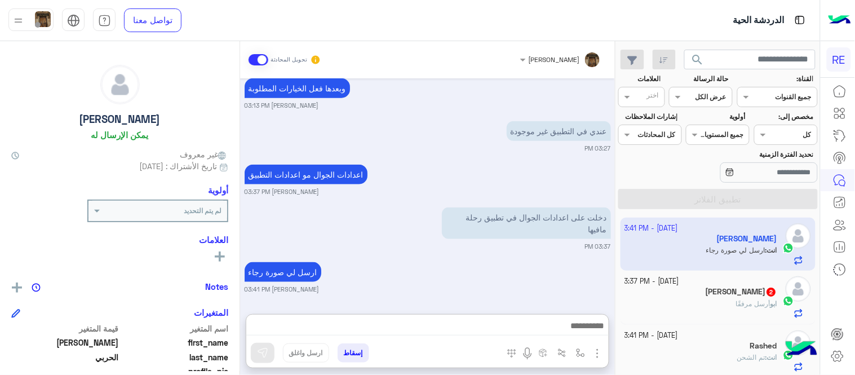
scroll to position [306, 0]
click at [713, 294] on div "ابو محمد 2" at bounding box center [701, 293] width 153 height 12
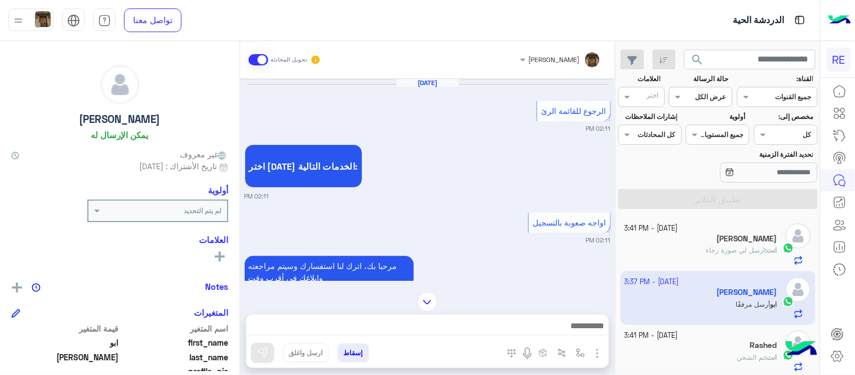
scroll to position [448, 0]
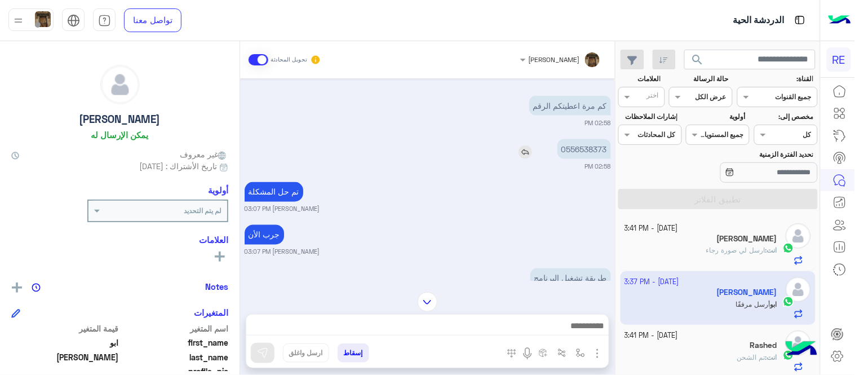
click at [596, 139] on p "0556538373" at bounding box center [585, 149] width 54 height 20
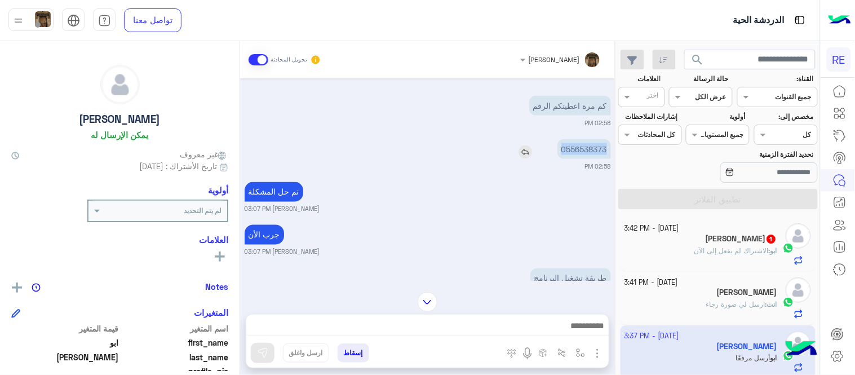
copy p "0556538373"
drag, startPoint x: 244, startPoint y: 178, endPoint x: 246, endPoint y: 199, distance: 21.1
click at [246, 199] on div "Sep 27, 2025 الرجوع للقائمة الرئ 02:11 PM اختر احد الخدمات التالية: 02:11 PM او…" at bounding box center [427, 179] width 375 height 202
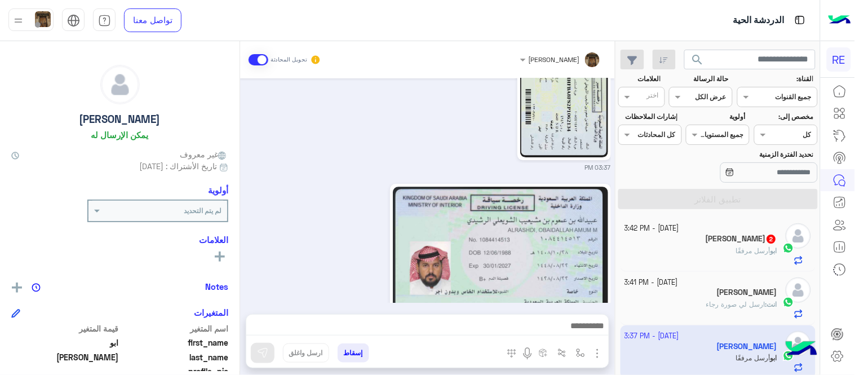
scroll to position [927, 0]
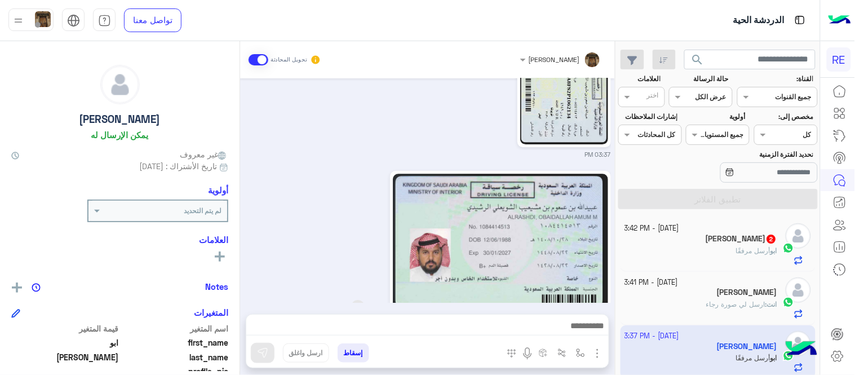
click at [465, 251] on img at bounding box center [500, 242] width 215 height 137
click at [578, 354] on img "button" at bounding box center [580, 353] width 9 height 9
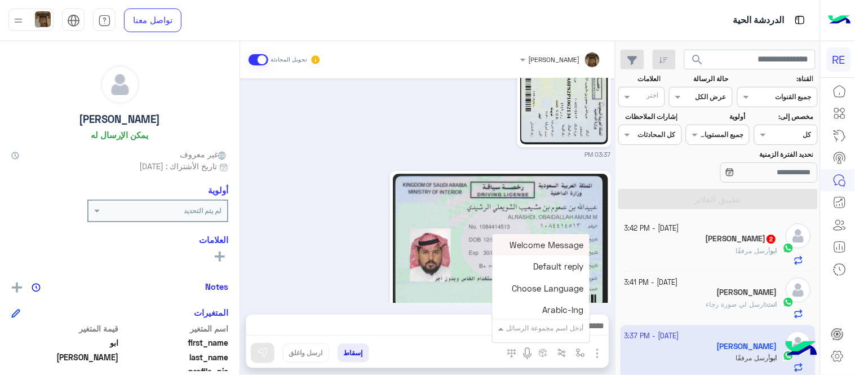
click at [555, 328] on input "text" at bounding box center [555, 326] width 57 height 10
type input "***"
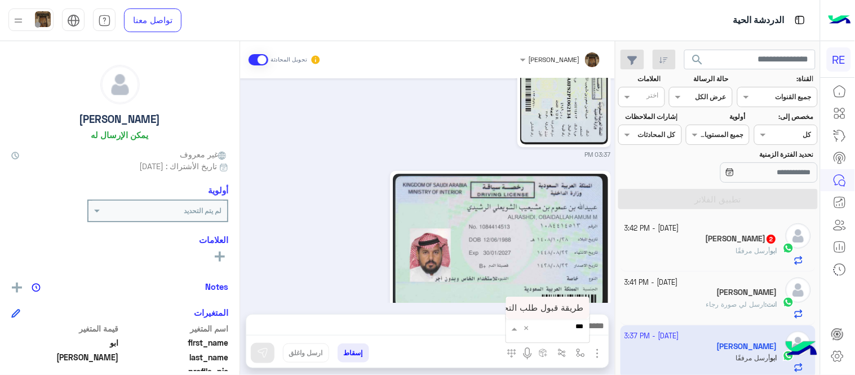
click at [534, 302] on div "طريقة قبول طلب التحقق تفعيل ابشر ككابتن" at bounding box center [547, 308] width 83 height 22
type textarea "**********"
click at [263, 352] on img at bounding box center [262, 352] width 11 height 11
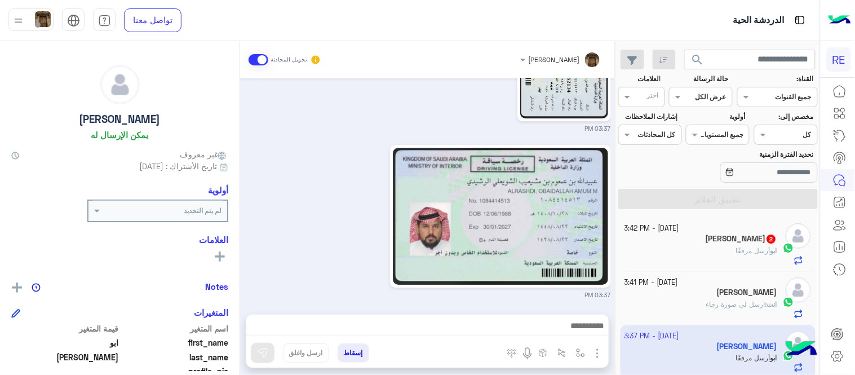
scroll to position [946, 0]
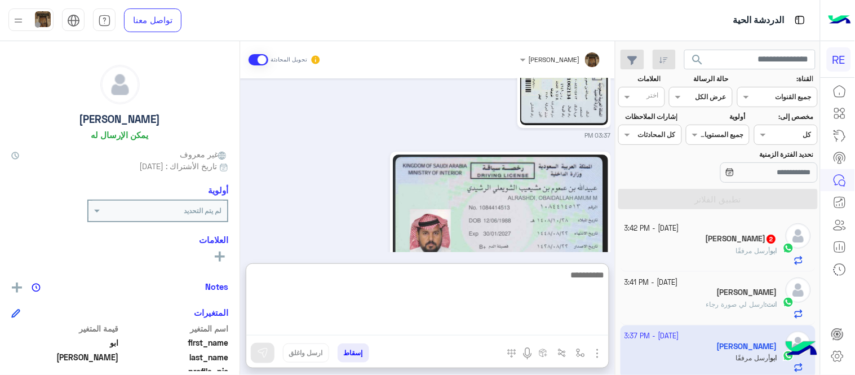
click at [436, 319] on textarea at bounding box center [427, 302] width 363 height 68
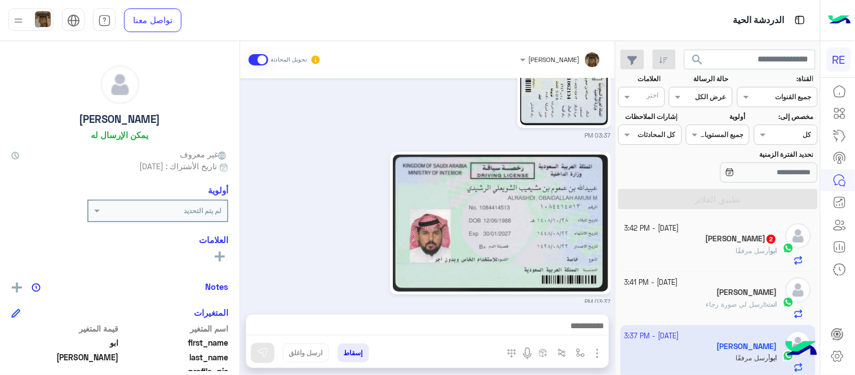
click at [677, 240] on div "ابو تركي 2" at bounding box center [701, 240] width 153 height 12
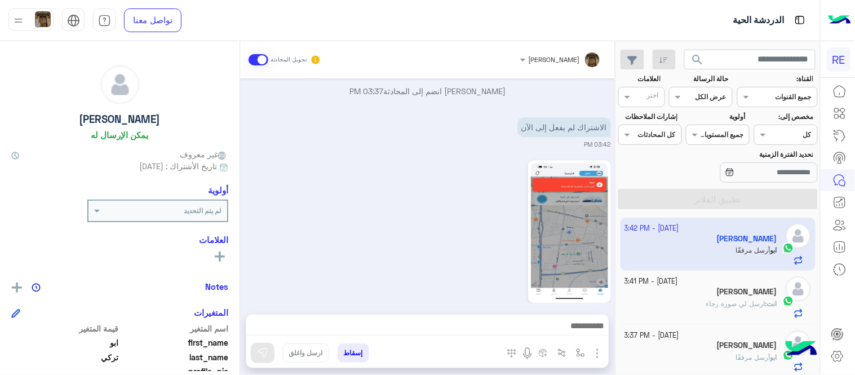
scroll to position [884, 0]
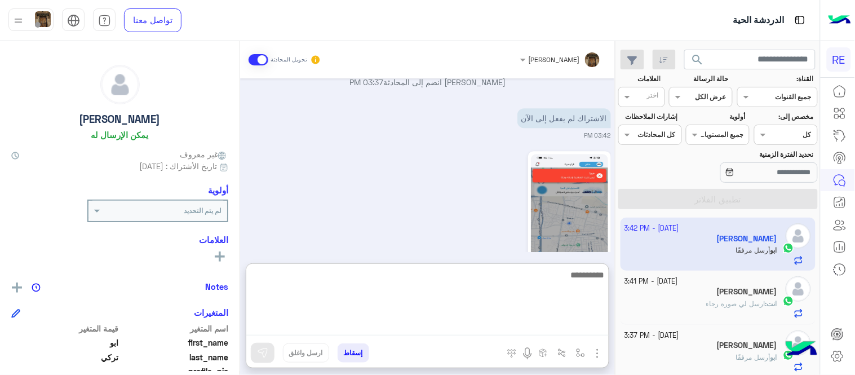
click at [397, 319] on textarea at bounding box center [427, 302] width 363 height 68
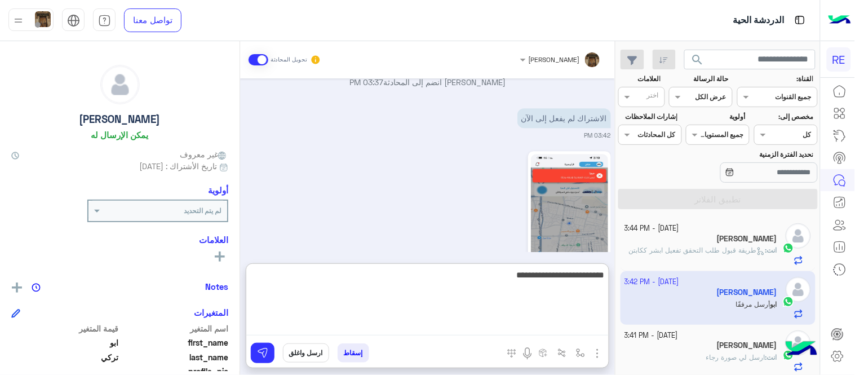
type textarea "**********"
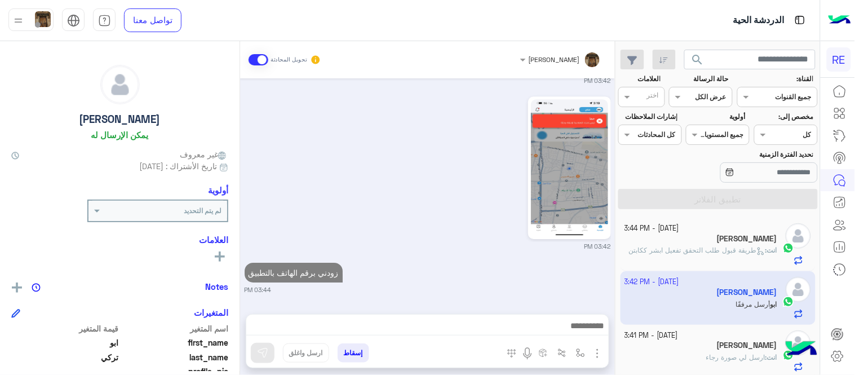
scroll to position [927, 0]
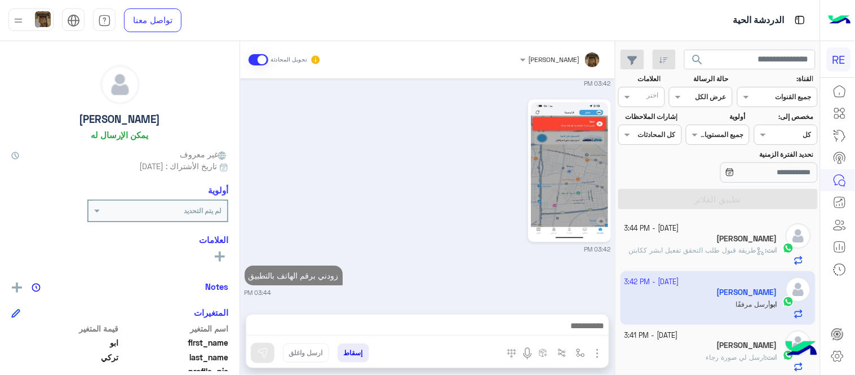
click at [504, 234] on div "Sep 27, 2025 هل أنت ؟ كابتن 👨🏻‍✈️ عميل 🧳 رحال (مرشد مرخص) 🏖️ 03:21 PM كابتن � 0…" at bounding box center [427, 190] width 375 height 224
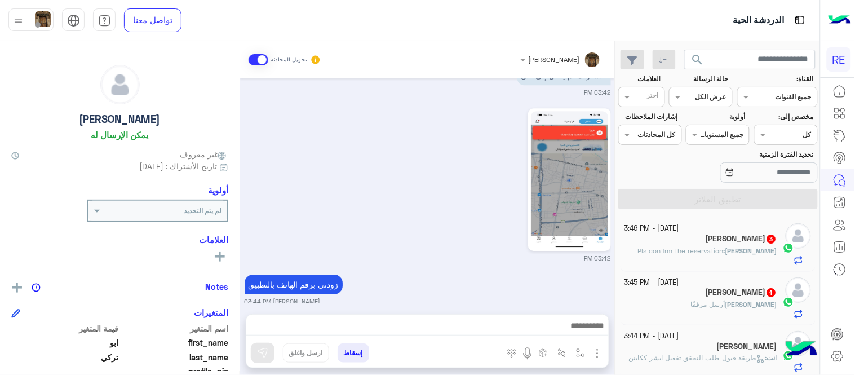
click at [533, 283] on div "زودني برقم الهاتف بالتطبيق عبير زكريا 03:44 PM" at bounding box center [428, 289] width 367 height 34
click at [713, 250] on span "Pls confirm the reservation" at bounding box center [681, 250] width 86 height 8
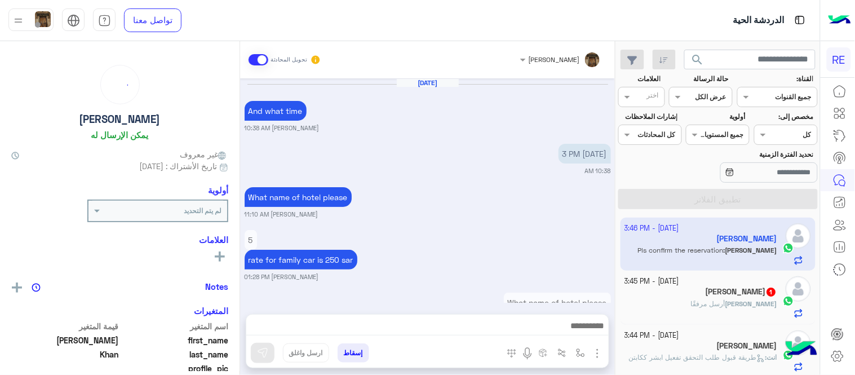
scroll to position [320, 0]
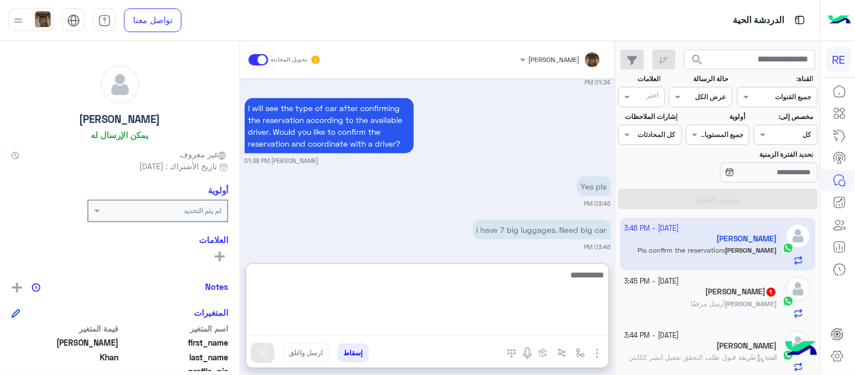
click at [380, 325] on textarea at bounding box center [427, 302] width 363 height 68
type textarea "*"
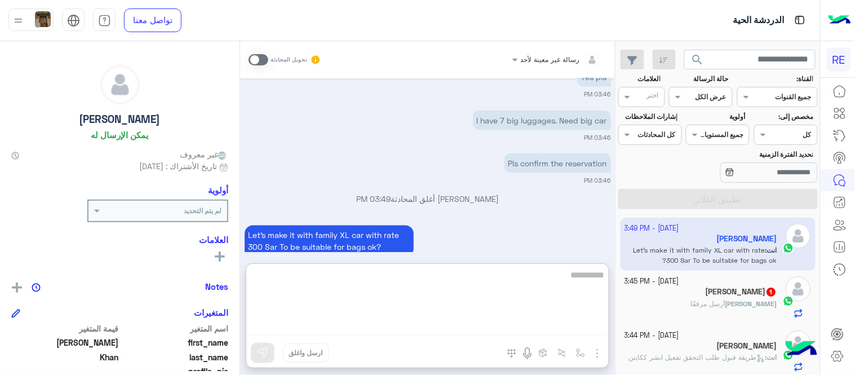
scroll to position [484, 0]
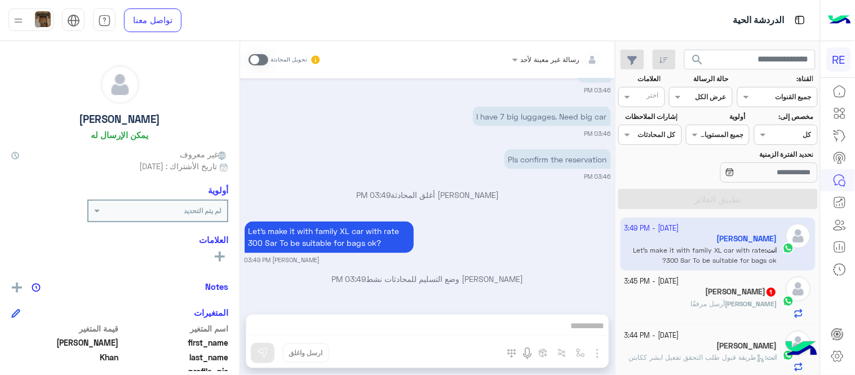
click at [261, 55] on span at bounding box center [259, 59] width 20 height 11
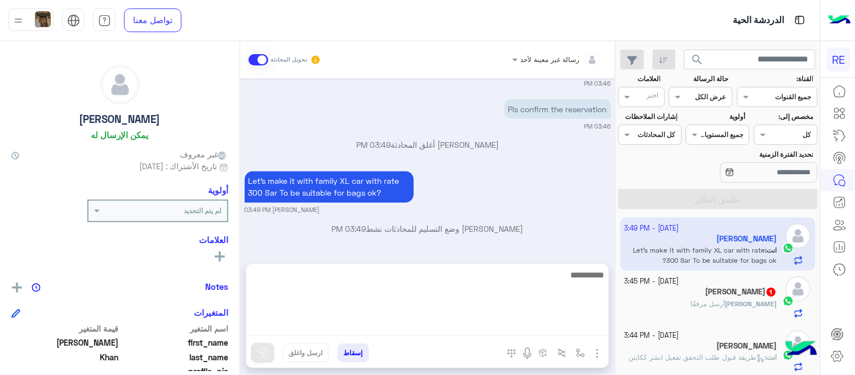
click at [441, 330] on textarea at bounding box center [427, 302] width 363 height 68
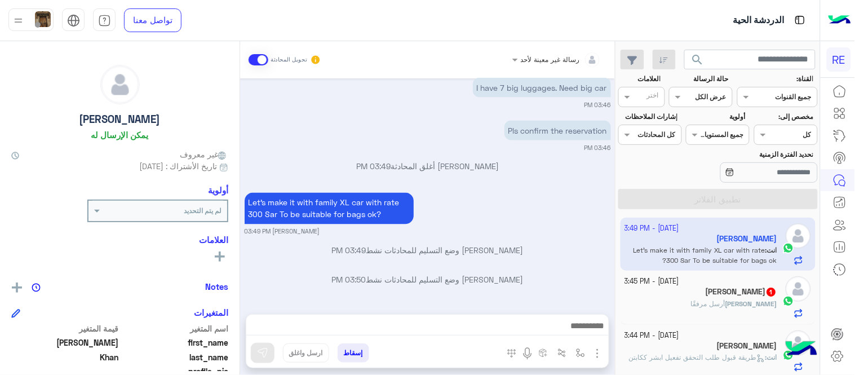
click at [502, 224] on div "Sep 27, 2025 And what time عبير زكريا 10:38 AM Tomorrow 3 PM 10:38 AM What name…" at bounding box center [427, 190] width 375 height 224
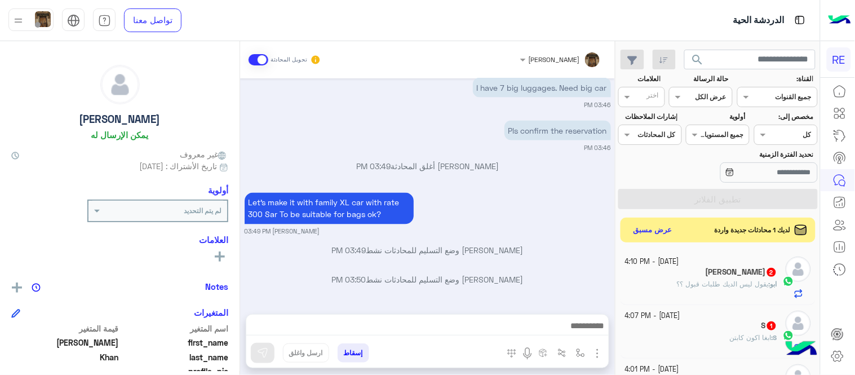
scroll to position [766, 0]
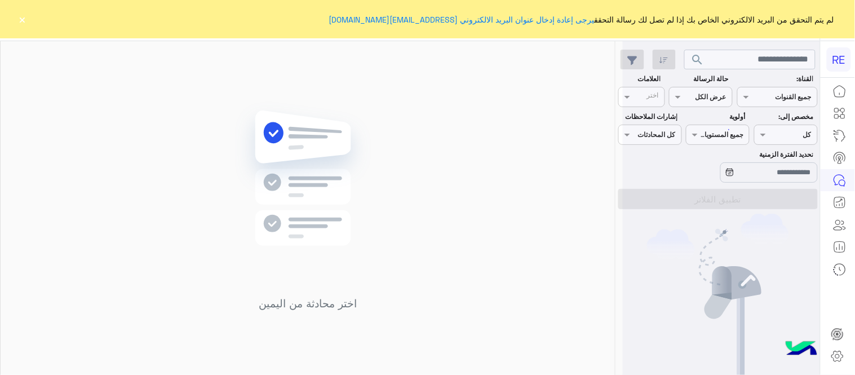
click at [21, 21] on button "×" at bounding box center [22, 19] width 11 height 11
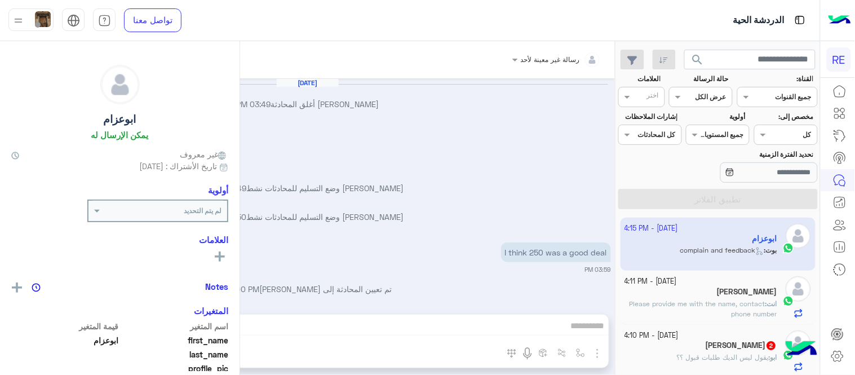
scroll to position [1024, 0]
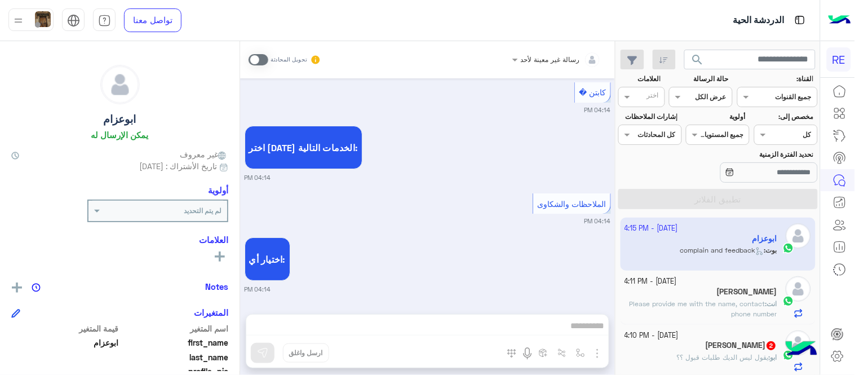
click at [691, 292] on div "[PERSON_NAME]" at bounding box center [701, 293] width 153 height 12
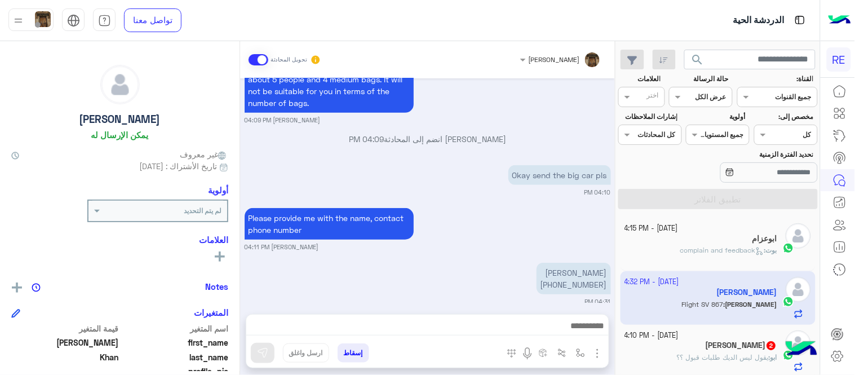
scroll to position [1320, 0]
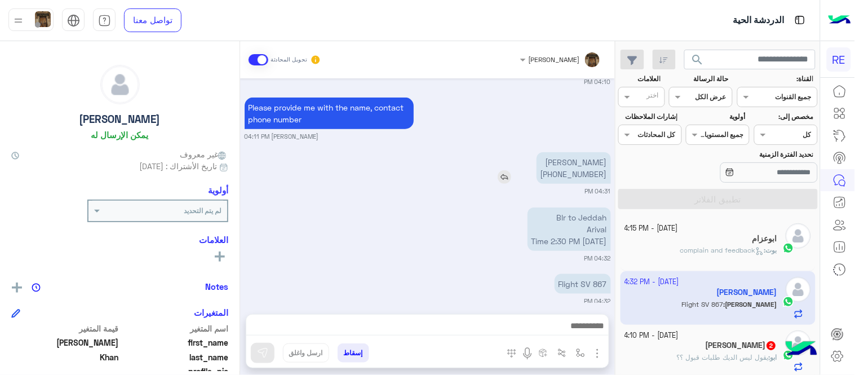
click at [593, 152] on p "[PERSON_NAME] [PHONE_NUMBER]" at bounding box center [574, 168] width 74 height 32
copy p "[PERSON_NAME]"
click at [570, 164] on p "[PERSON_NAME] [PHONE_NUMBER]" at bounding box center [574, 168] width 74 height 32
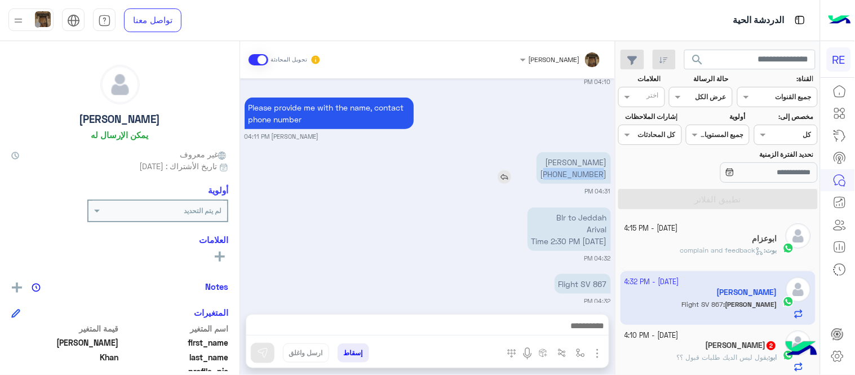
click at [570, 164] on p "[PERSON_NAME] [PHONE_NUMBER]" at bounding box center [574, 168] width 74 height 32
copy app-msgs-text "[PERSON_NAME]"
click at [606, 208] on p "Blr to [PERSON_NAME] Time 2:30 PM [DATE]" at bounding box center [569, 229] width 83 height 43
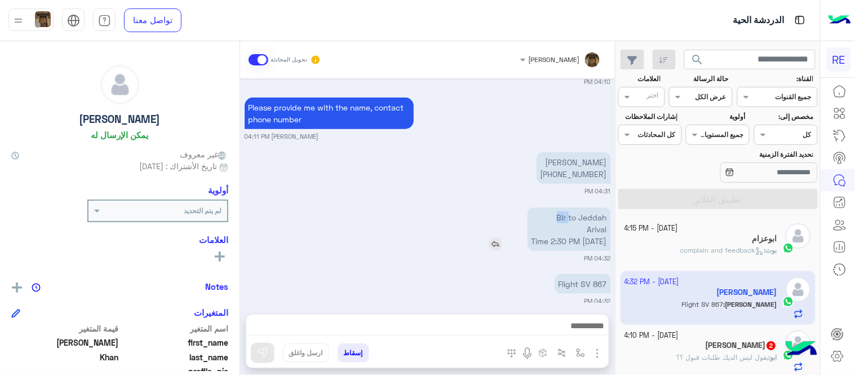
click at [606, 208] on p "Blr to [PERSON_NAME] Time 2:30 PM [DATE]" at bounding box center [569, 229] width 83 height 43
drag, startPoint x: 606, startPoint y: 208, endPoint x: 599, endPoint y: 229, distance: 22.5
click at [599, 229] on p "Blr to [PERSON_NAME] Time 2:30 PM [DATE]" at bounding box center [569, 229] width 83 height 43
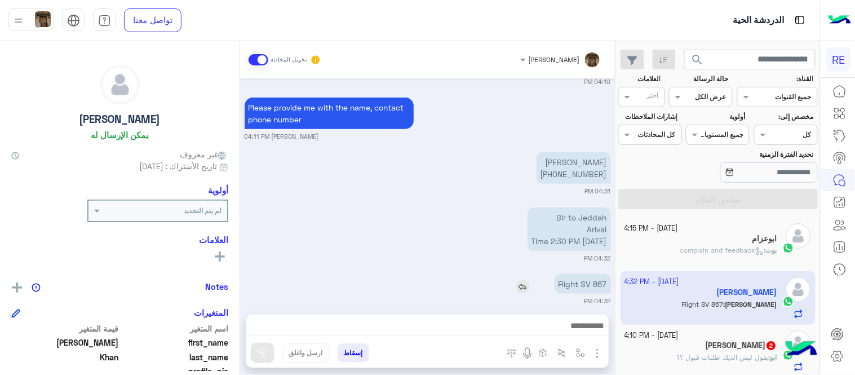
click at [589, 274] on p "Flight SV 867" at bounding box center [583, 284] width 56 height 20
copy app-msgs-text
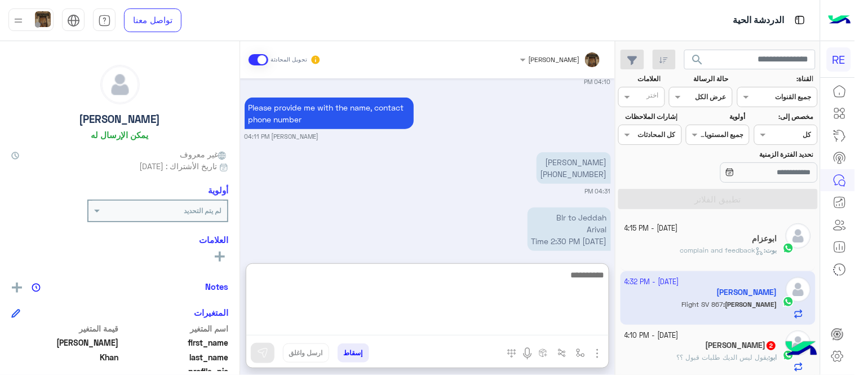
click at [459, 325] on textarea at bounding box center [427, 302] width 363 height 68
paste textarea "**********"
type textarea "**********"
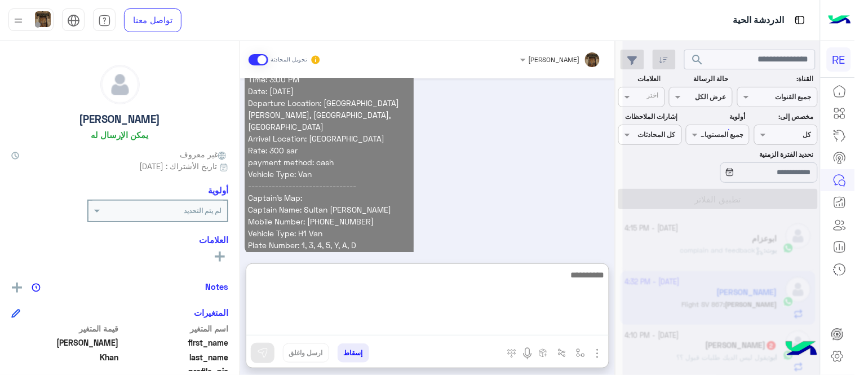
scroll to position [0, 0]
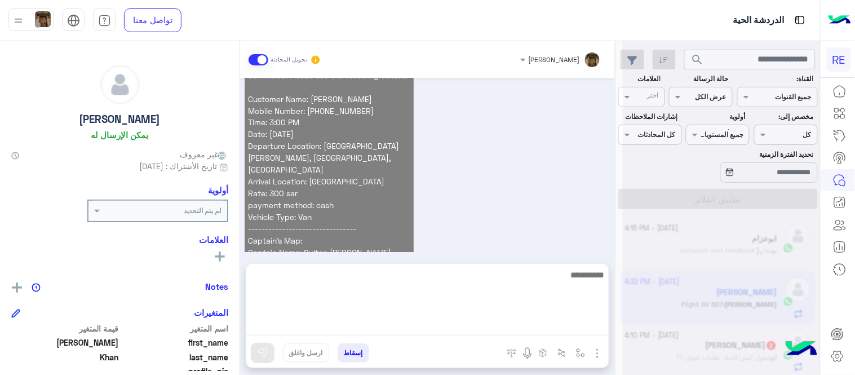
click at [531, 226] on div "Your reservation has been successfully confirmed. Please see the following deta…" at bounding box center [428, 180] width 367 height 259
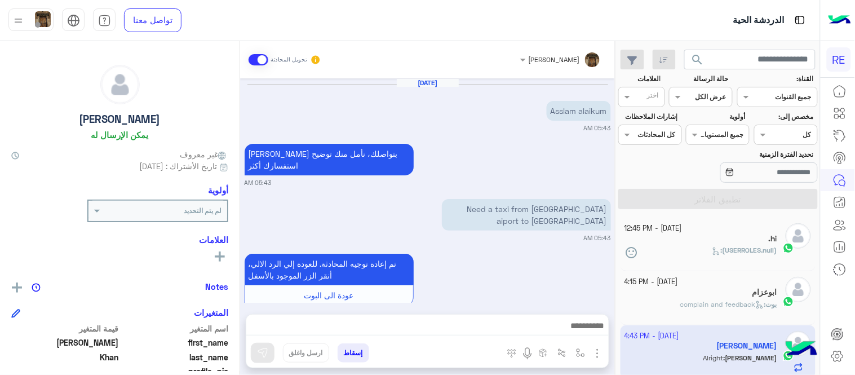
scroll to position [1619, 0]
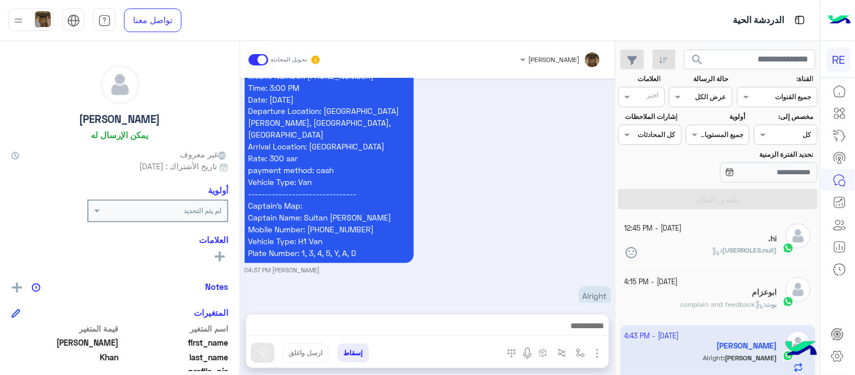
click at [519, 207] on div "Your reservation has been successfully confirmed. Please see the following deta…" at bounding box center [428, 145] width 367 height 259
